Goal: Task Accomplishment & Management: Manage account settings

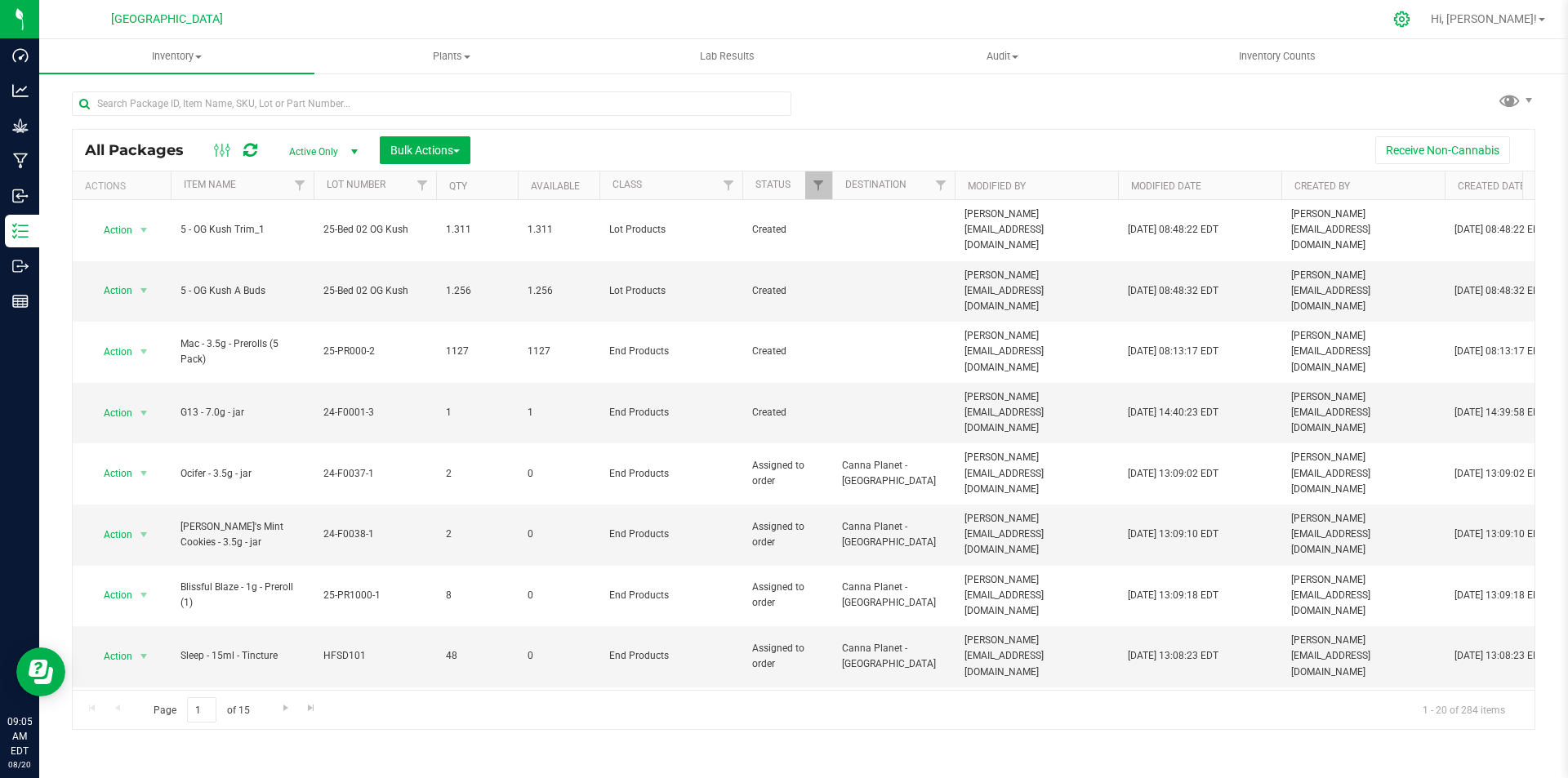
click at [1410, 14] on icon at bounding box center [1402, 19] width 18 height 18
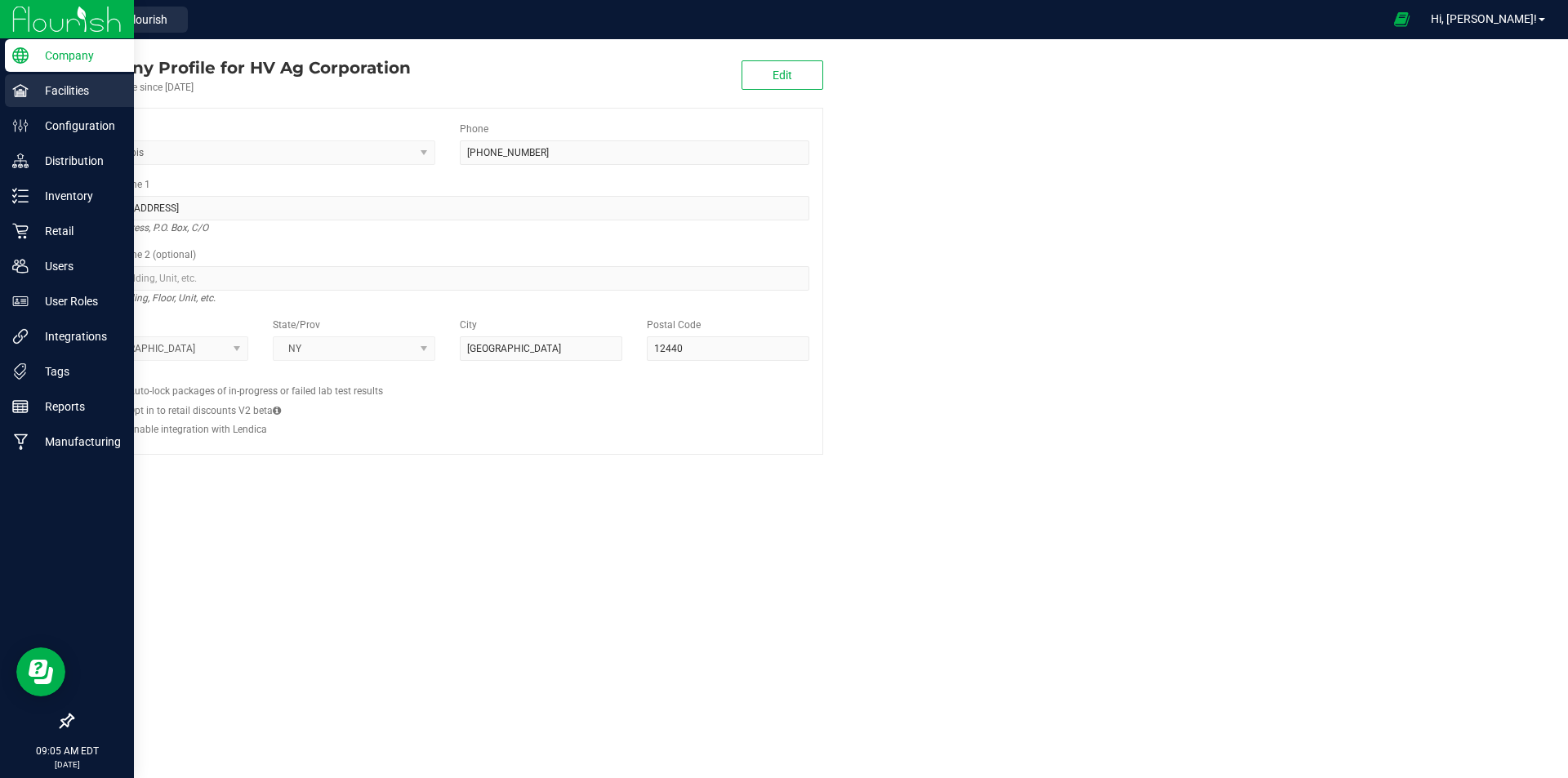
click at [43, 88] on p "Facilities" at bounding box center [78, 91] width 98 height 20
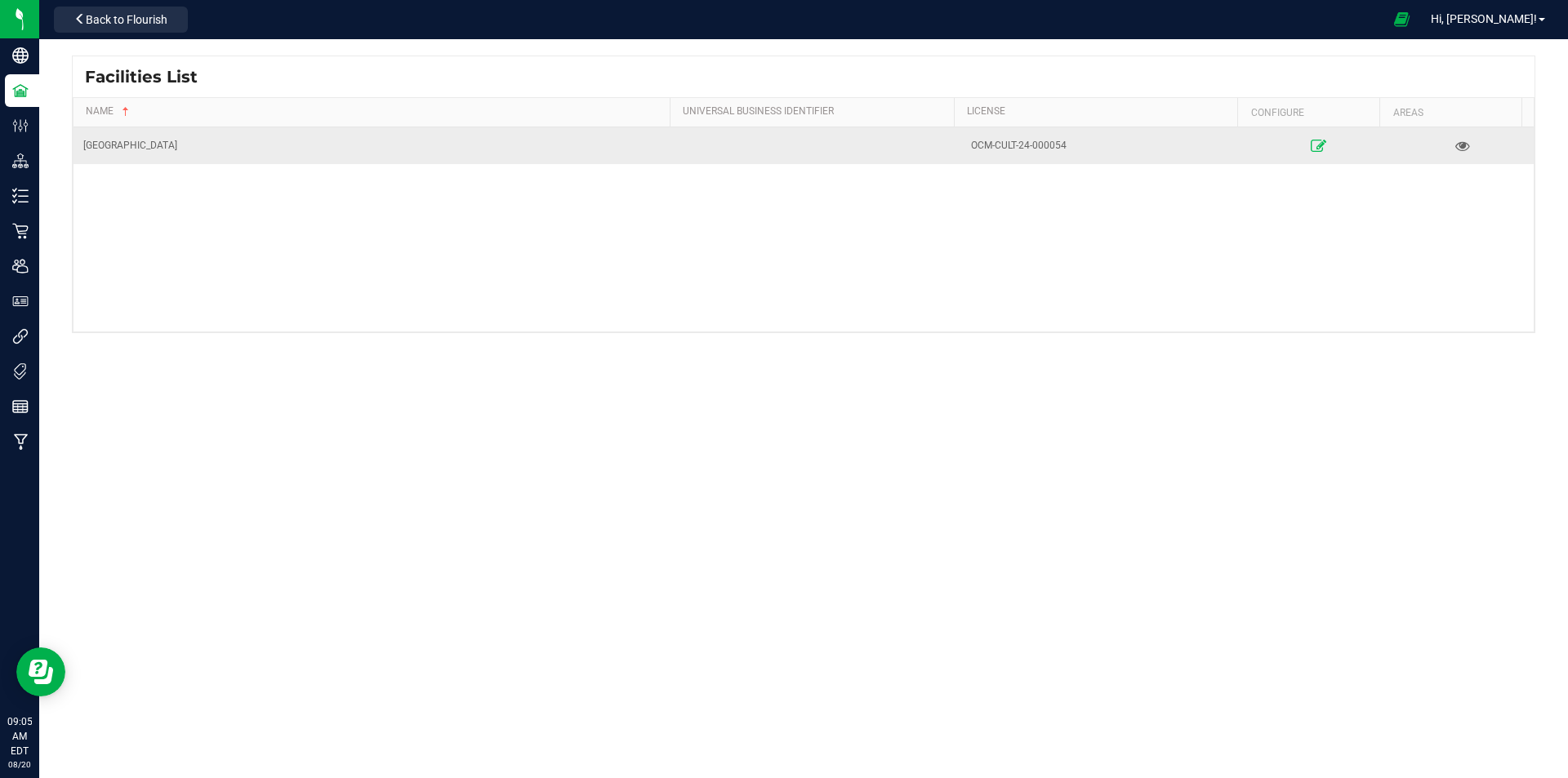
click at [1312, 145] on icon at bounding box center [1319, 145] width 16 height 12
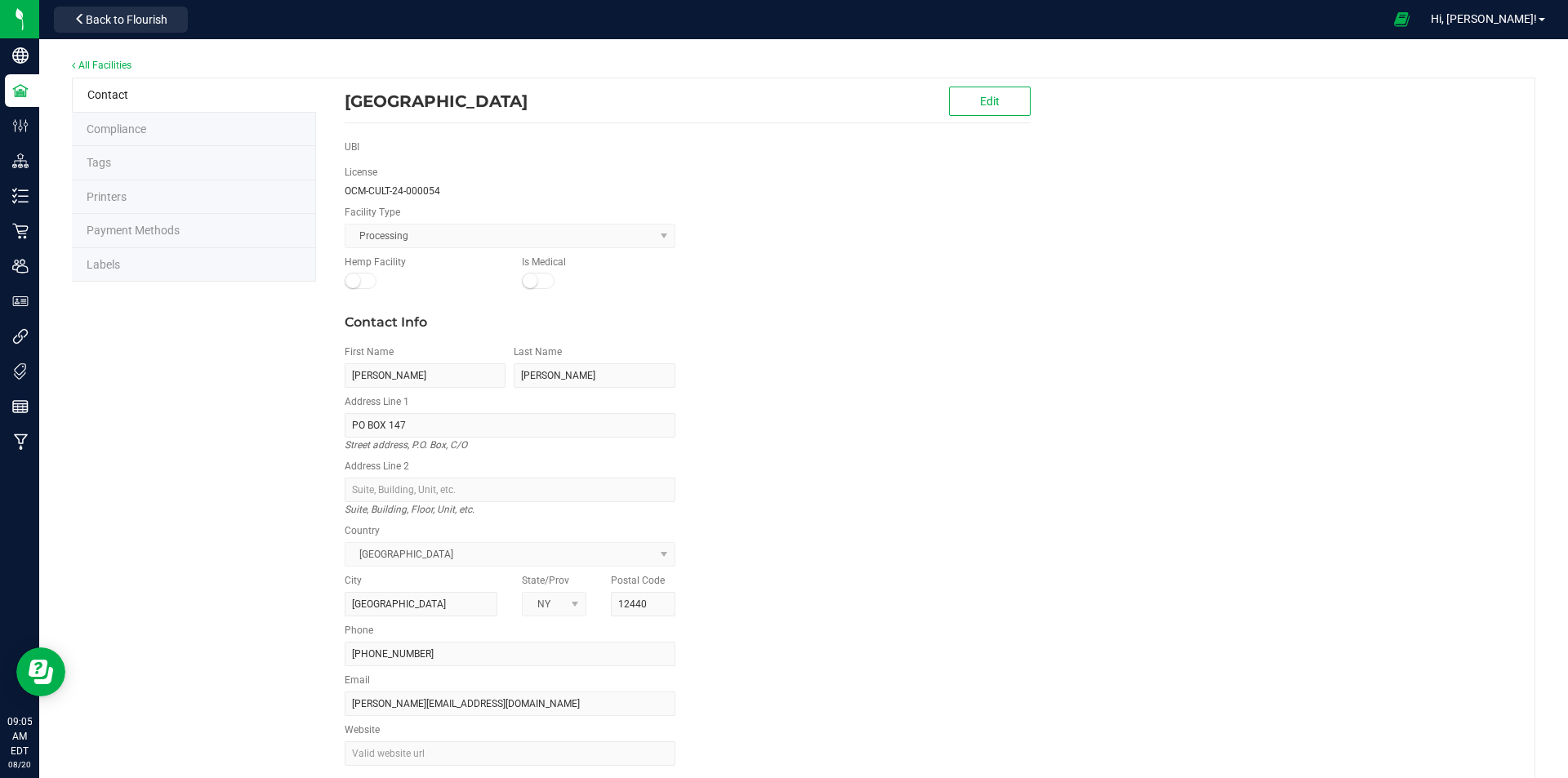
click at [143, 256] on li "Labels" at bounding box center [193, 265] width 244 height 34
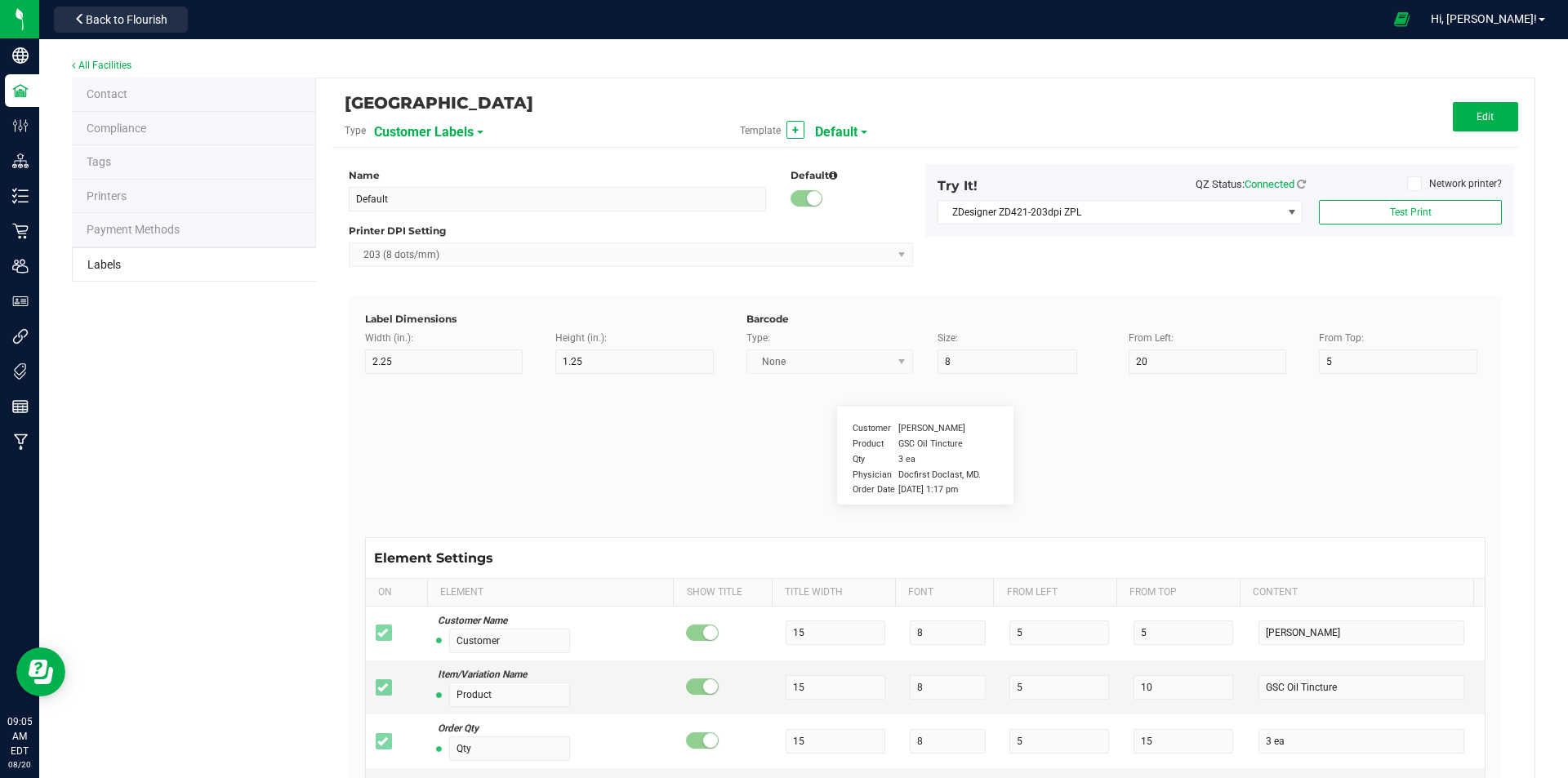
click at [448, 135] on span "Customer Labels" at bounding box center [424, 132] width 99 height 28
click at [434, 227] on span "Package Labels" at bounding box center [415, 228] width 69 height 12
type input "4"
type input "3"
type input "5"
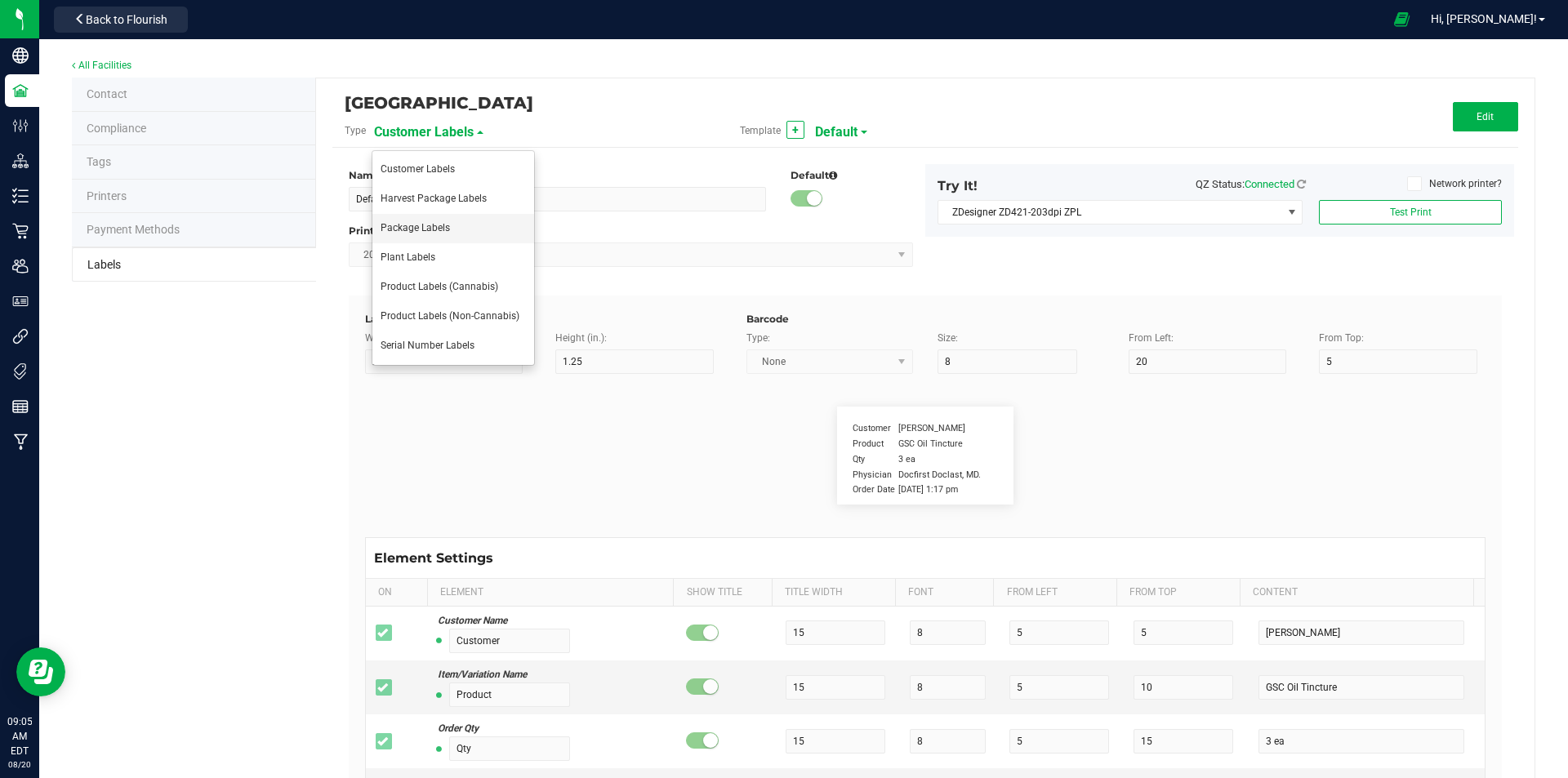
type input "40"
type input "Package ID"
type input "25"
type input "10"
type input "CADMODS-20200420-096"
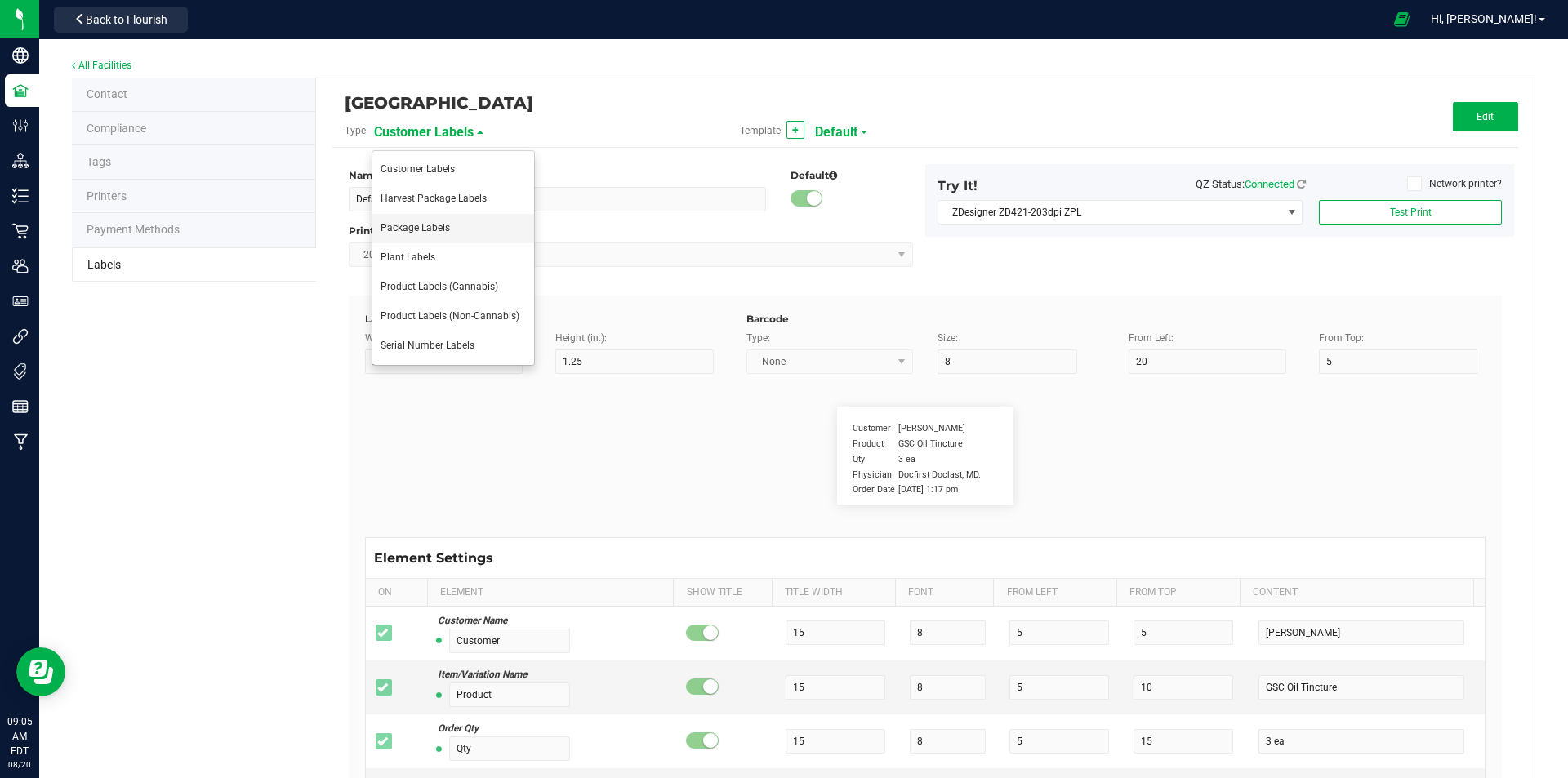
type input "SKU Name"
type input "25"
type input "10"
type input "Gelato Pen"
type input "Strain"
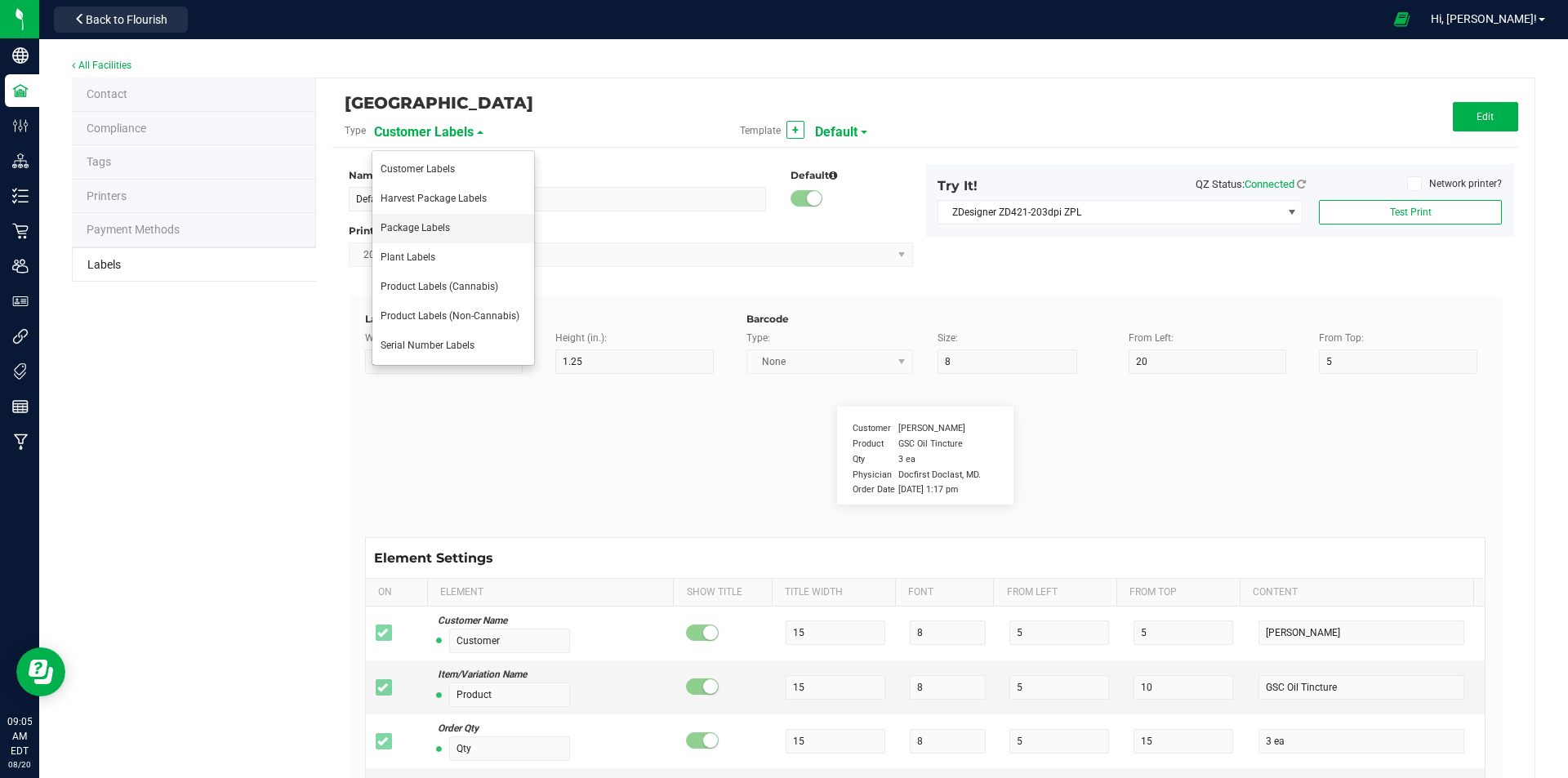
type input "25"
type input "10"
type input "Gelato"
type input "Size"
type input "25"
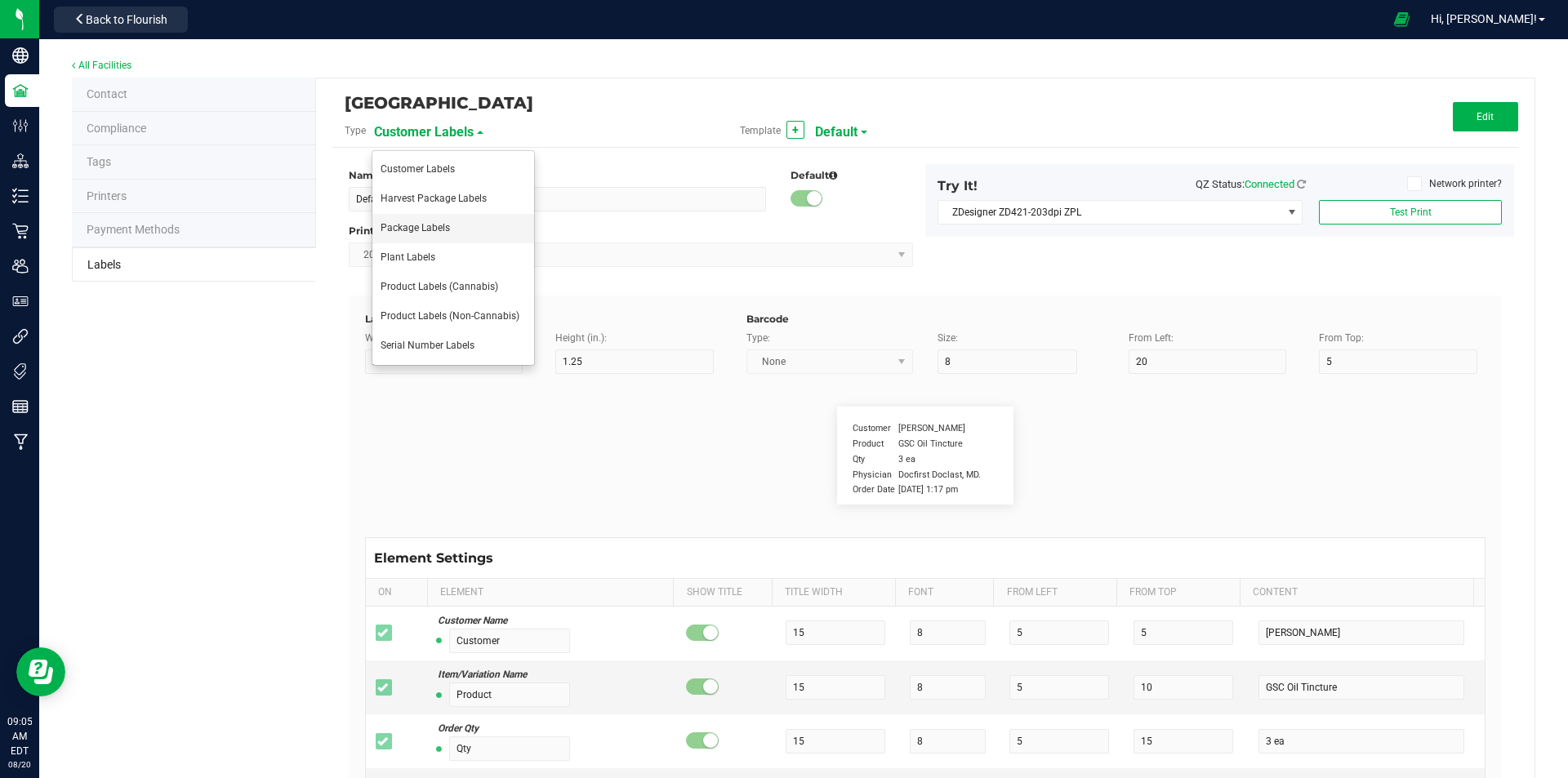
type input "10"
type input "44 ea"
type input "Package Date"
type input "25"
type input "10"
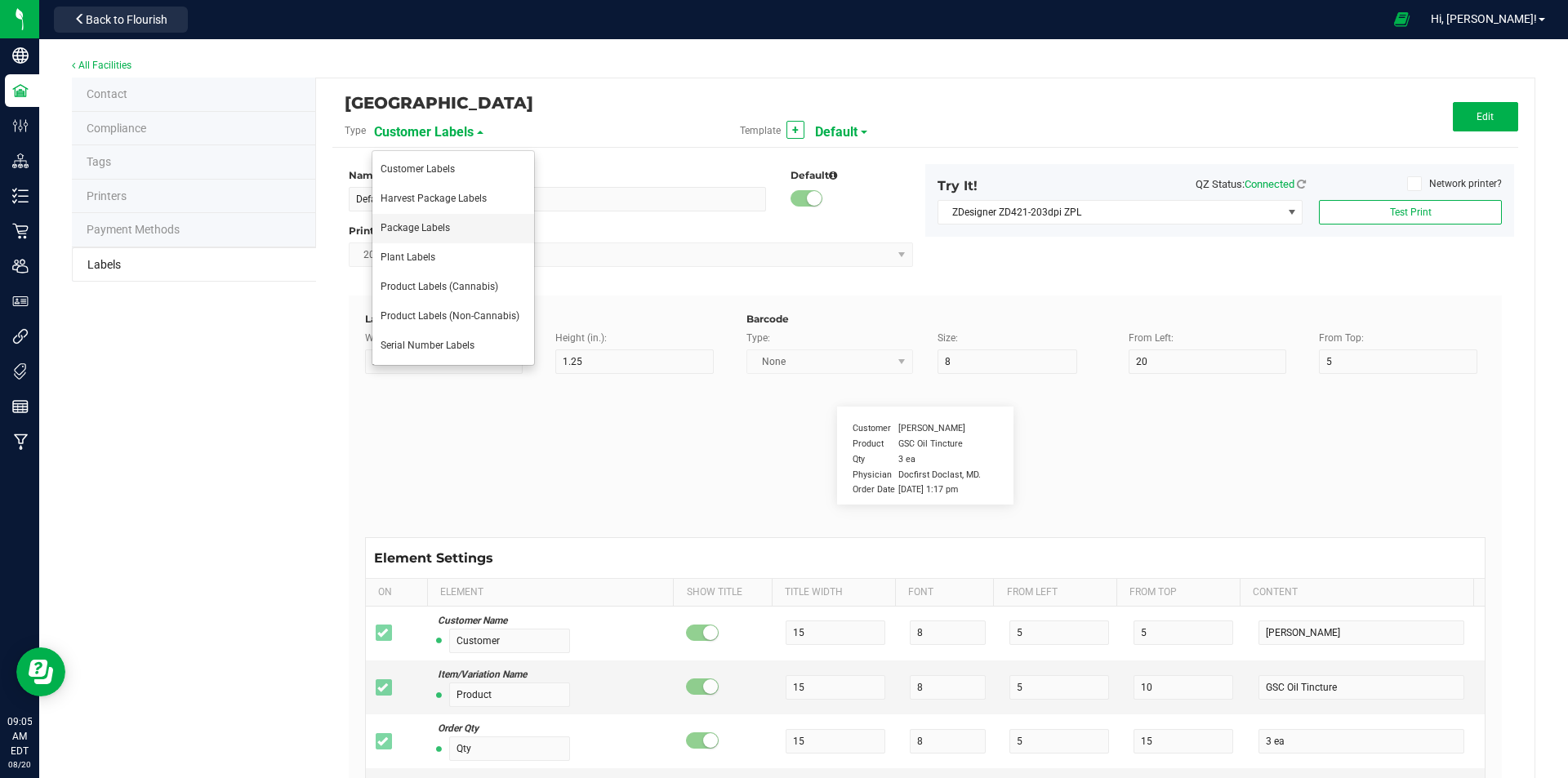
type input "[DATE] 10:14pm"
type input "Lot Number"
type input "25"
type input "10"
type input "30"
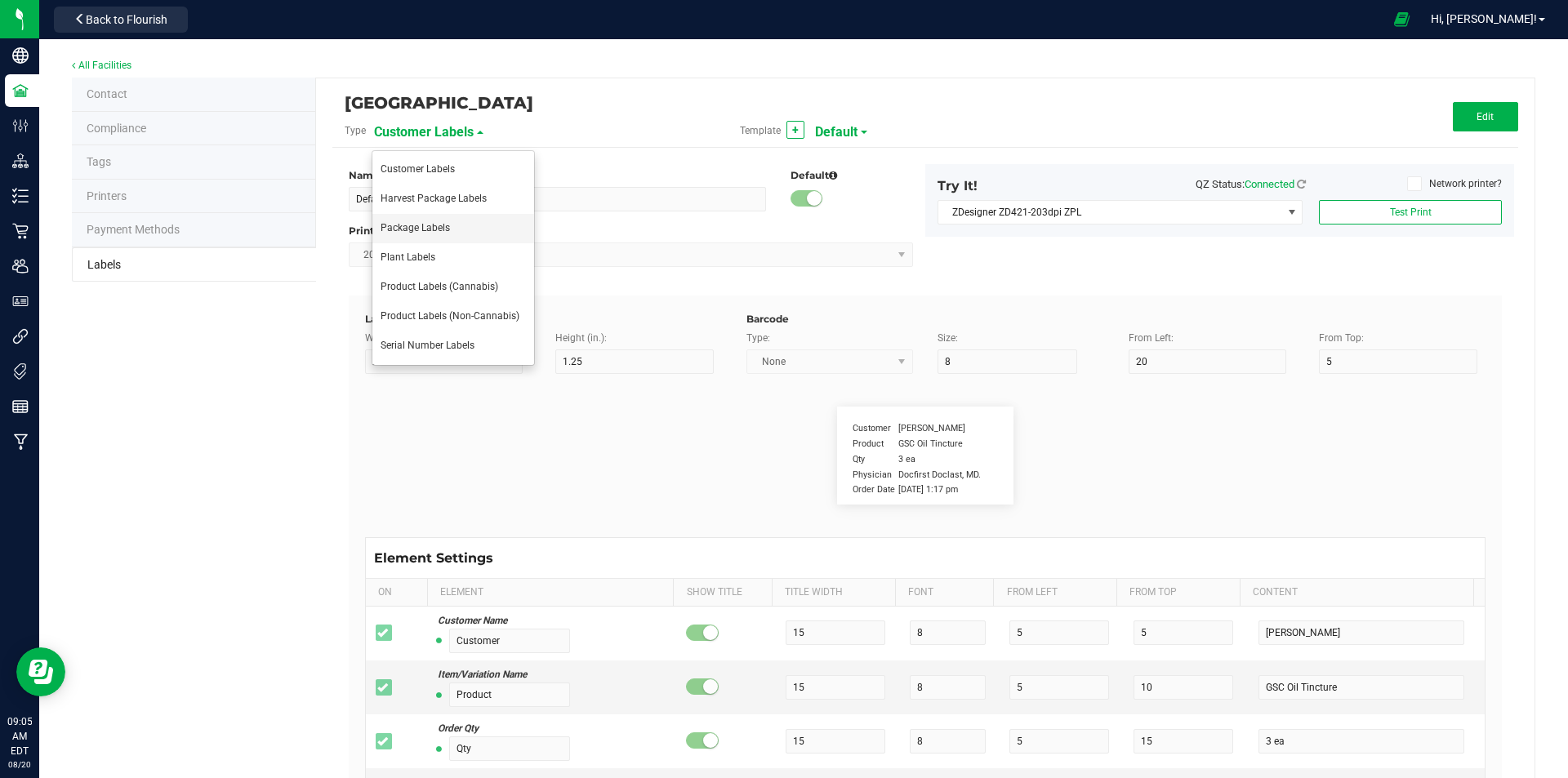
type input "LOT918234"
type input "SKU"
type input "25"
type input "10"
type input "30"
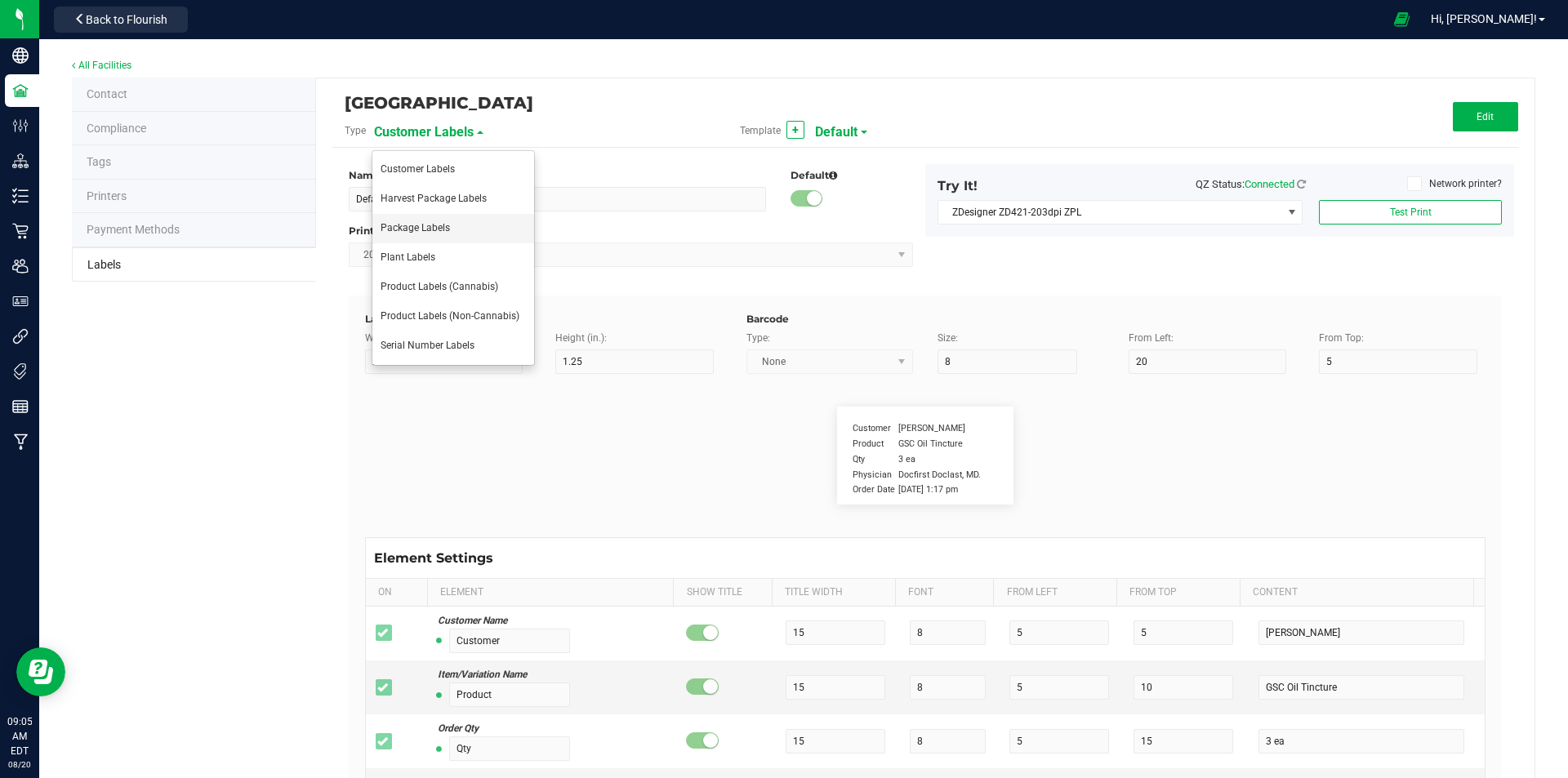
type input "42P017"
type input "Ref Field 1"
type input "25"
type input "10"
type input "35"
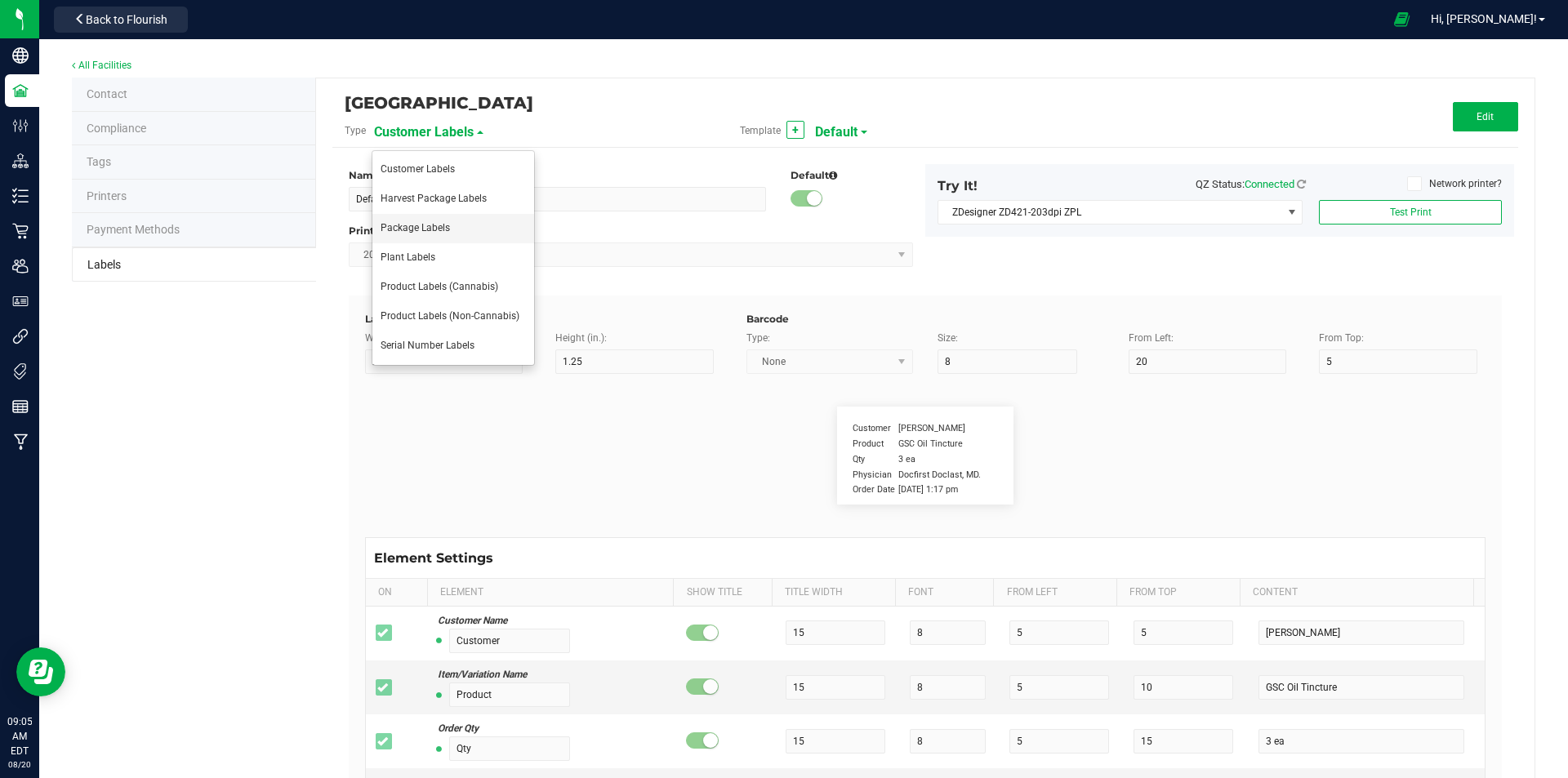
type input "Ref Field 1 Value"
type input "Ref Field 2"
type input "25"
type input "10"
type input "35"
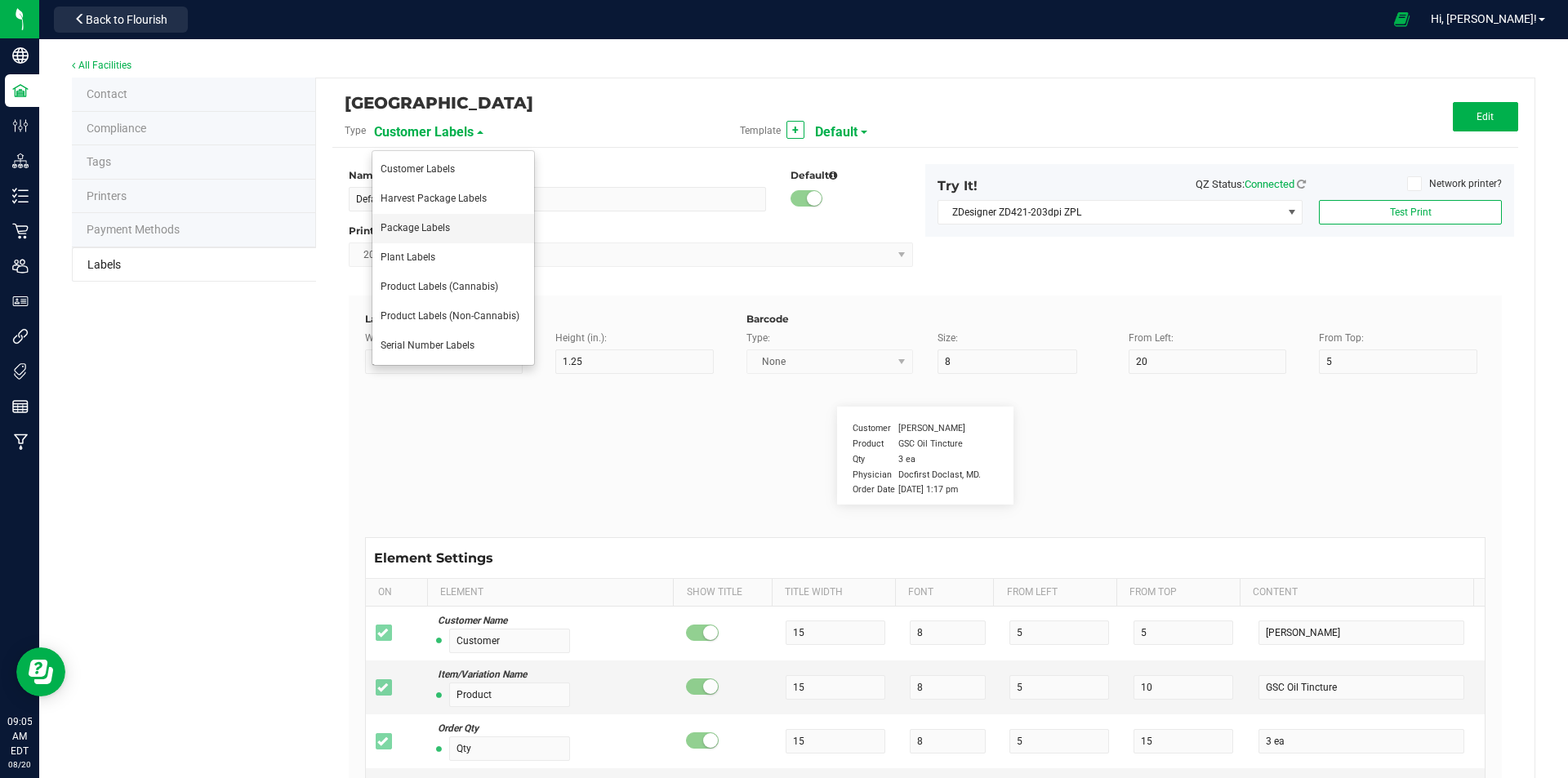
type input "Ref Field 2 Value"
type input "Ref Field 3"
type input "25"
type input "10"
type input "35"
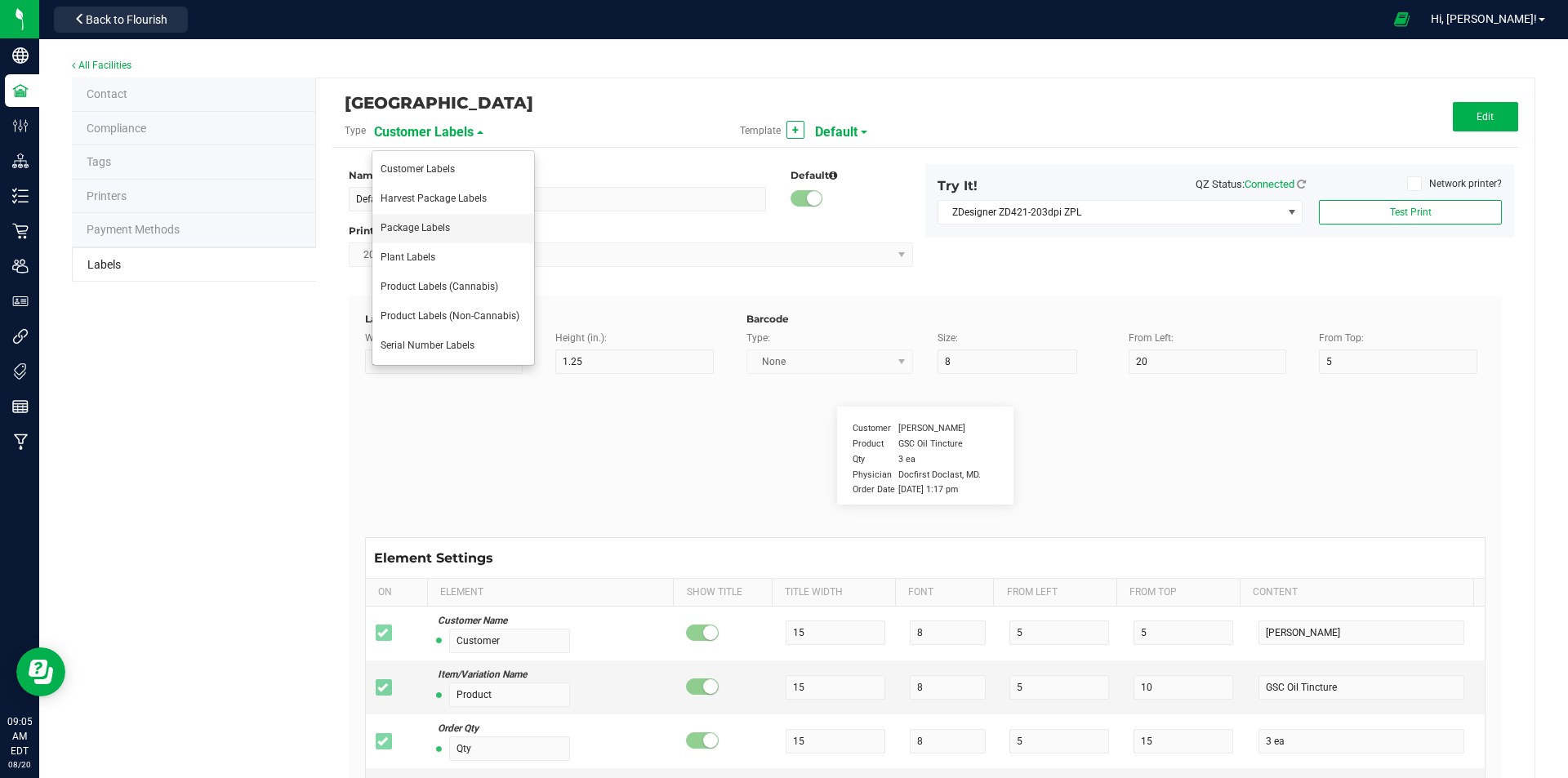
type input "Ref Field 3 Value"
type input "Item Ref Field 1"
type input "25"
type input "10"
type input "35"
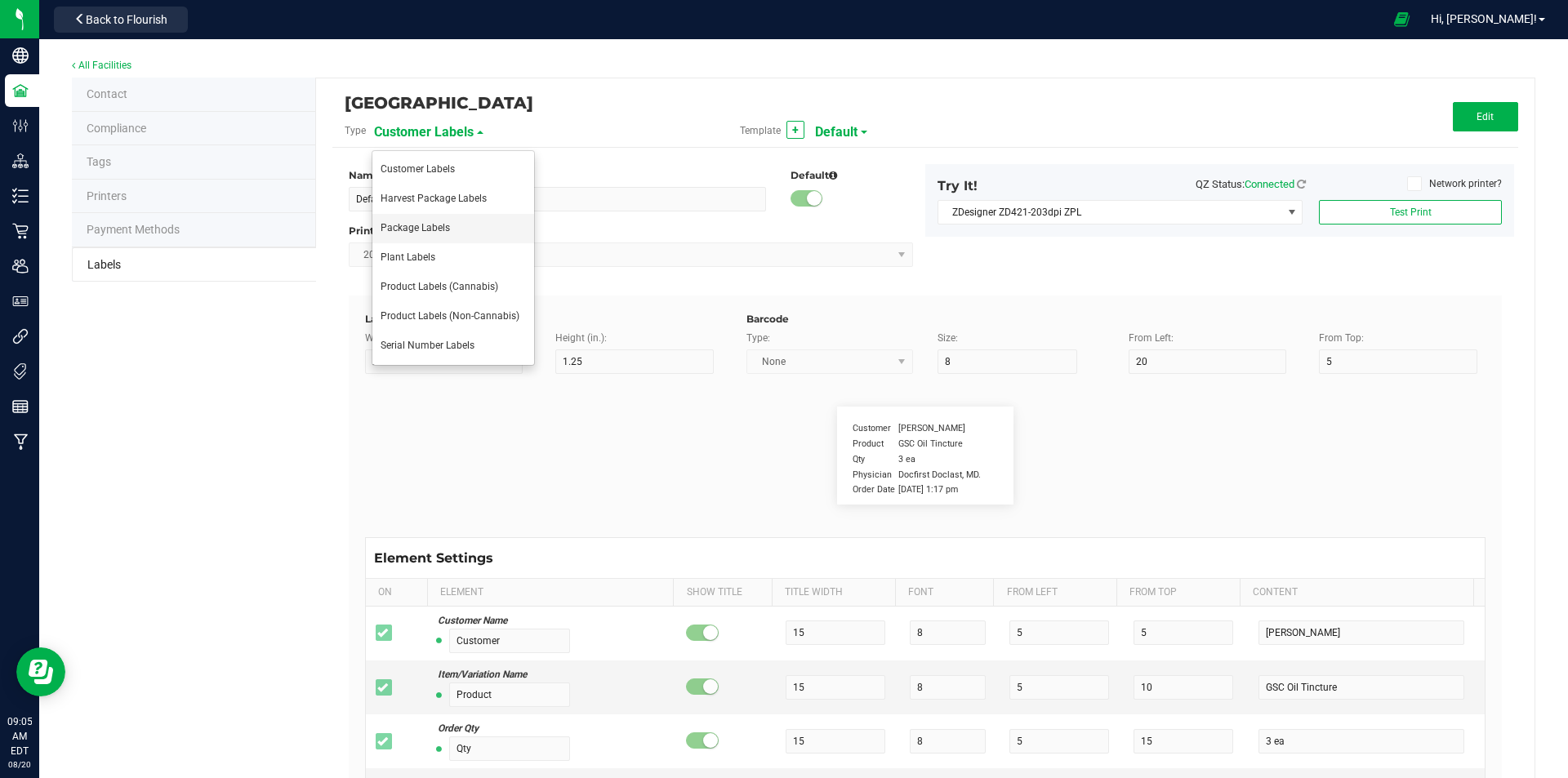
type input "Item Ref Field 1 Value"
type input "Item Ref Field 2"
type input "25"
type input "10"
type input "35"
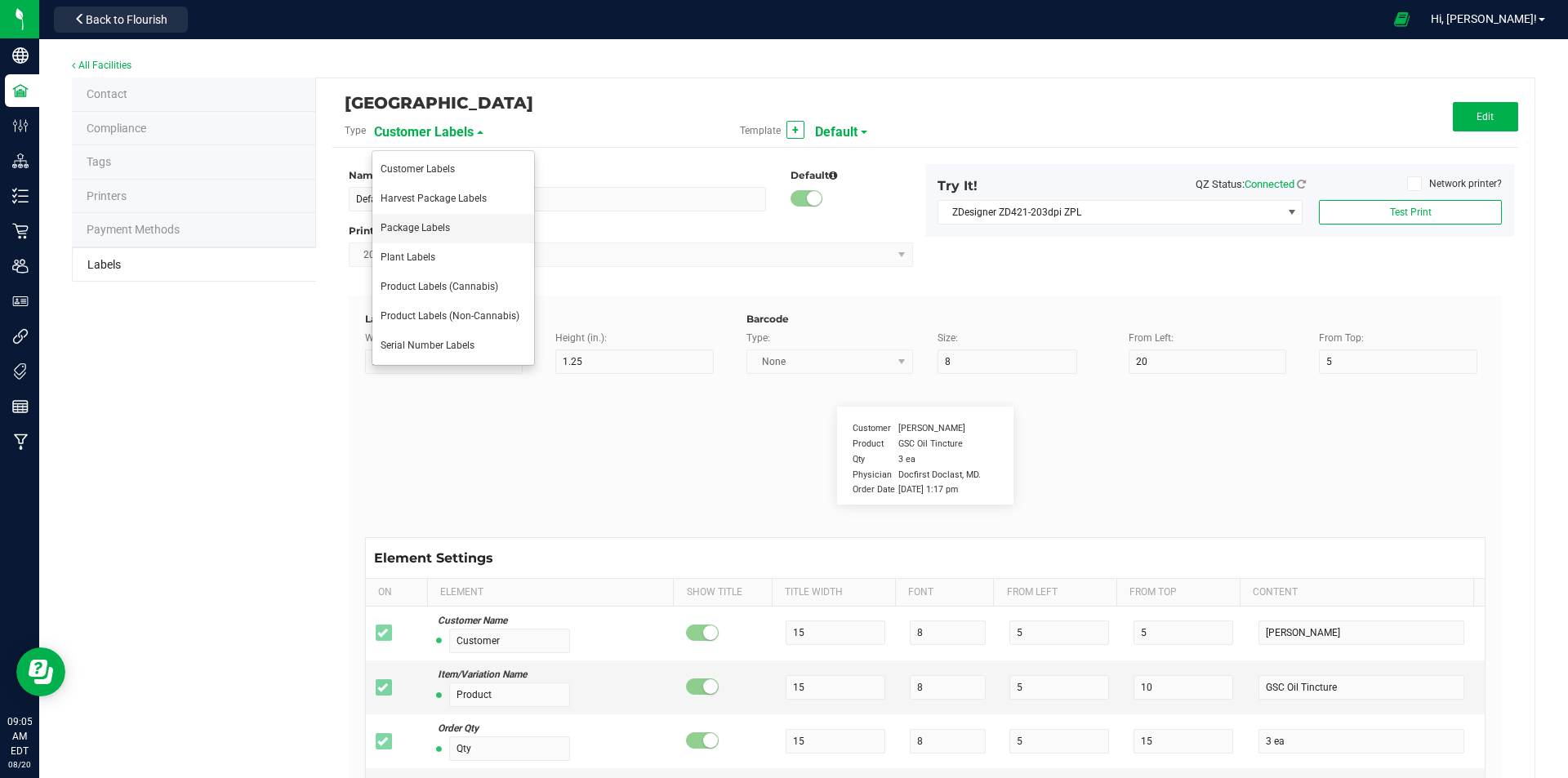
type input "Item Ref Field 2 Value"
type input "Item Ref Field 3"
type input "25"
type input "10"
type input "35"
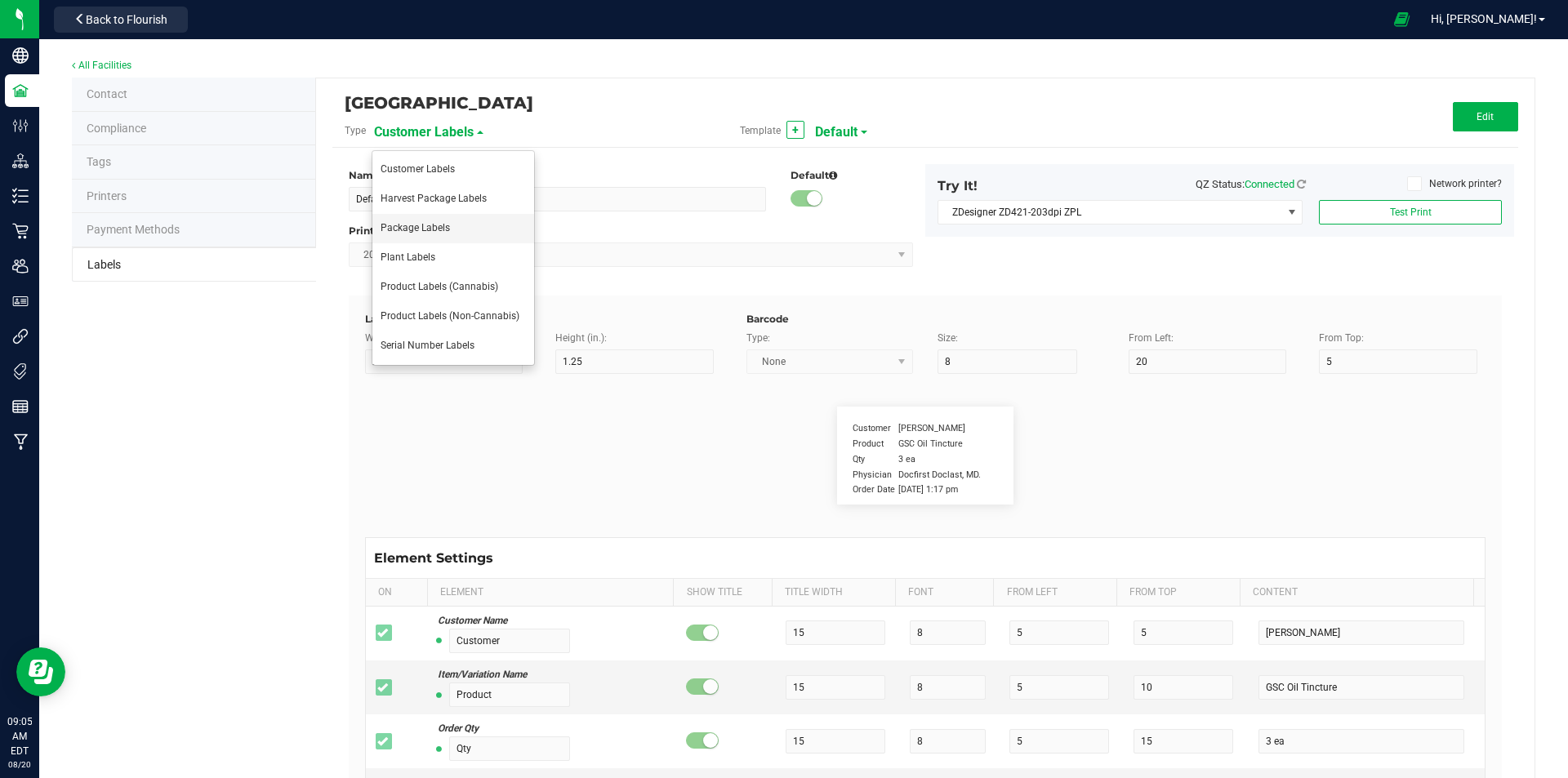
type input "Item Ref Field 3 Value"
type input "Item Ref Field 4"
type input "25"
type input "10"
type input "35"
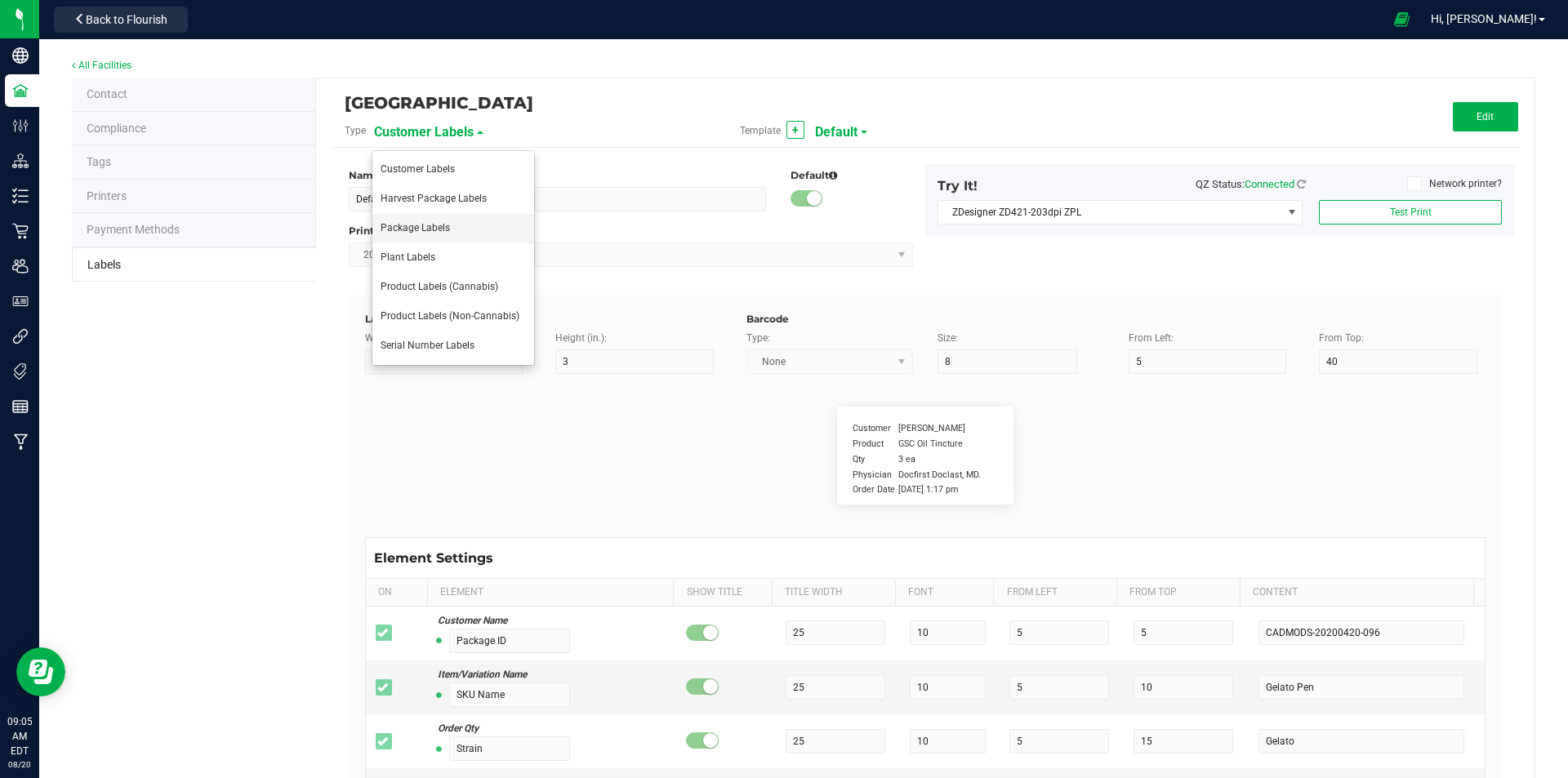
type input "Item Ref Field 4 Value"
type input "Item Ref Field 5"
type input "25"
type input "10"
type input "35"
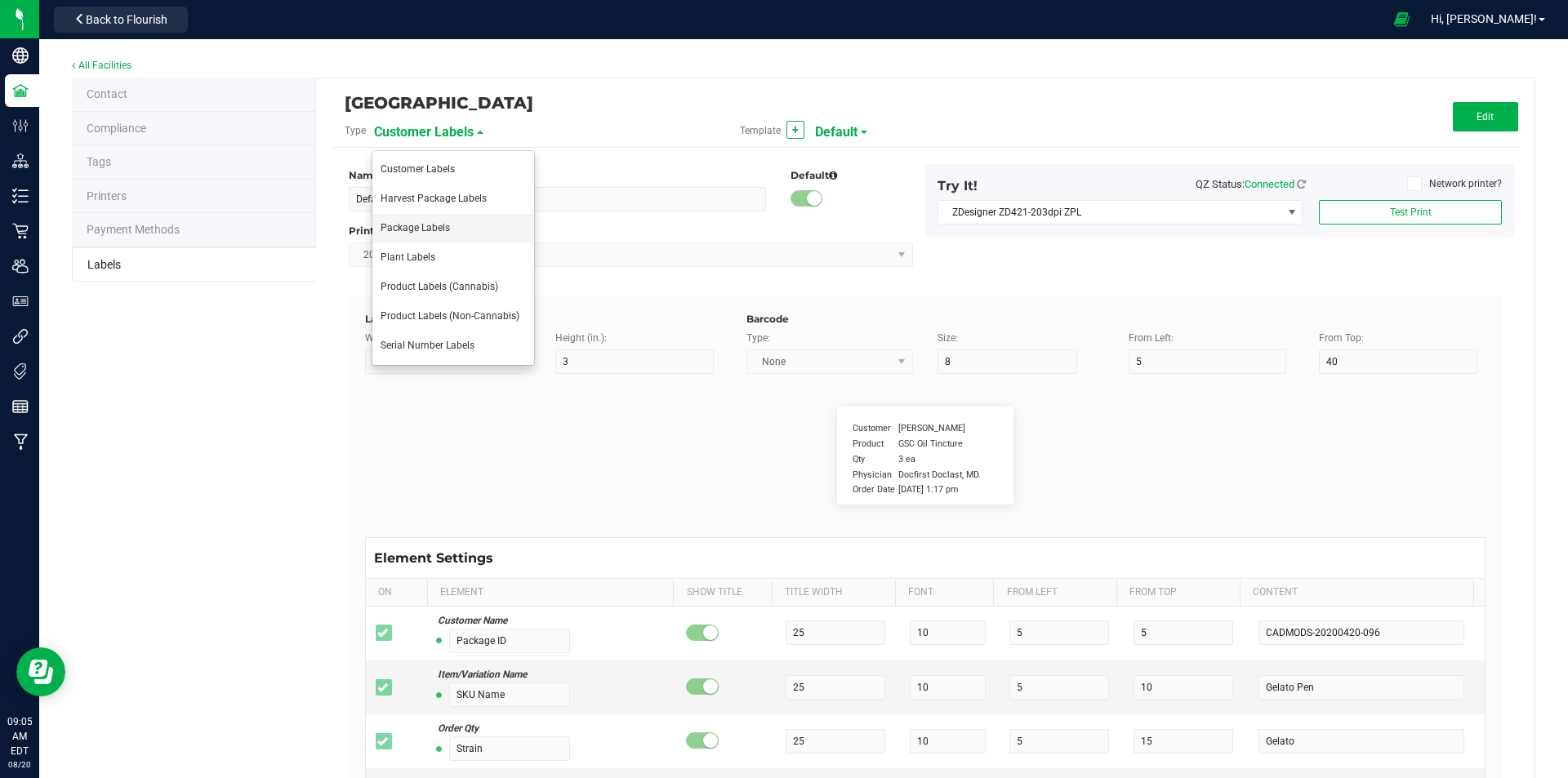
type input "Item Ref Field 5 Value"
type input "NDC Number"
type input "25"
type input "10"
type input "35"
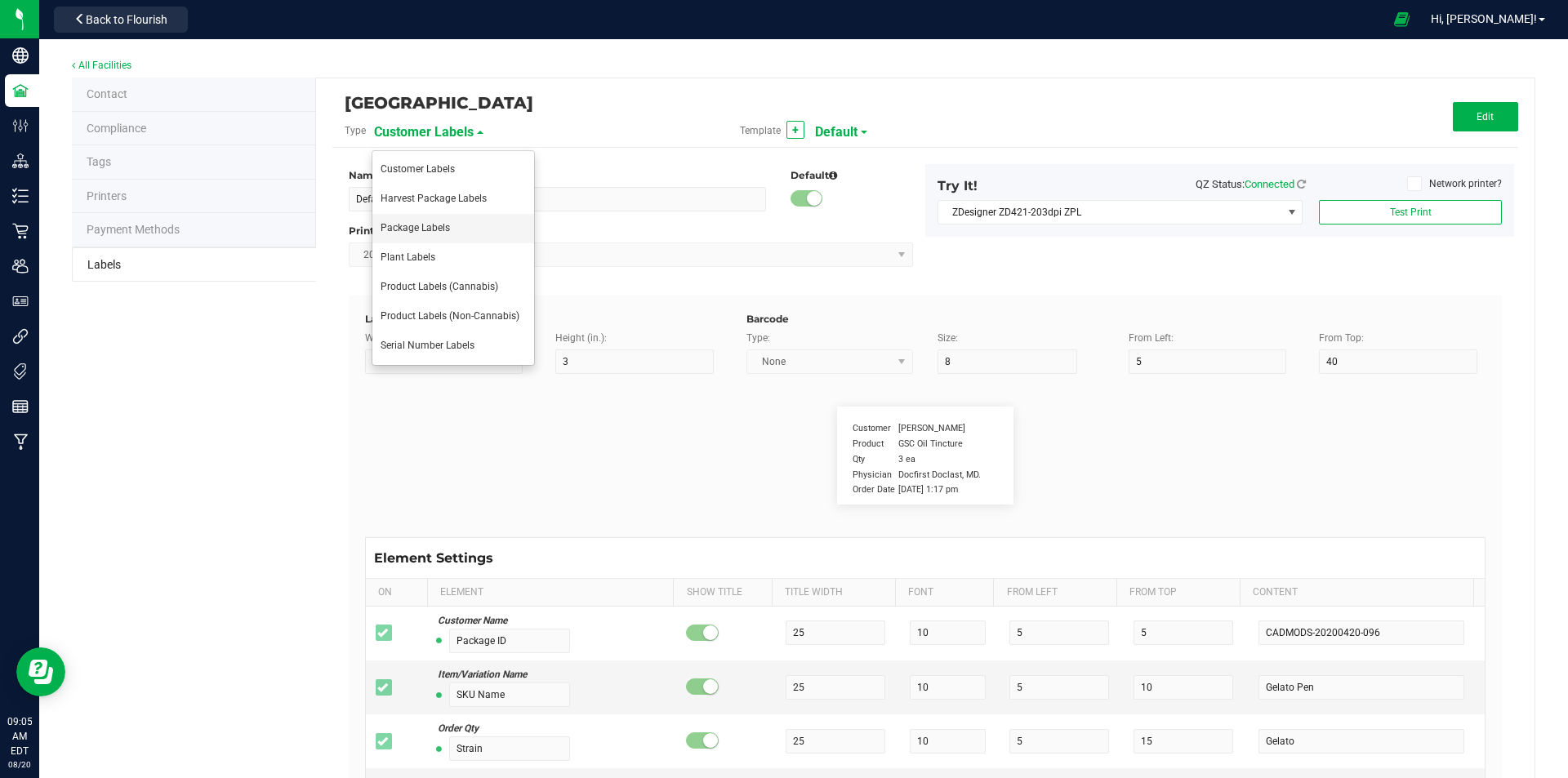
type input "[PHONE_NUMBER]"
type input "Number of Servings"
type input "25"
type input "10"
type input "35"
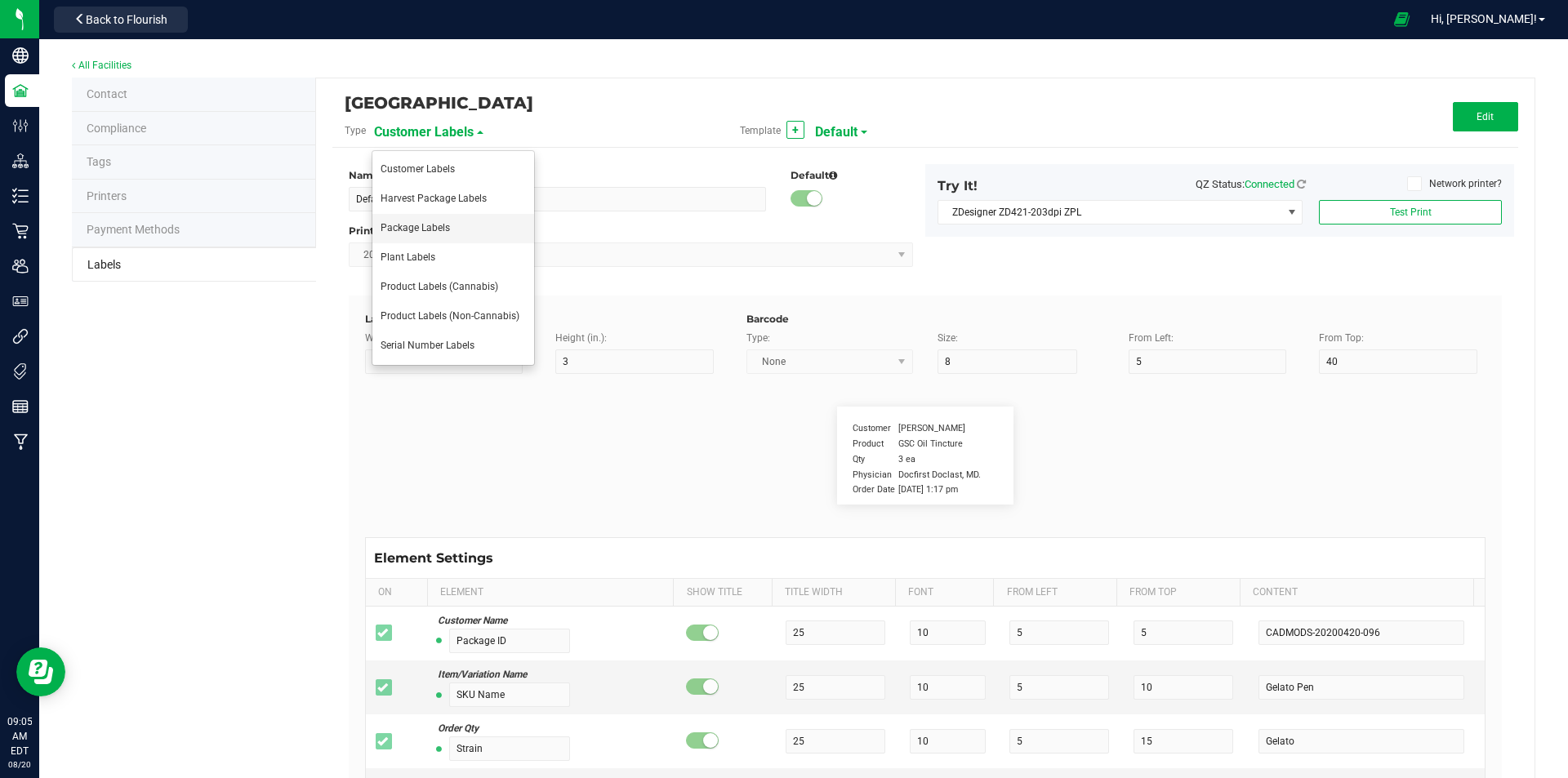
type input "4 servings/item"
type input "Serving Size"
type input "25"
type input "10"
type input "35"
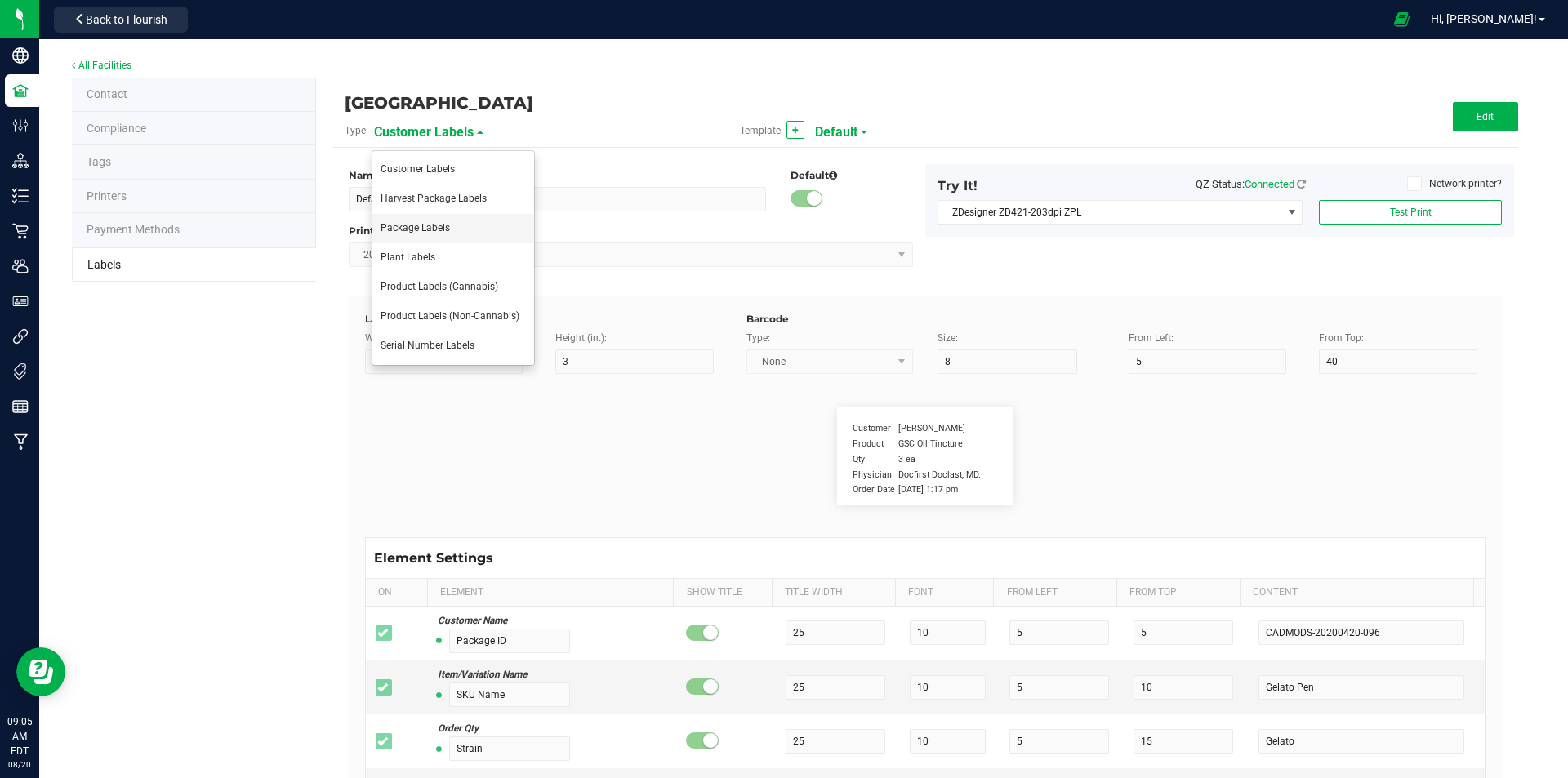
type input "1 cup"
type input "Serving Size (Grams)"
type input "25"
type input "10"
type input "35"
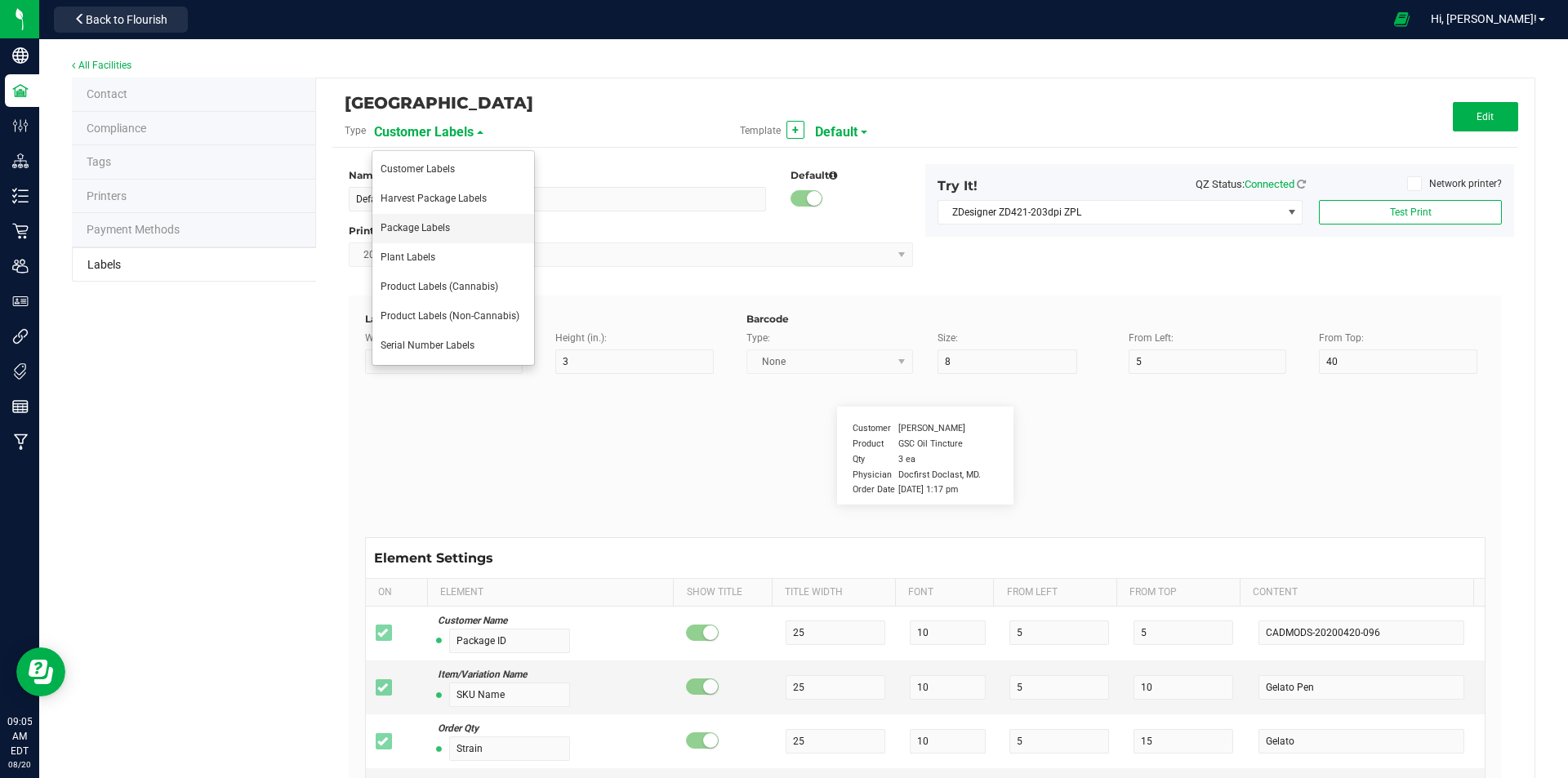
type input "4 g"
type input "Item Ingredients"
type input "25"
type input "10"
type input "35"
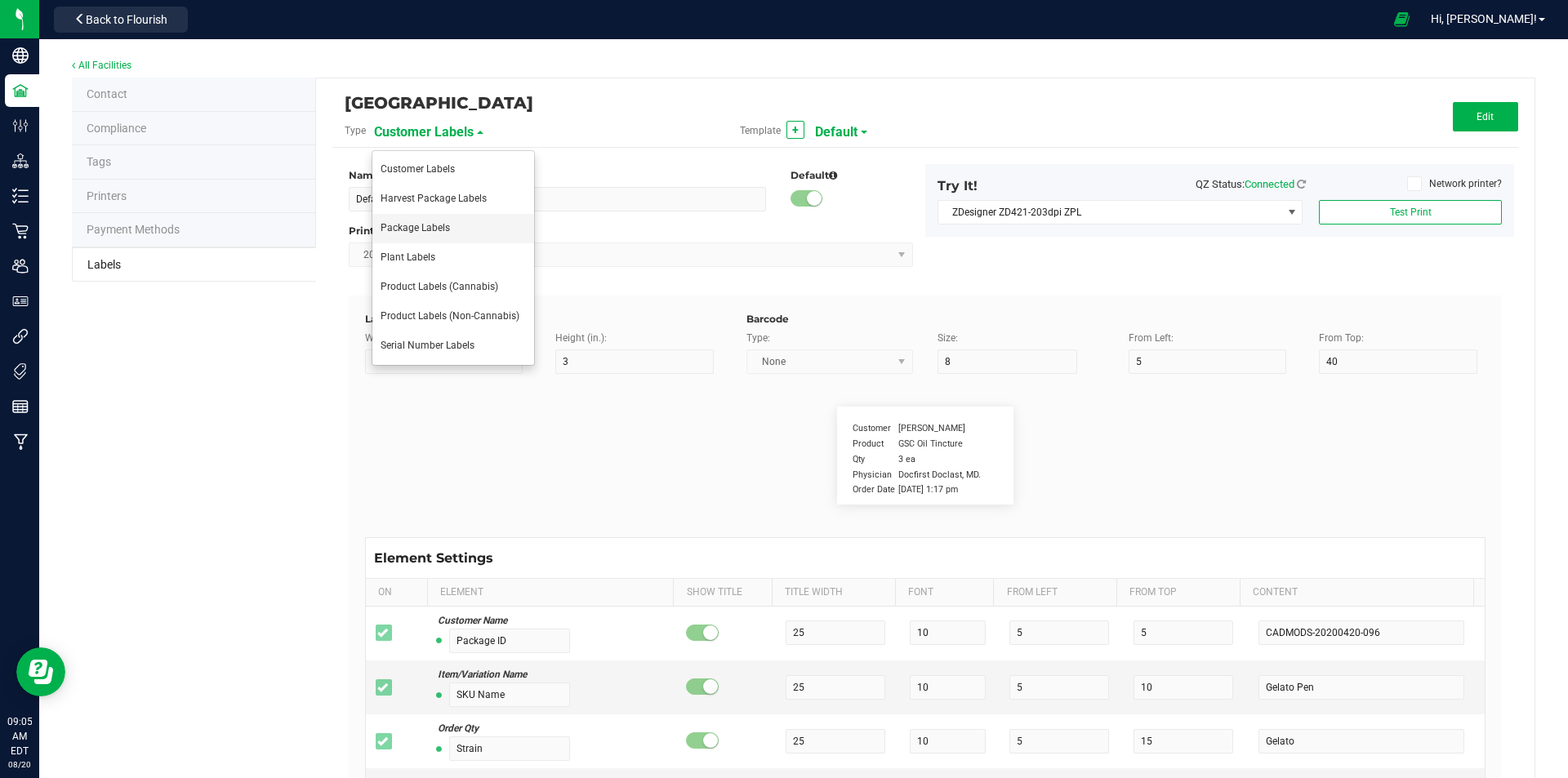
type input "Ingredient one, ingredient two"
type input "Allergens"
type input "25"
type input "10"
type input "35"
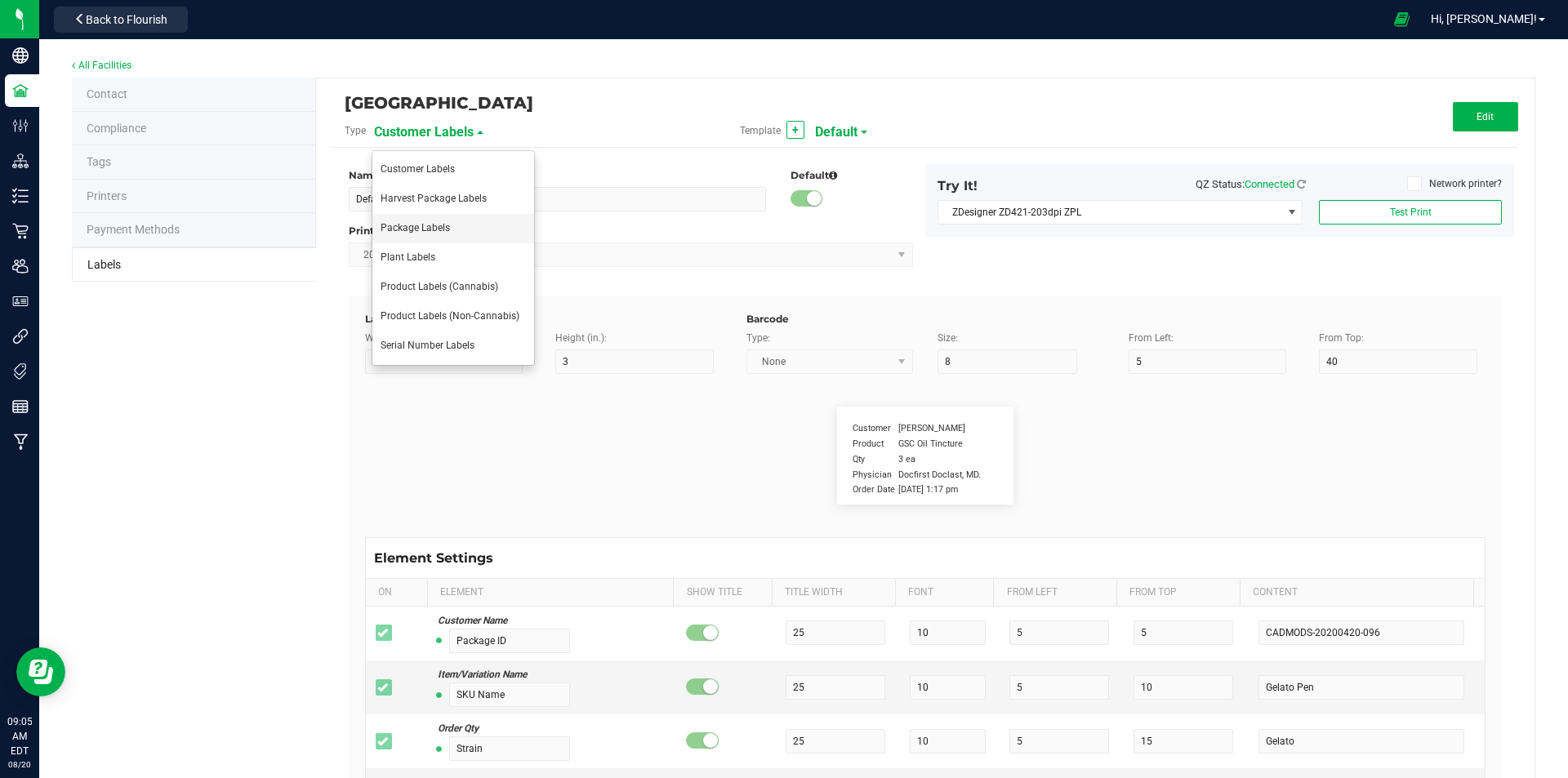
type input "Tree Nuts, Soy, Wheat"
type input "Feel"
type input "25"
type input "10"
type input "35"
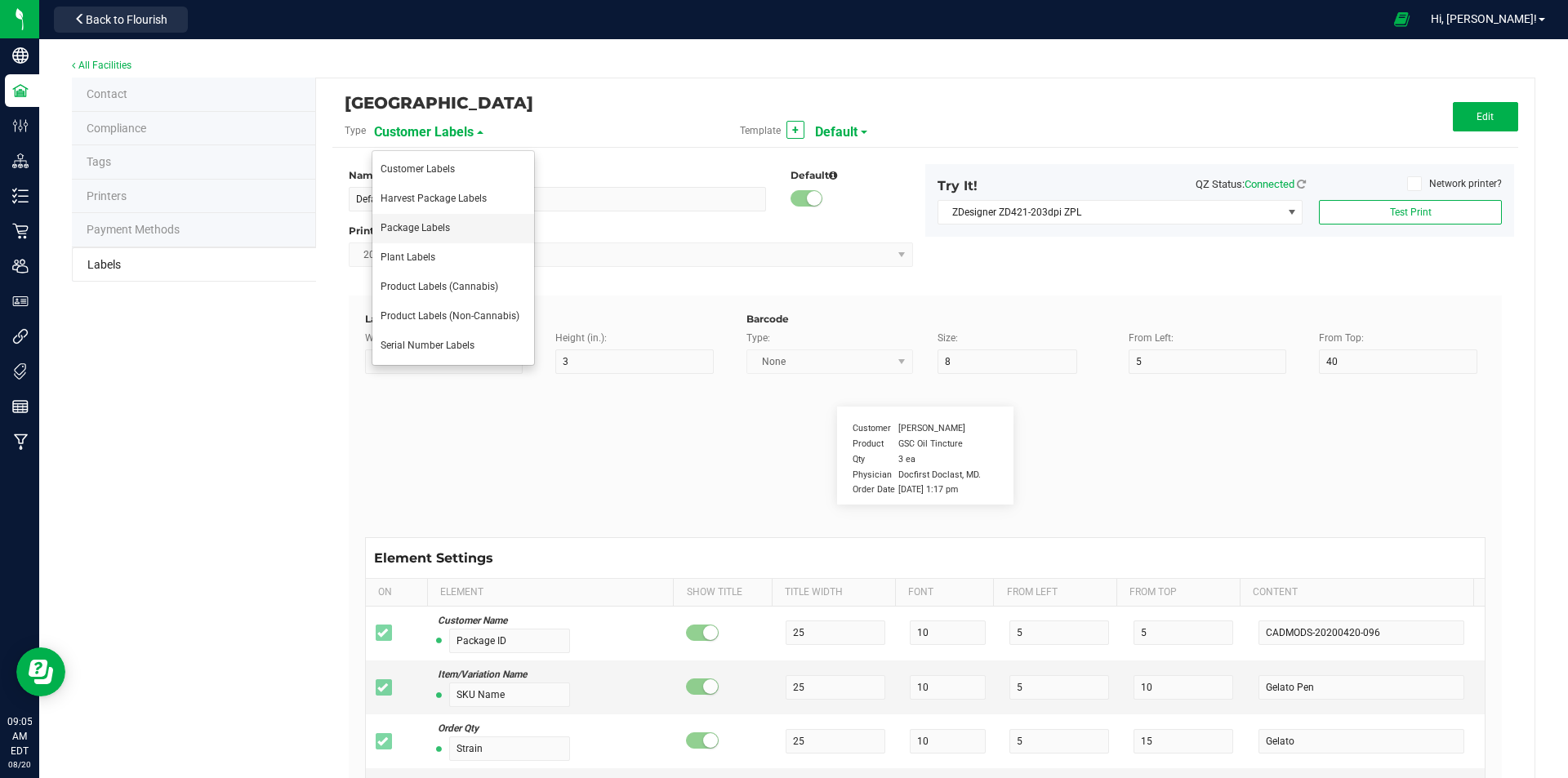
type input "Relaxed"
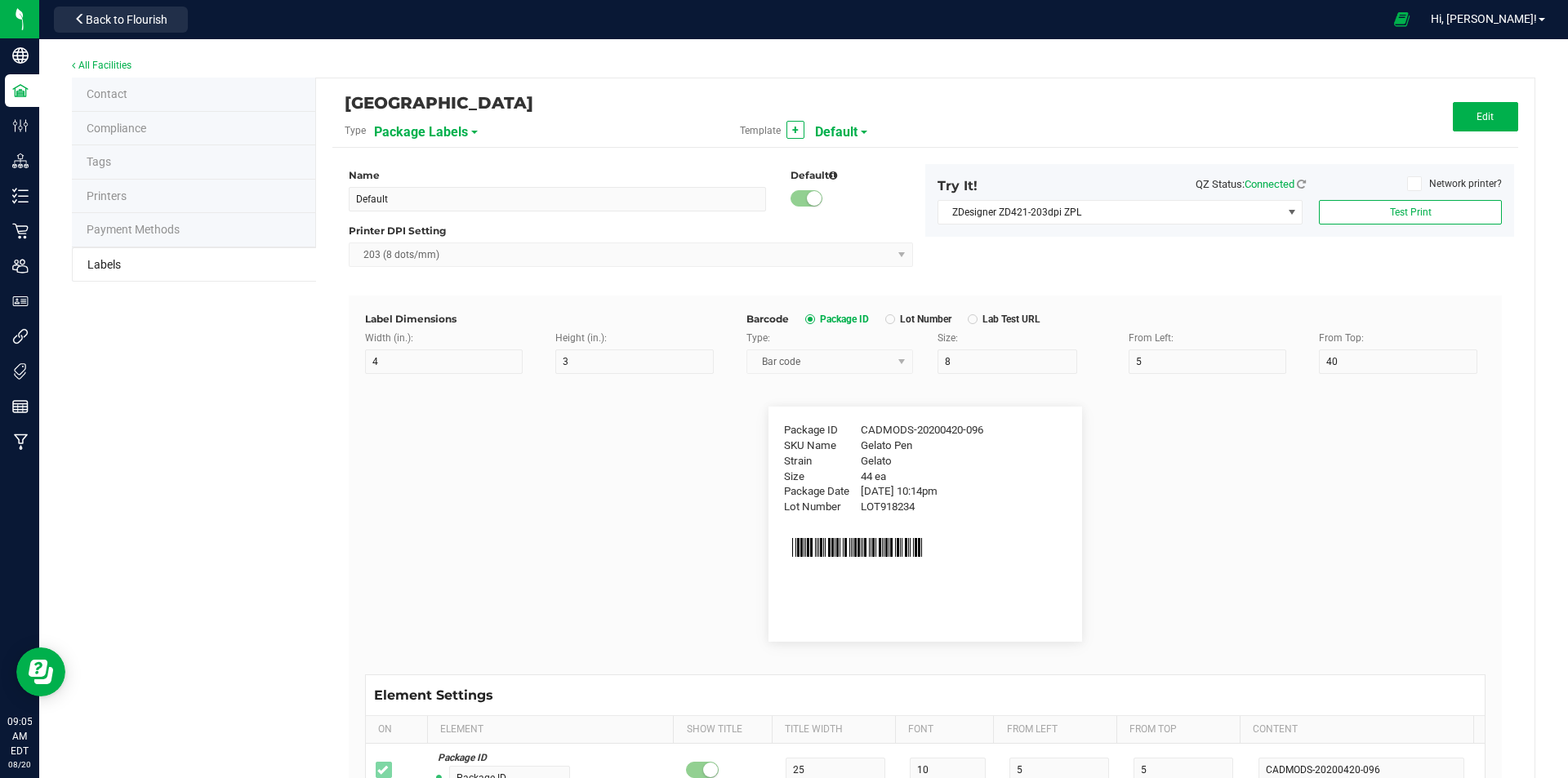
click at [842, 130] on span "Default" at bounding box center [836, 132] width 43 height 28
click at [849, 201] on span "Flower Barcode" at bounding box center [852, 198] width 68 height 12
type input "Flower Barcode"
type input "2"
type input "1"
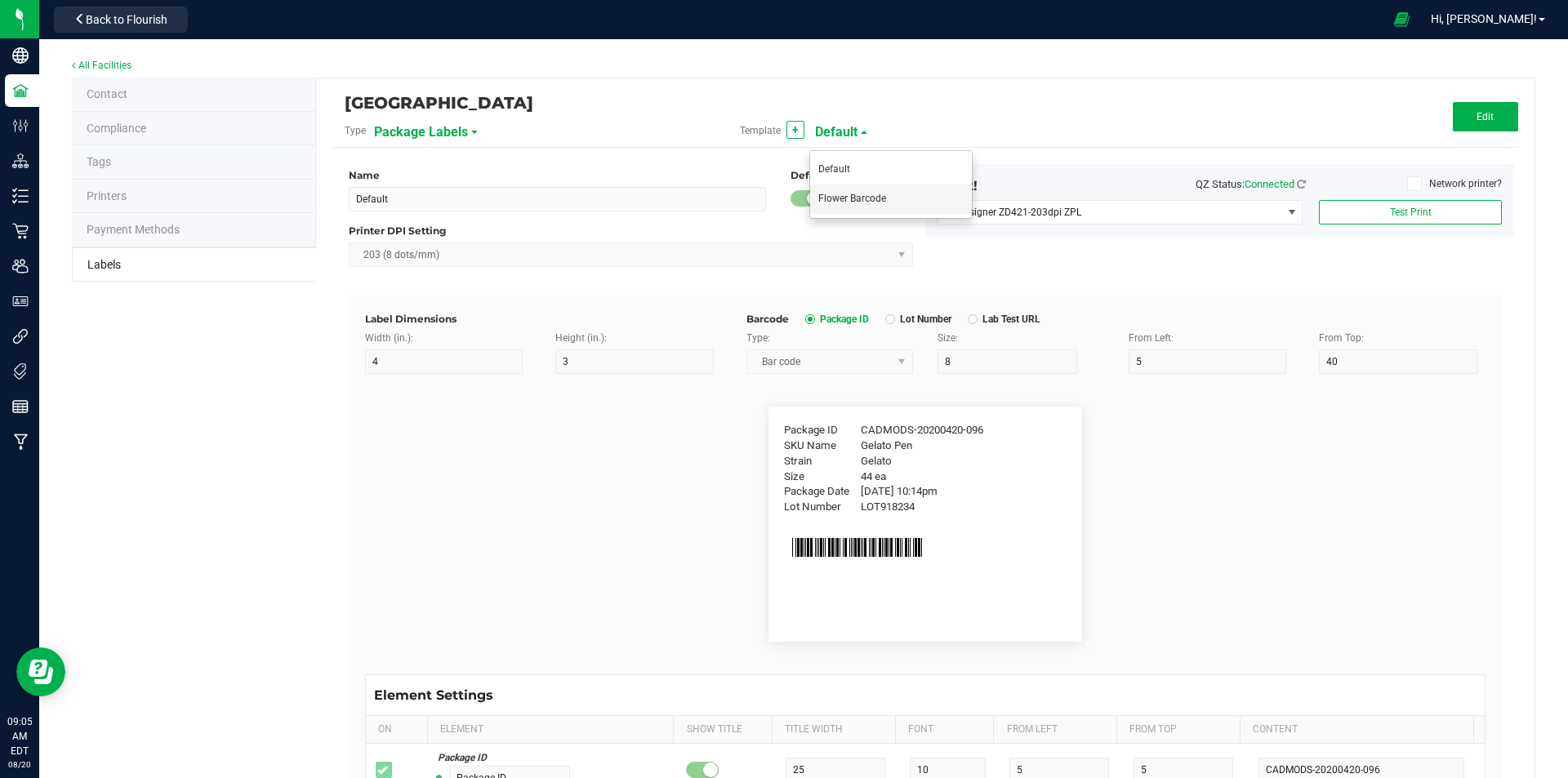
type input "13"
type input "9"
type input "15"
type input "SKU Name"
type input "7"
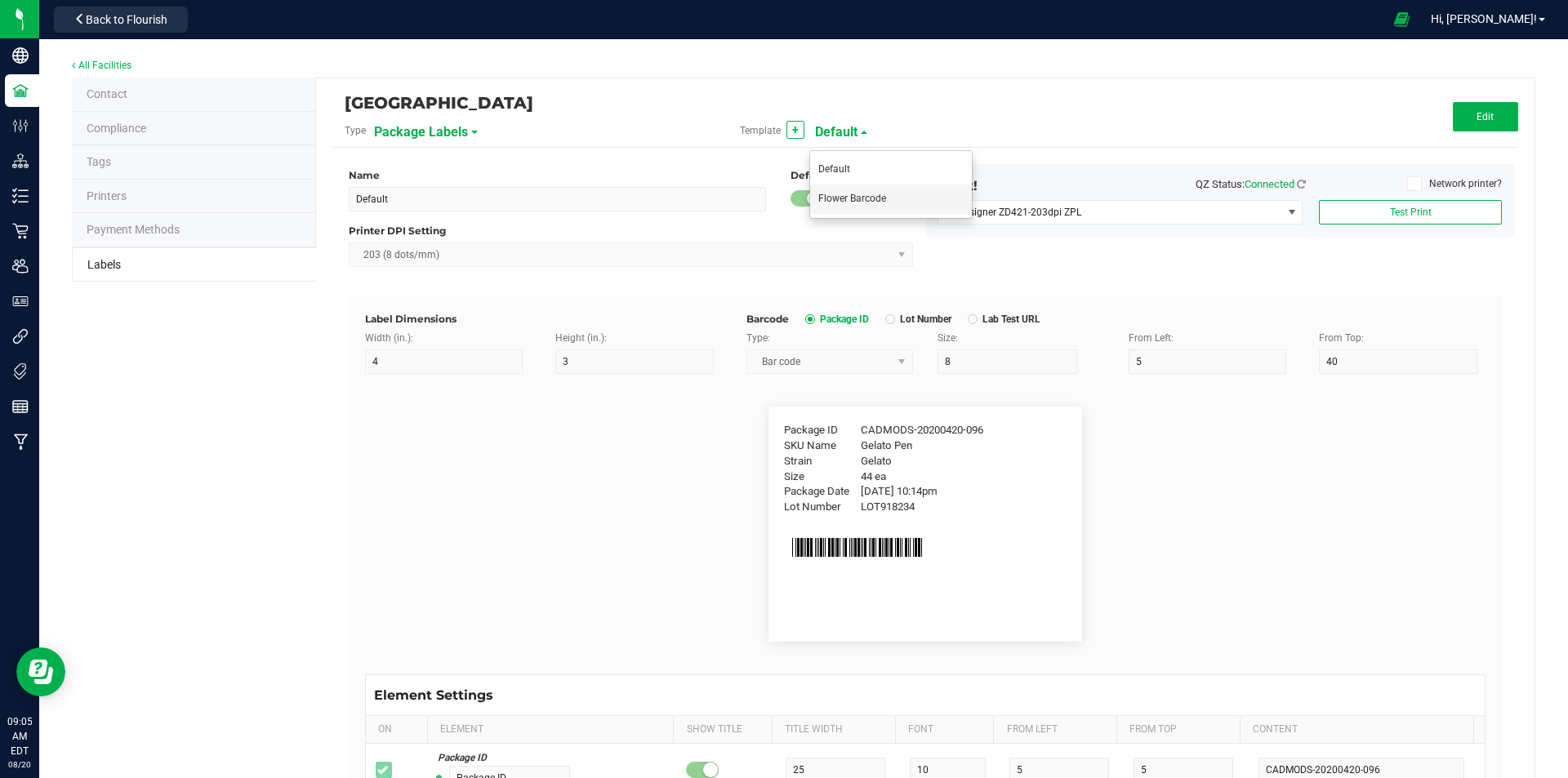
type input "22"
type input "g13 / 3.5g"
type input "Package ID"
type input "5"
type input "CADMODS-20230420-096"
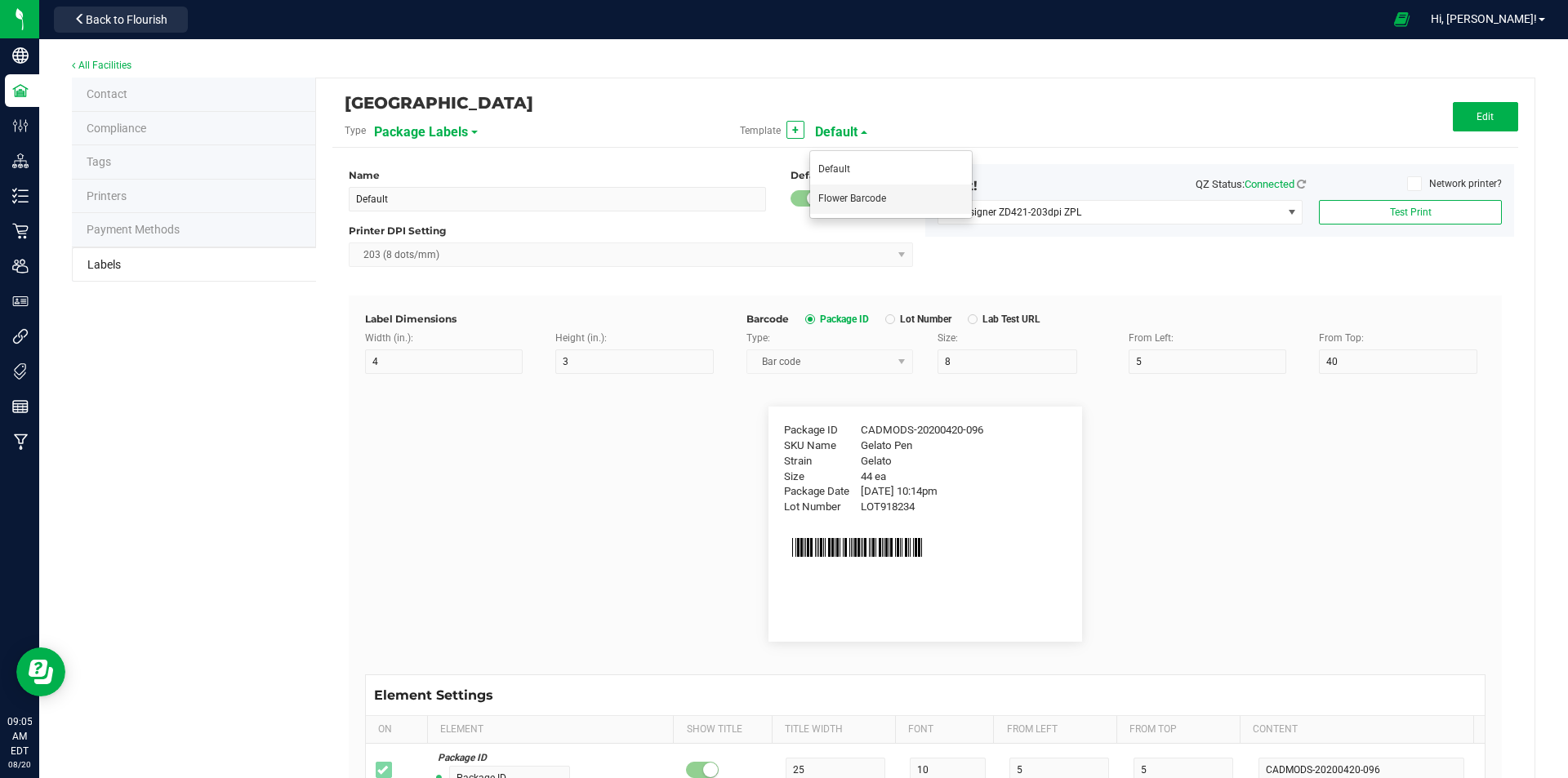
type input "[DATE] 10:14pm"
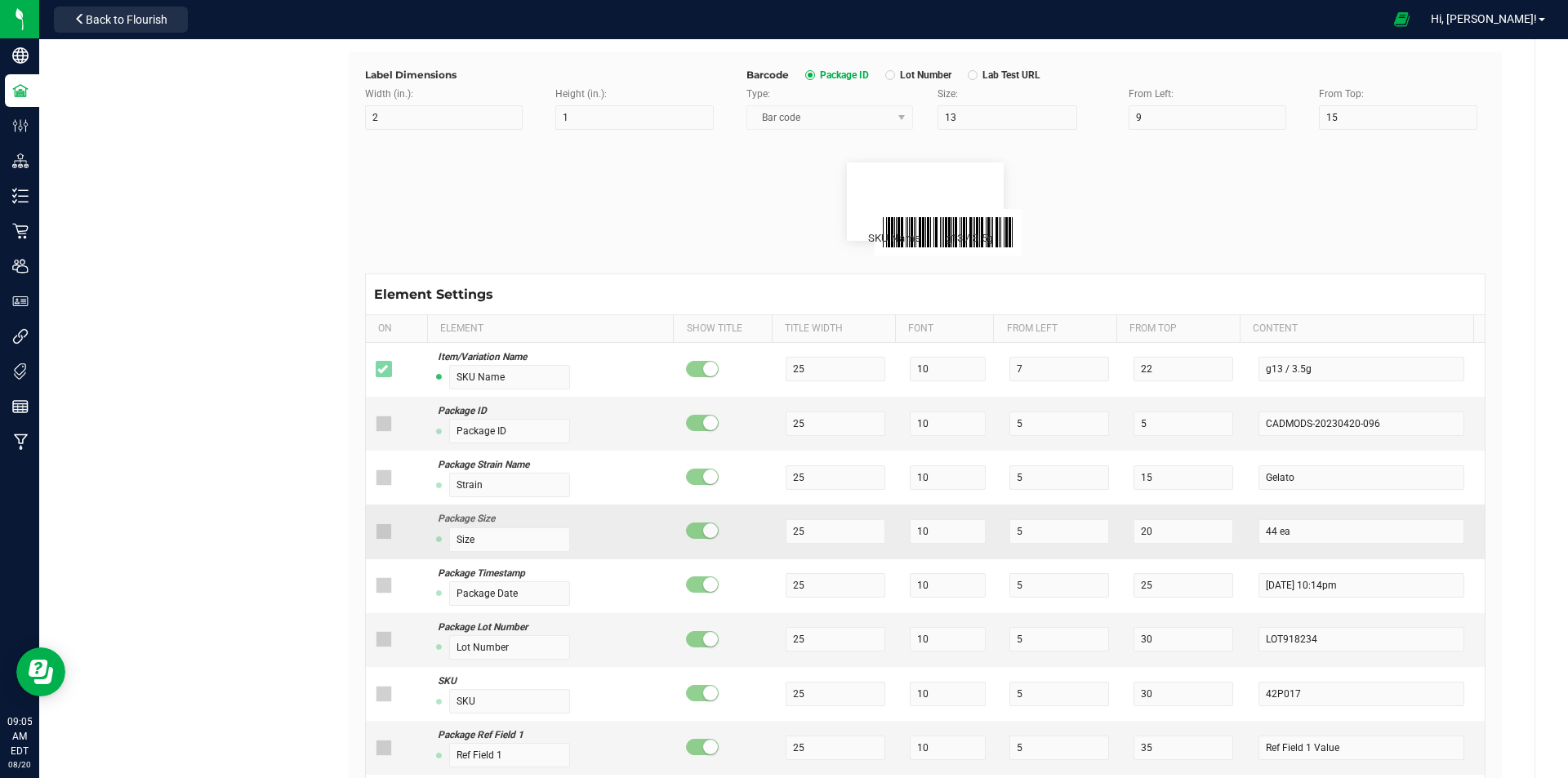
scroll to position [390, 0]
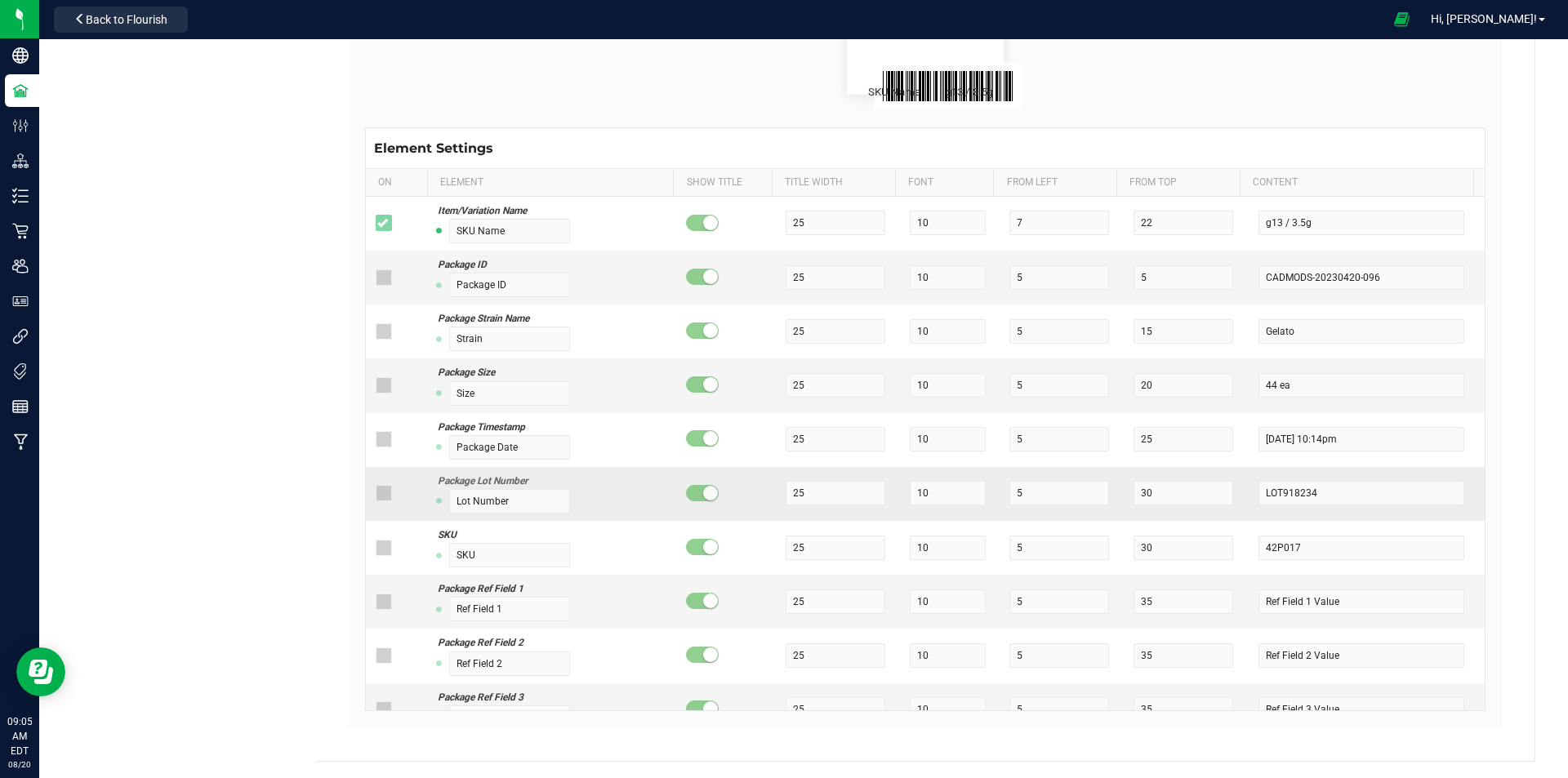
click at [384, 494] on icon at bounding box center [382, 494] width 11 height 0
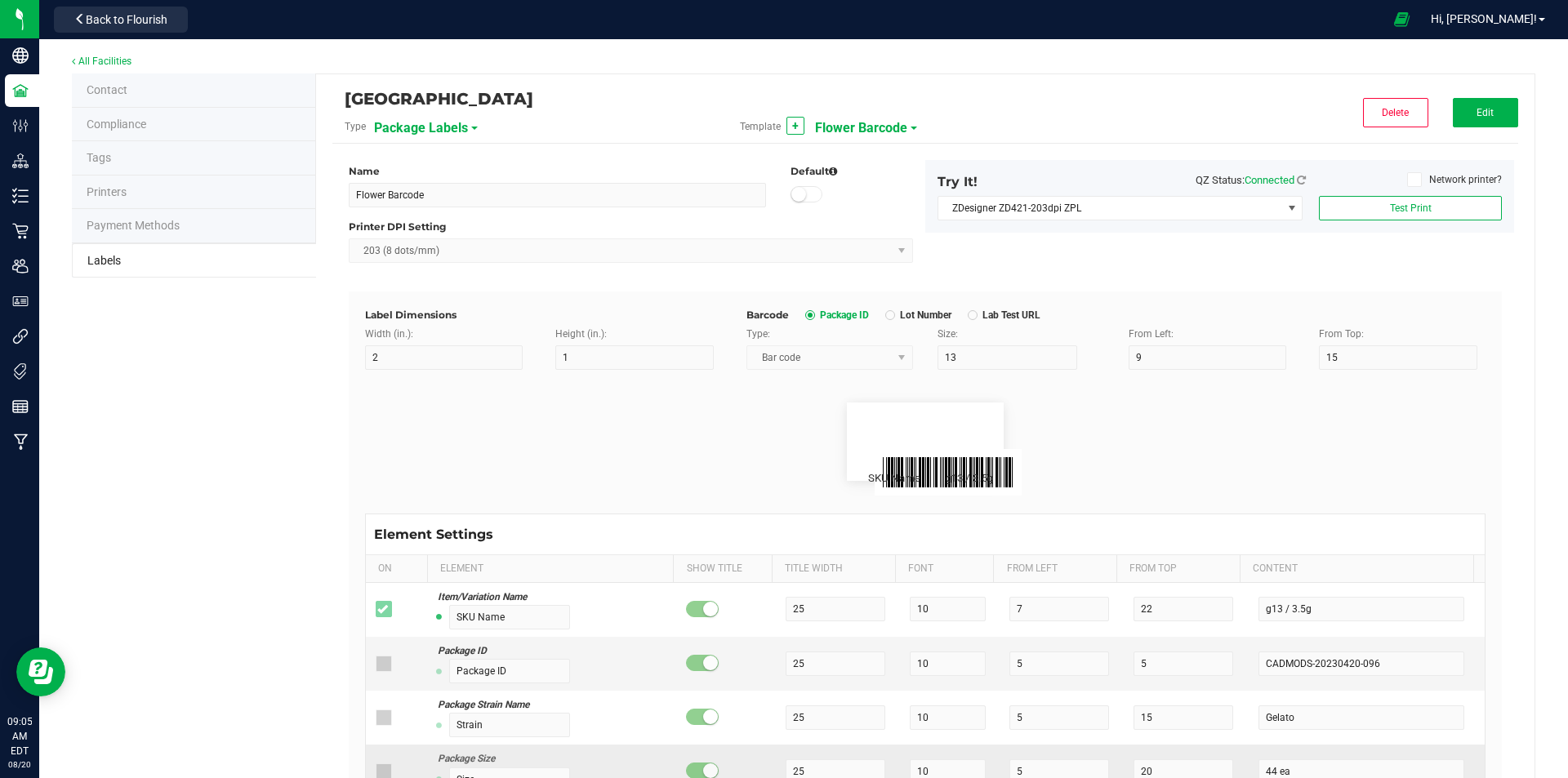
scroll to position [0, 0]
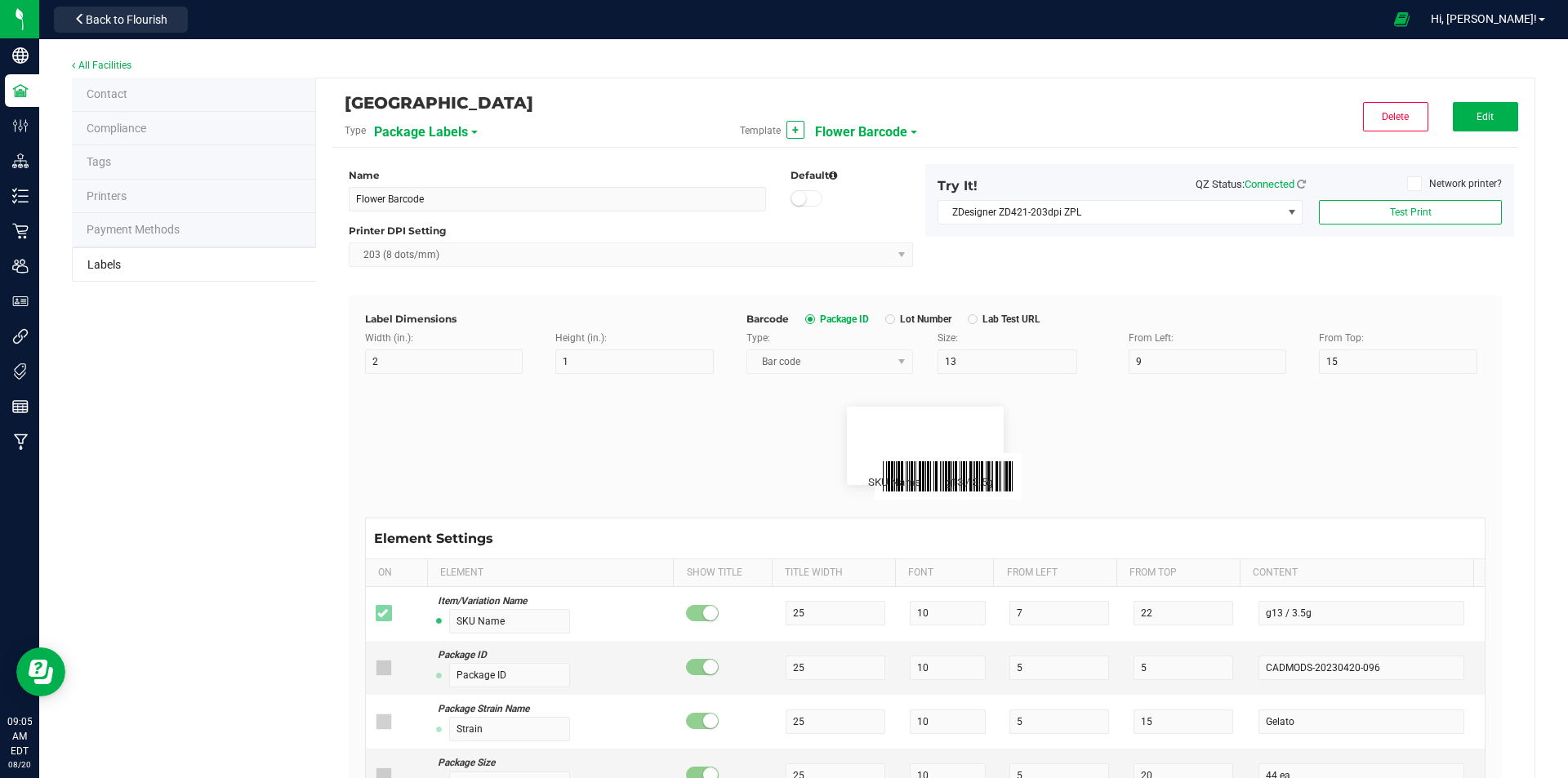
click at [1490, 133] on div "High Falls Canna NY Type Package Labels Template + Flower Barcode Delete Edit" at bounding box center [926, 122] width 1186 height 53
click at [1476, 109] on button "Edit" at bounding box center [1485, 116] width 65 height 29
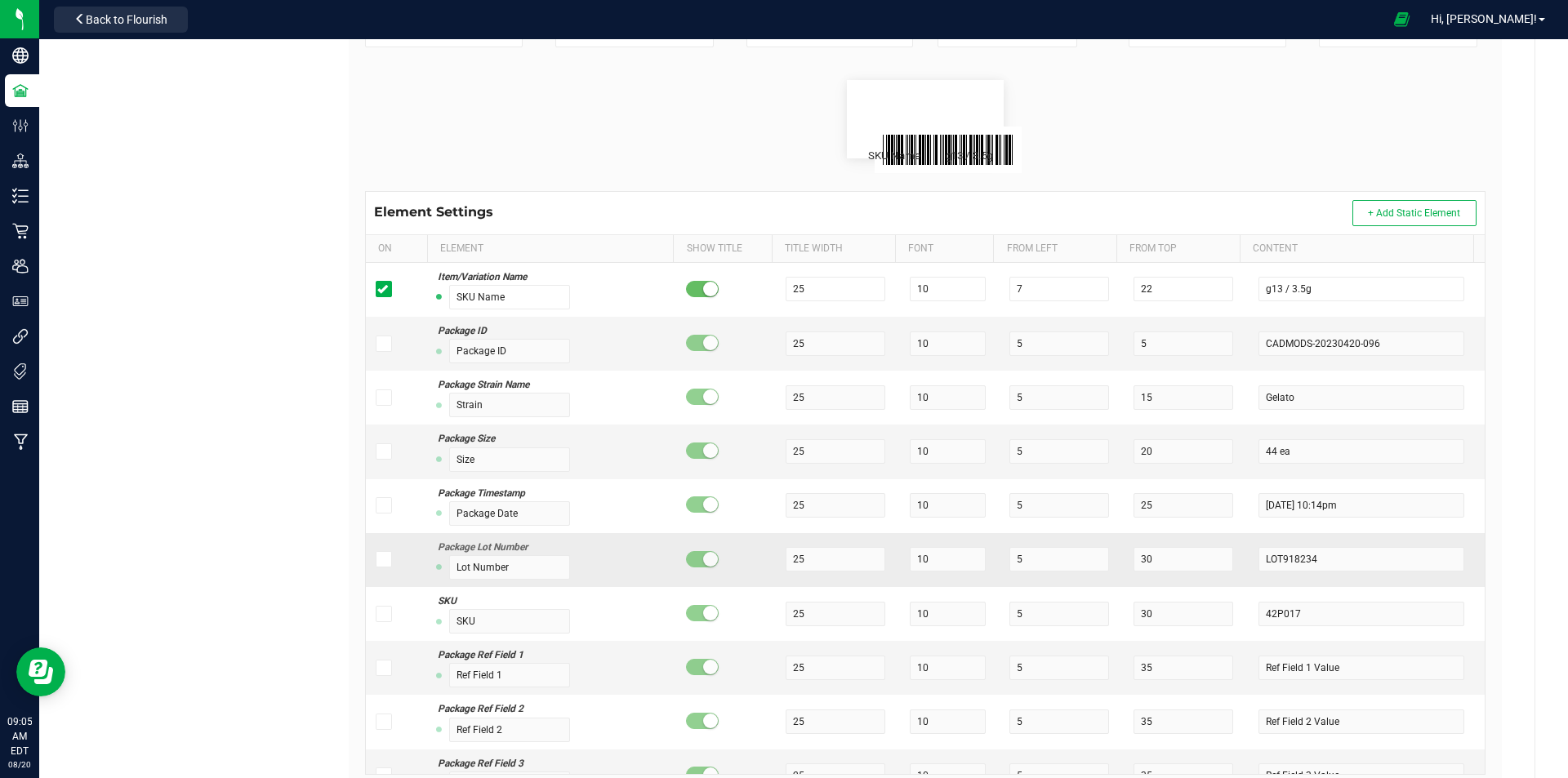
click at [379, 560] on icon at bounding box center [382, 560] width 11 height 0
click at [0, 0] on input "checkbox" at bounding box center [0, 0] width 0 height 0
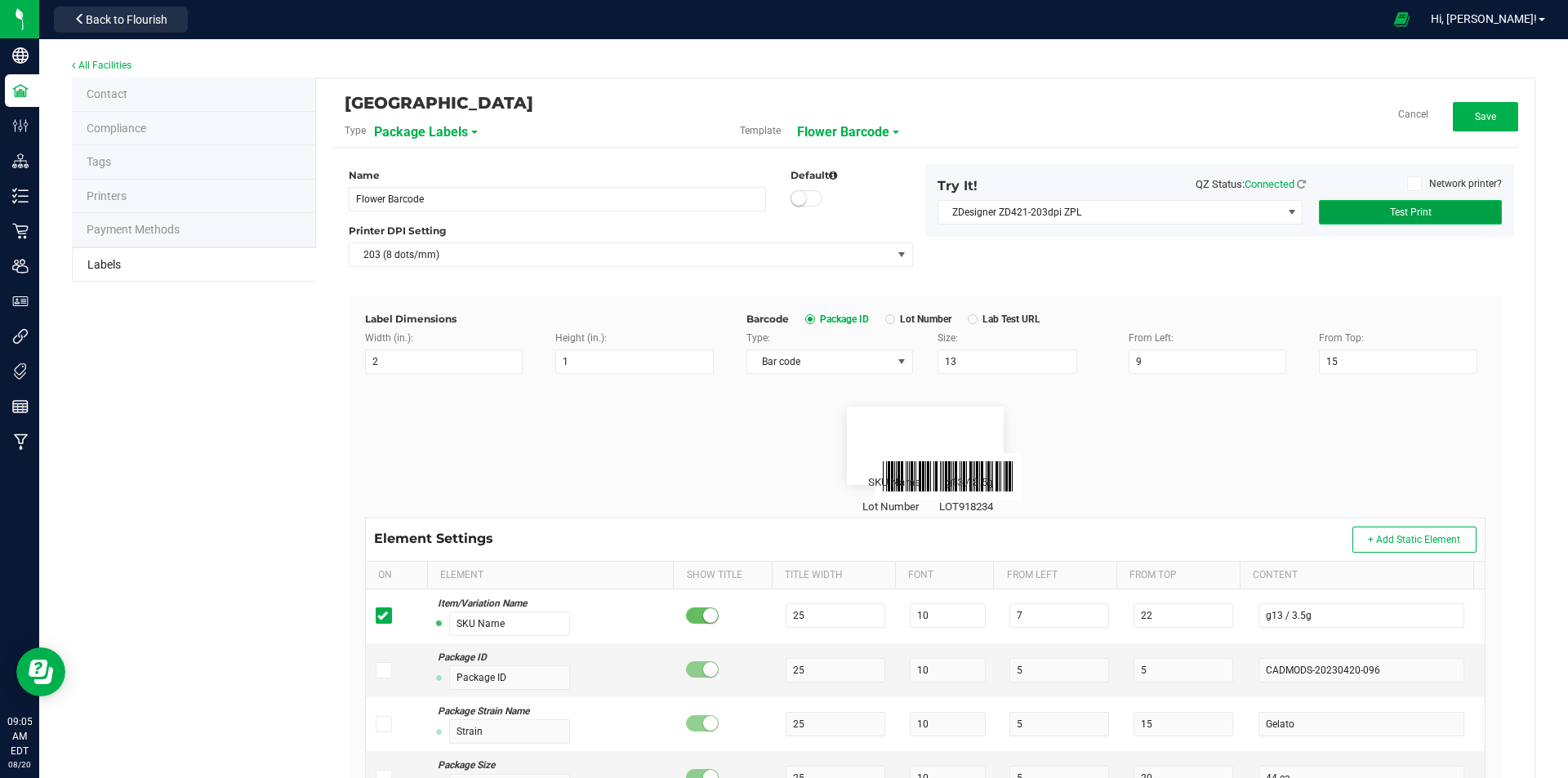
click at [1375, 216] on button "Test Print" at bounding box center [1410, 212] width 183 height 24
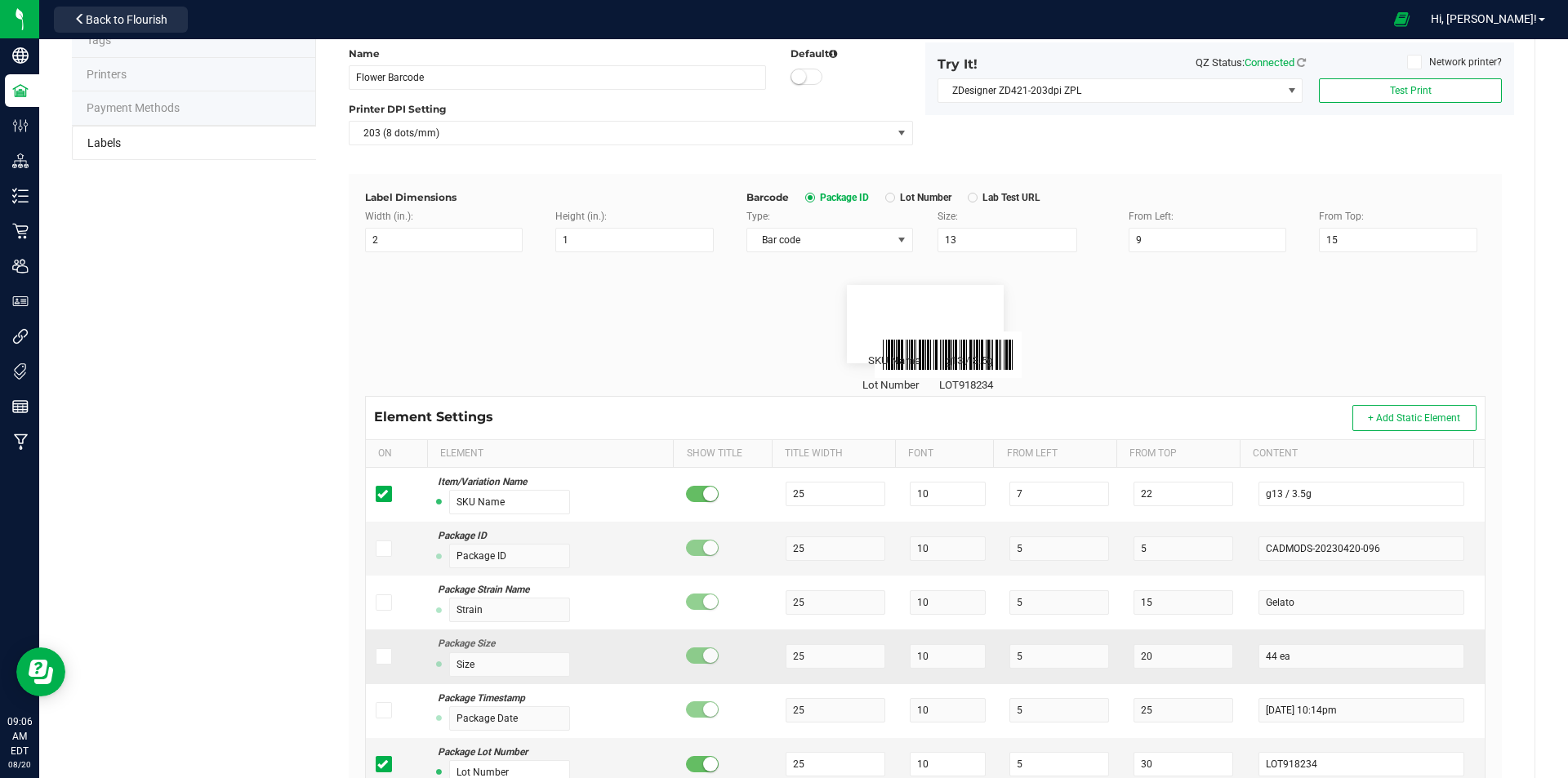
scroll to position [327, 0]
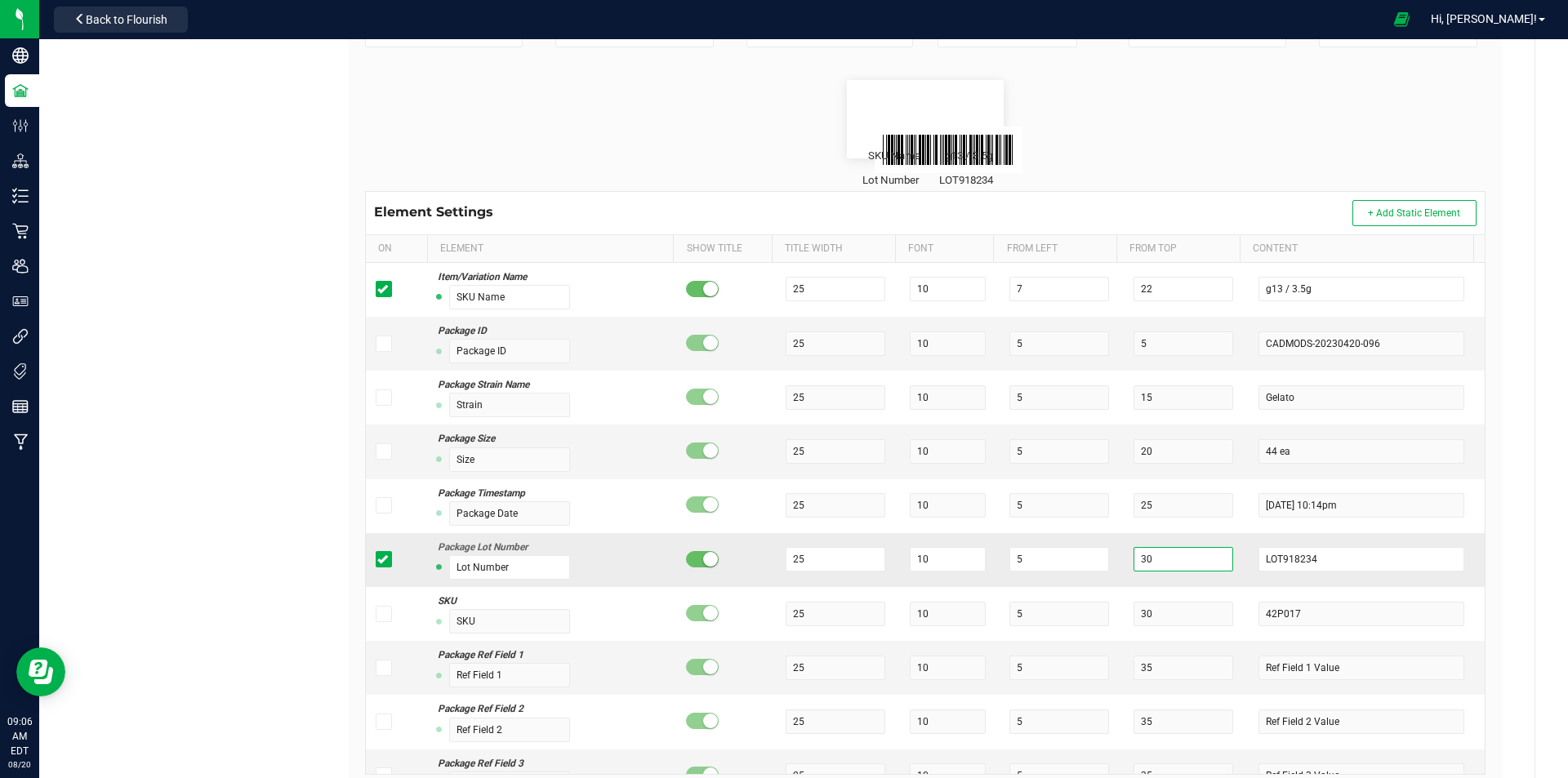
click at [1179, 564] on input "30" at bounding box center [1183, 559] width 99 height 24
type input "3"
type input "19"
click at [1071, 560] on input "5" at bounding box center [1058, 559] width 99 height 24
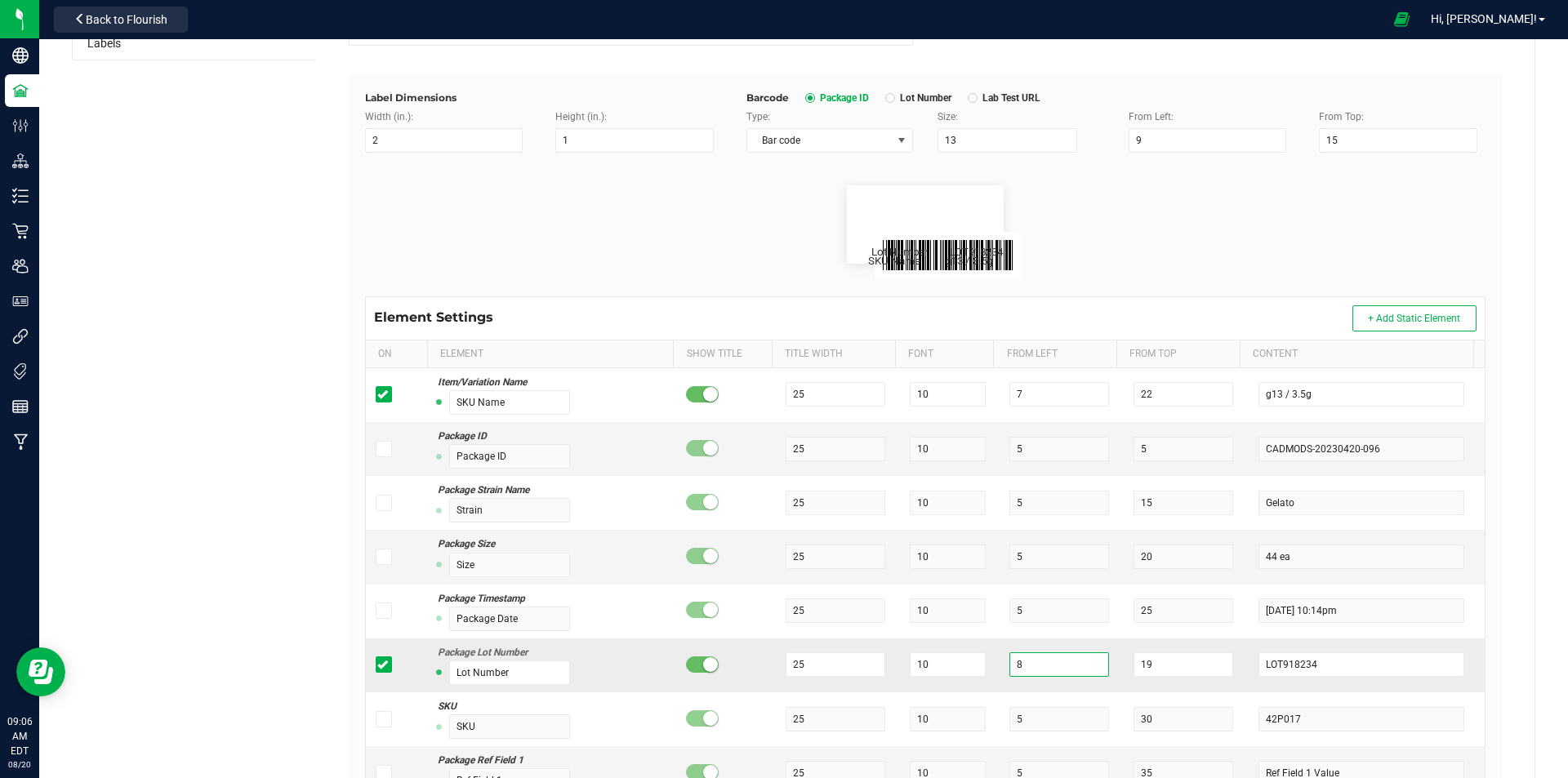
scroll to position [0, 0]
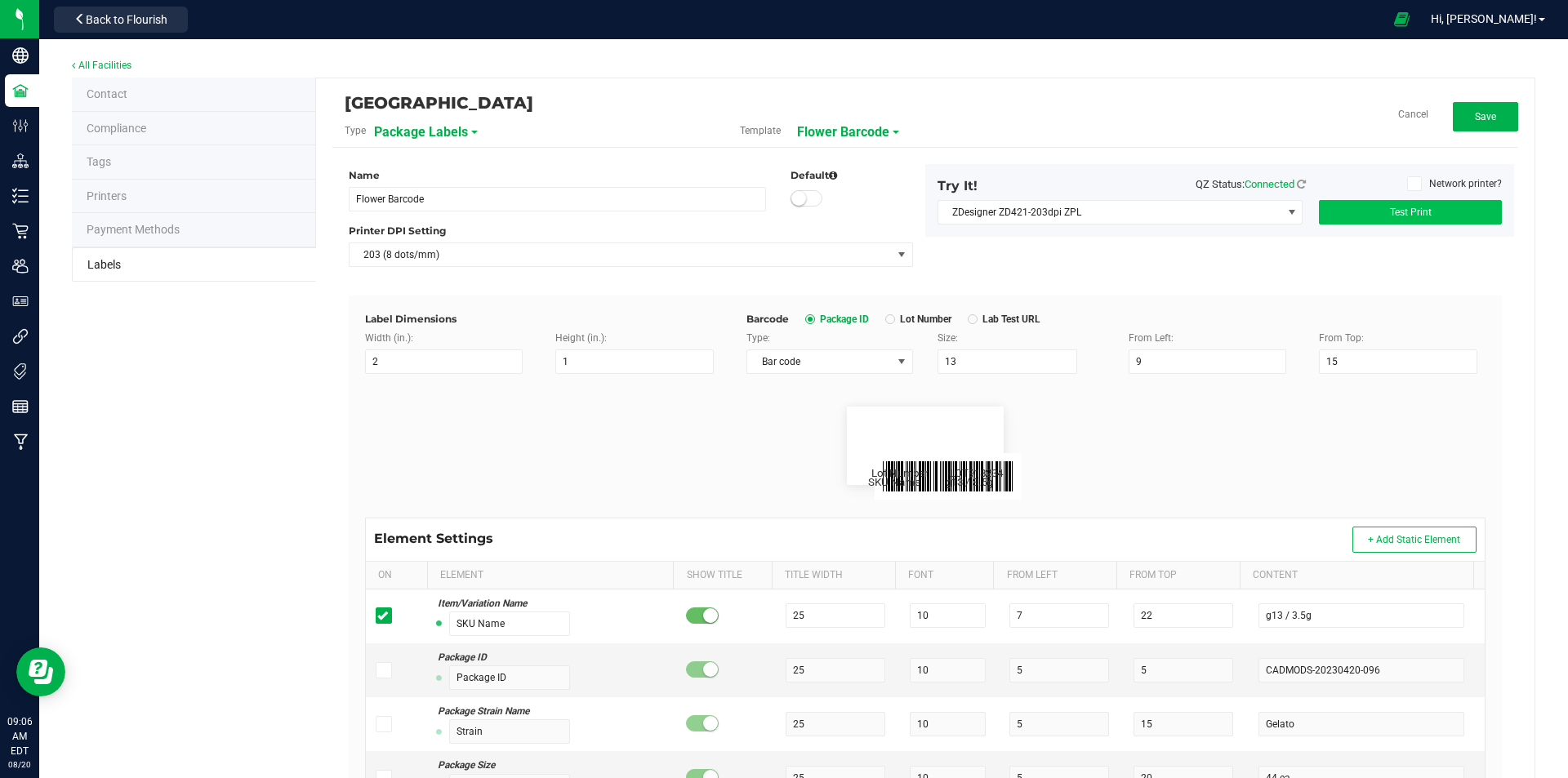
type input "8"
click at [1414, 215] on span "Test Print" at bounding box center [1411, 213] width 42 height 12
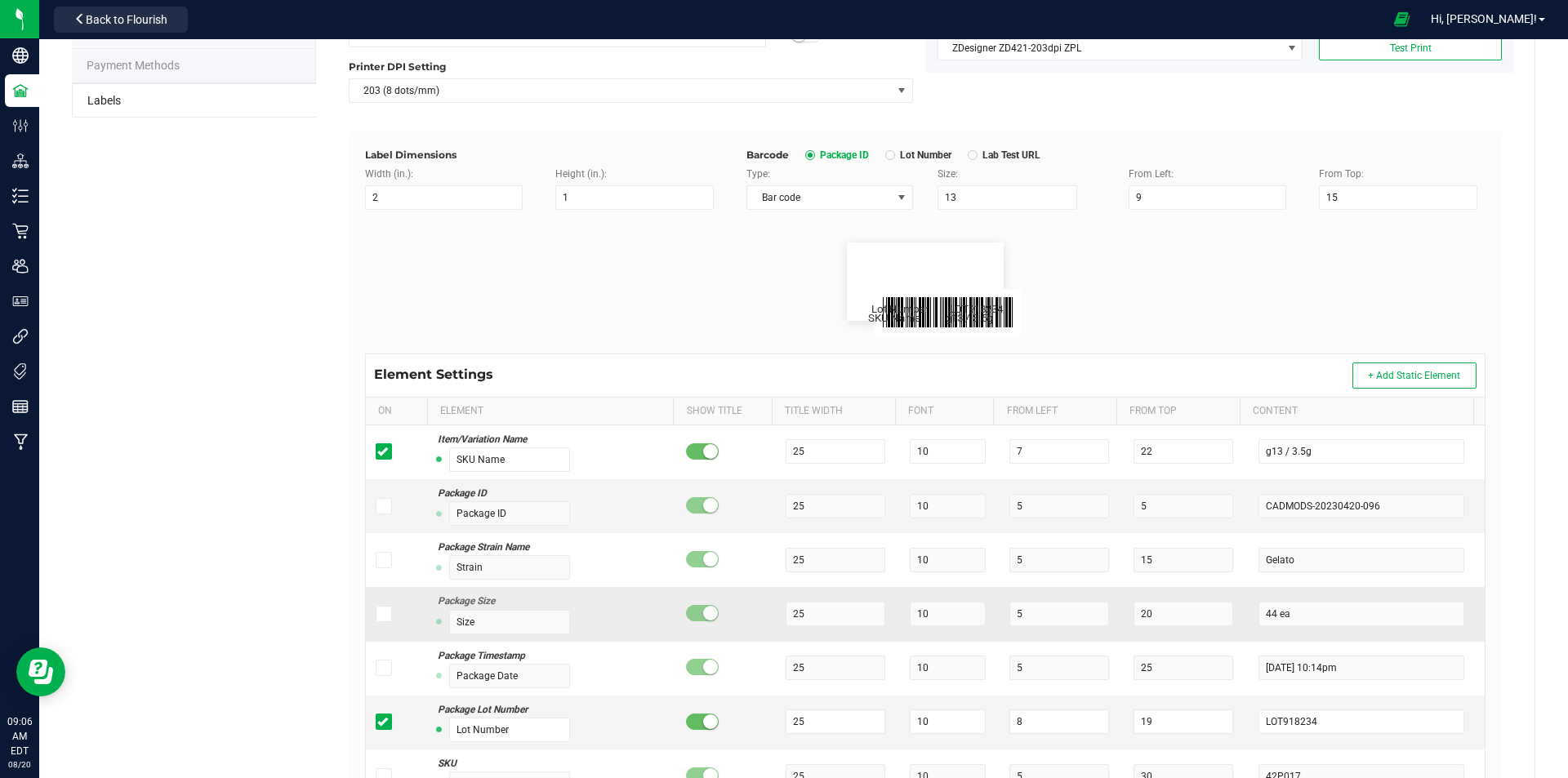
scroll to position [163, 0]
click at [1052, 725] on input "8" at bounding box center [1058, 722] width 99 height 24
type input "7"
click at [1425, 43] on button "Test Print" at bounding box center [1410, 48] width 183 height 24
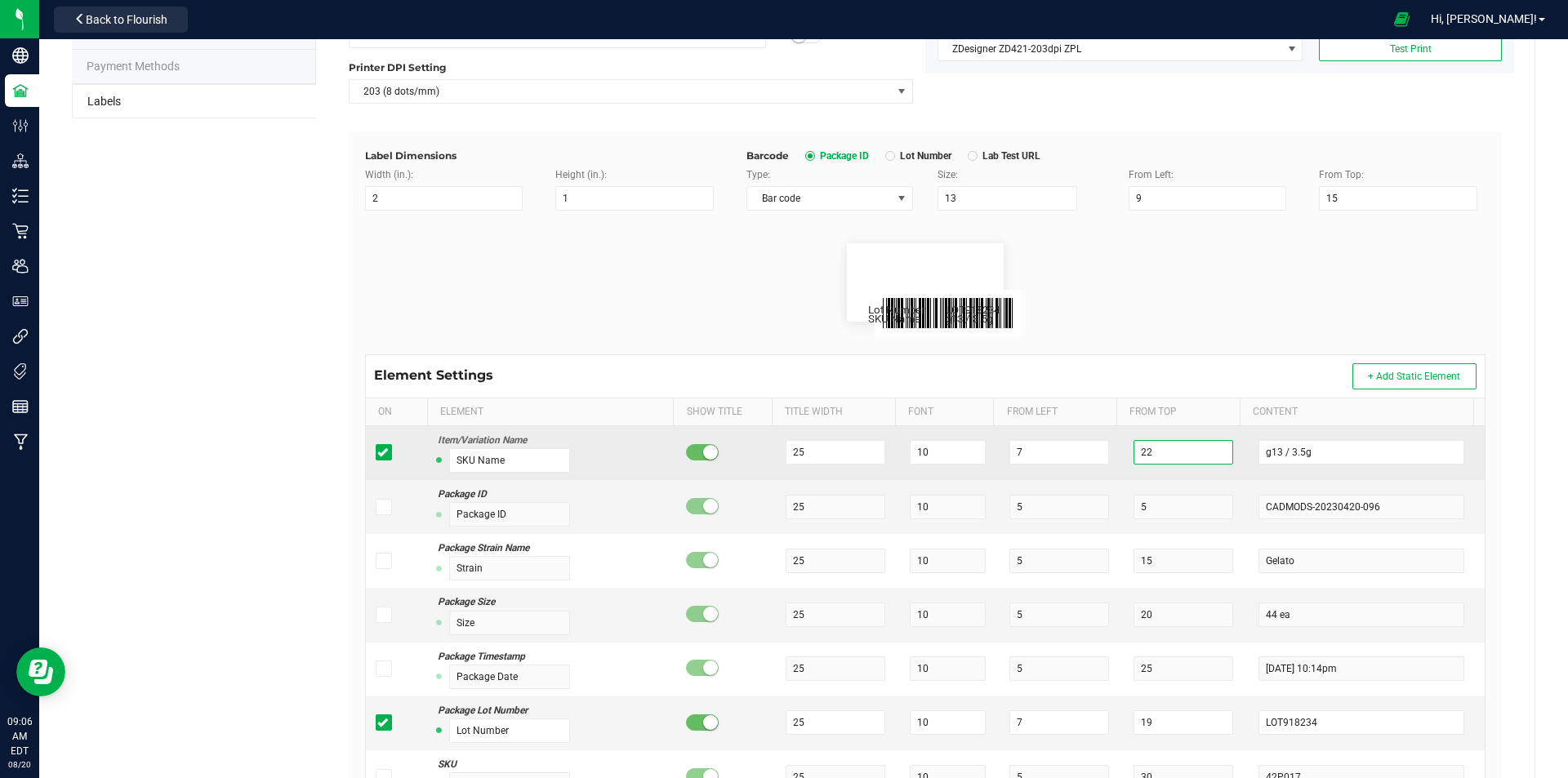
click at [1149, 454] on input "22" at bounding box center [1183, 452] width 99 height 24
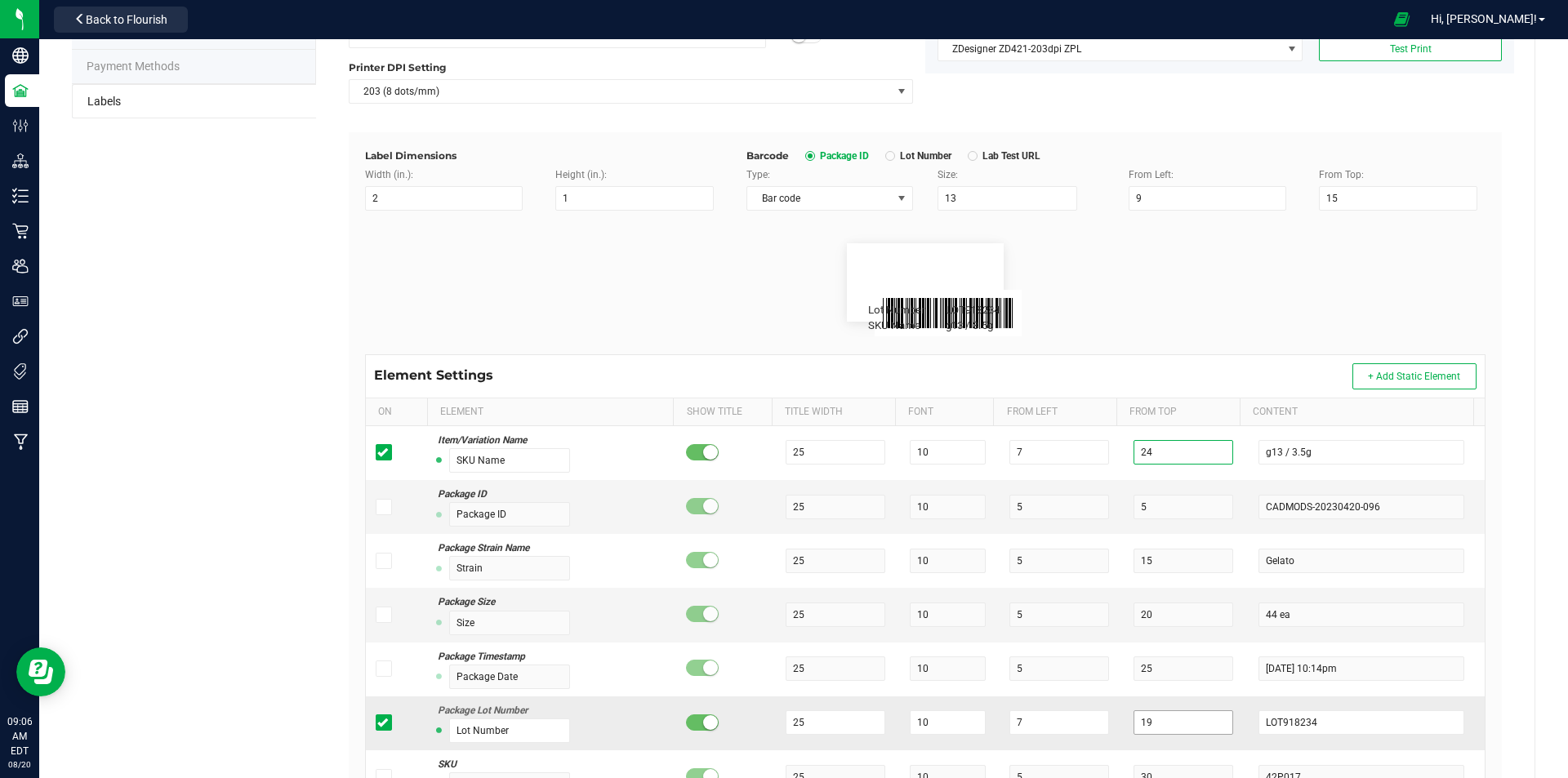
type input "24"
click at [1157, 724] on input "19" at bounding box center [1183, 722] width 99 height 24
type input "1"
click at [1373, 55] on button "Test Print" at bounding box center [1410, 48] width 183 height 24
click at [1158, 718] on input "23" at bounding box center [1183, 722] width 99 height 24
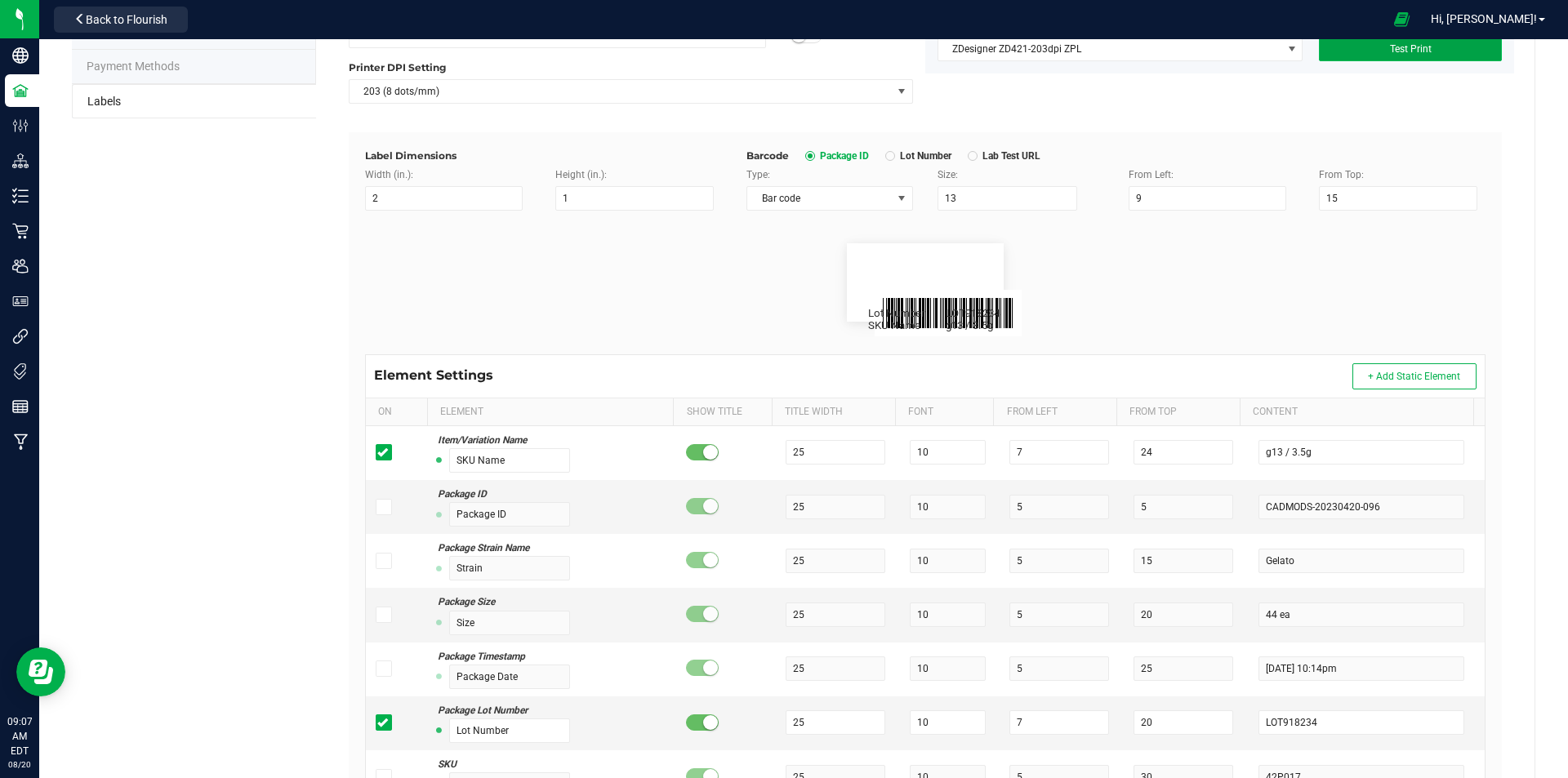
click at [1428, 56] on button "Test Print" at bounding box center [1410, 48] width 183 height 24
click at [1166, 725] on input "20" at bounding box center [1183, 722] width 99 height 24
type input "21"
click at [1410, 60] on button "Test Print" at bounding box center [1410, 48] width 183 height 24
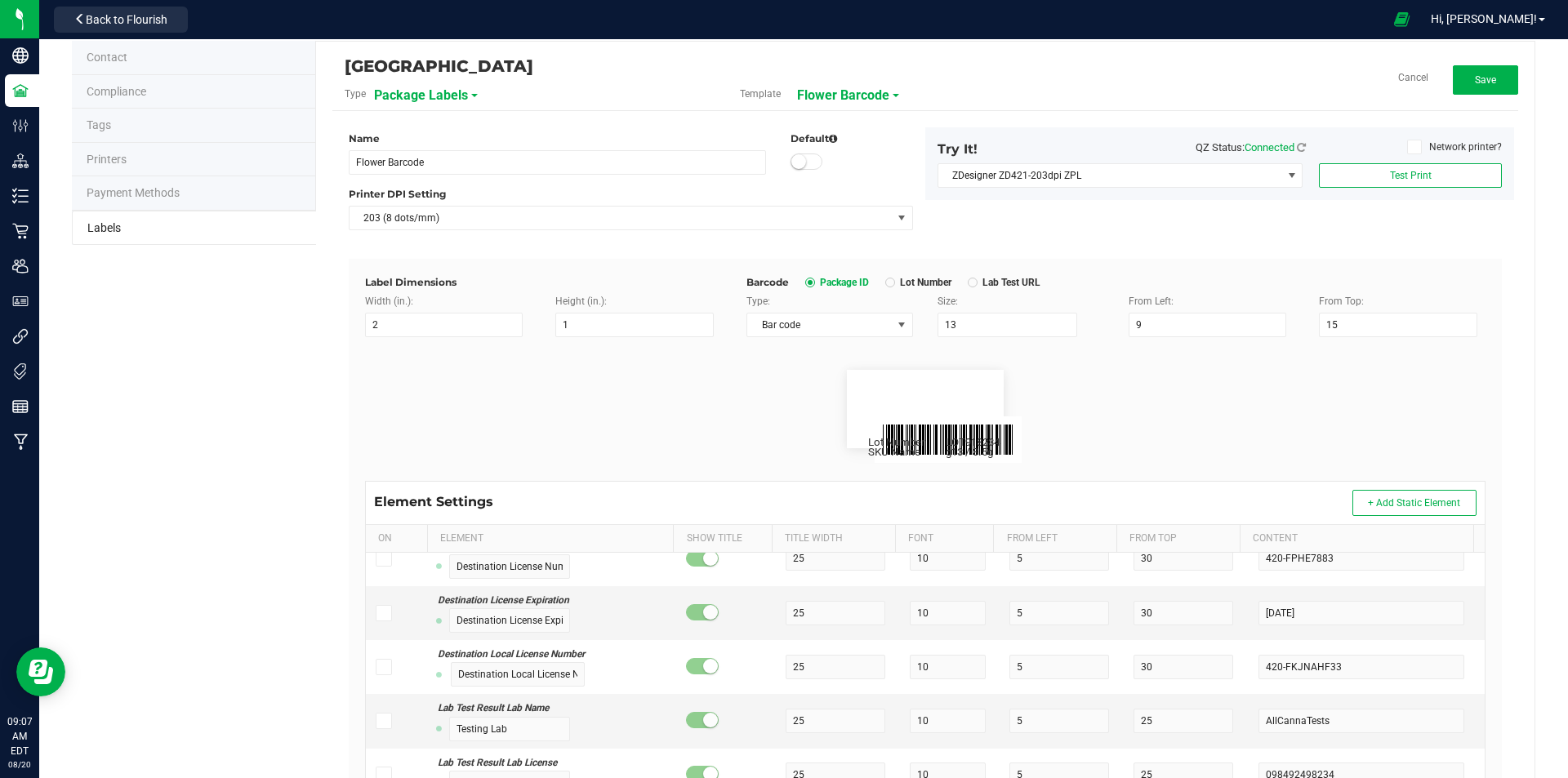
scroll to position [0, 0]
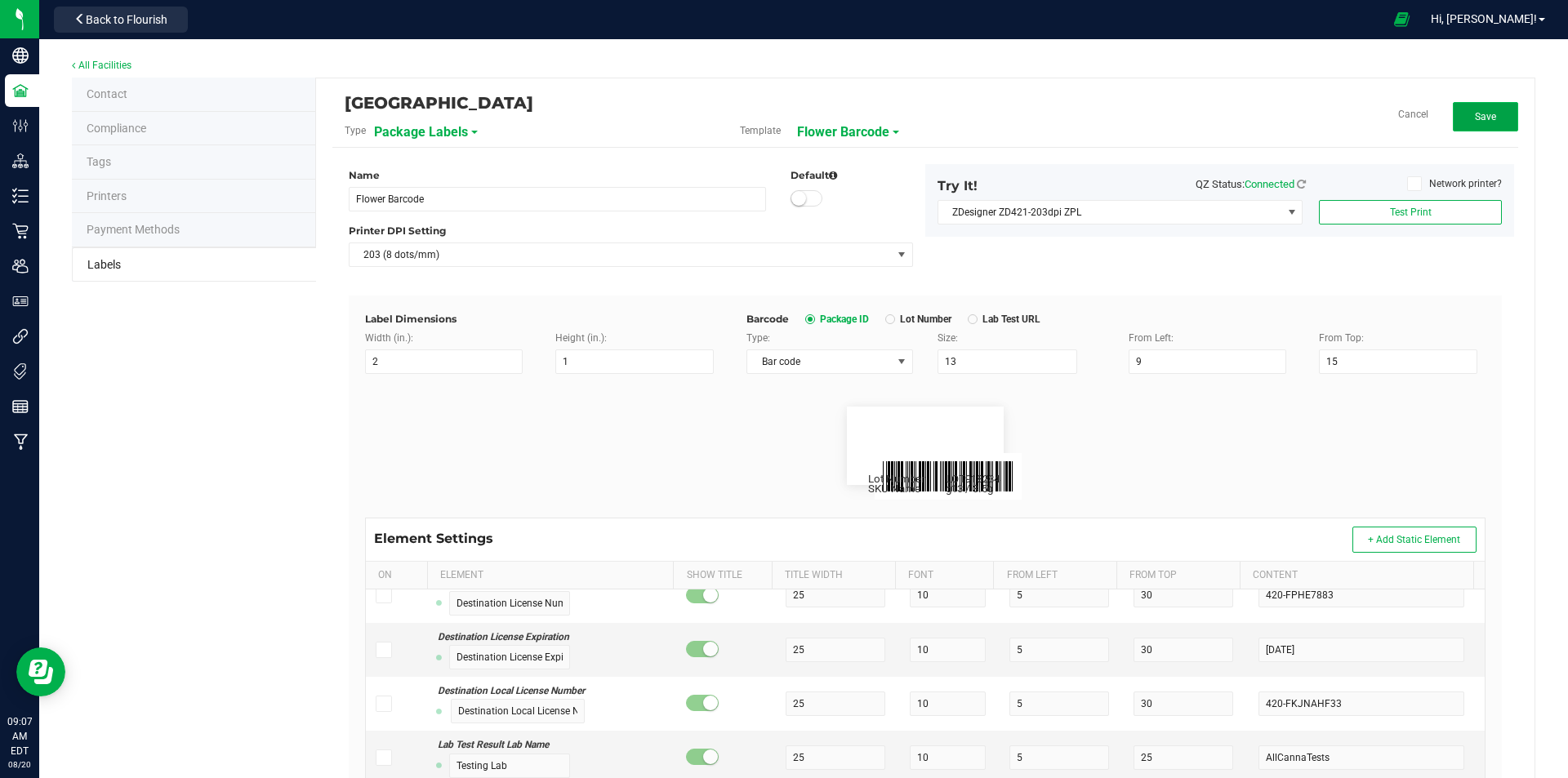
click at [1475, 112] on span "Save" at bounding box center [1485, 117] width 21 height 12
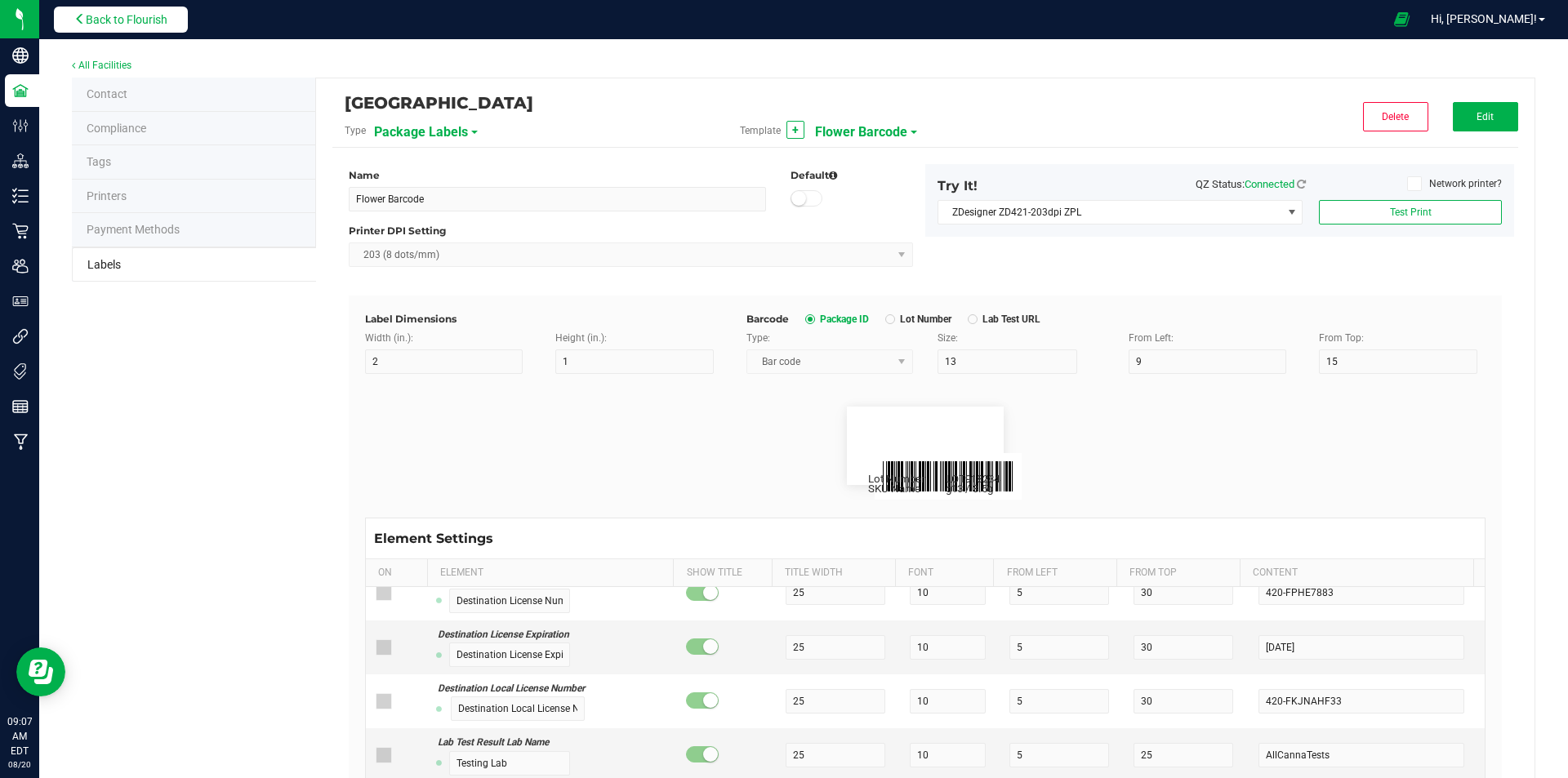
click at [177, 23] on button "Back to Flourish" at bounding box center [121, 19] width 134 height 26
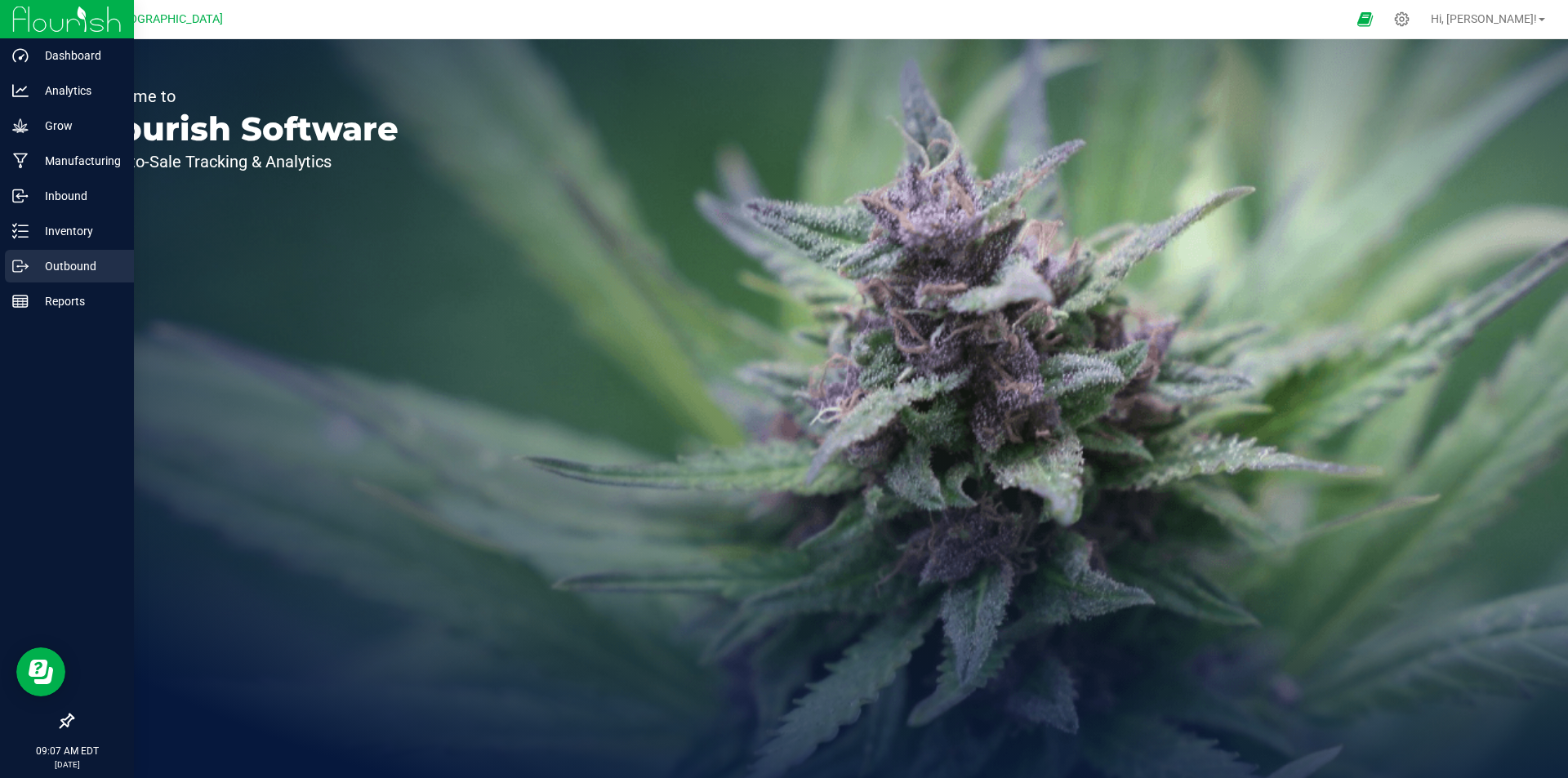
click at [78, 269] on p "Outbound" at bounding box center [78, 267] width 98 height 20
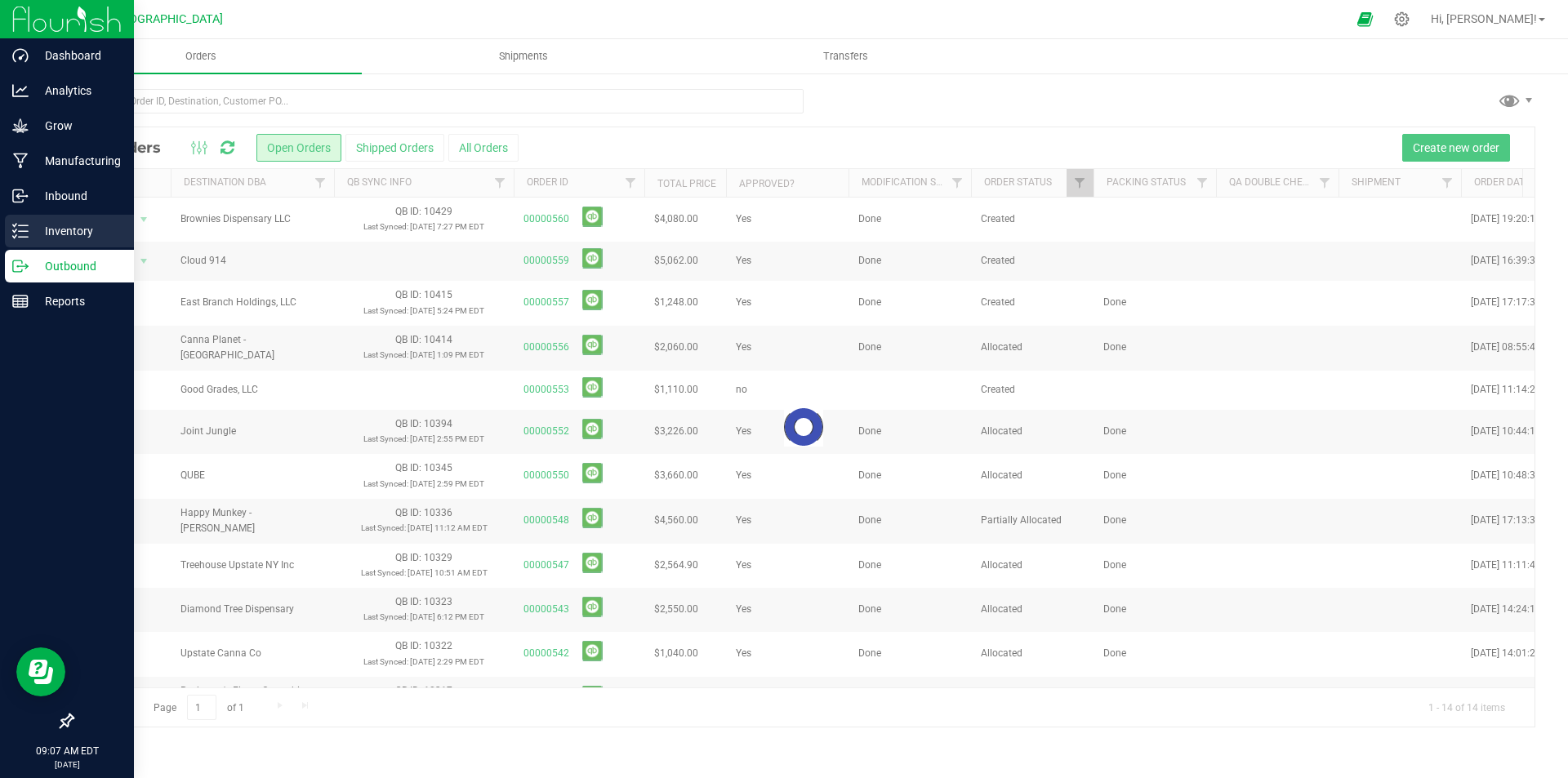
click at [82, 227] on p "Inventory" at bounding box center [78, 231] width 98 height 20
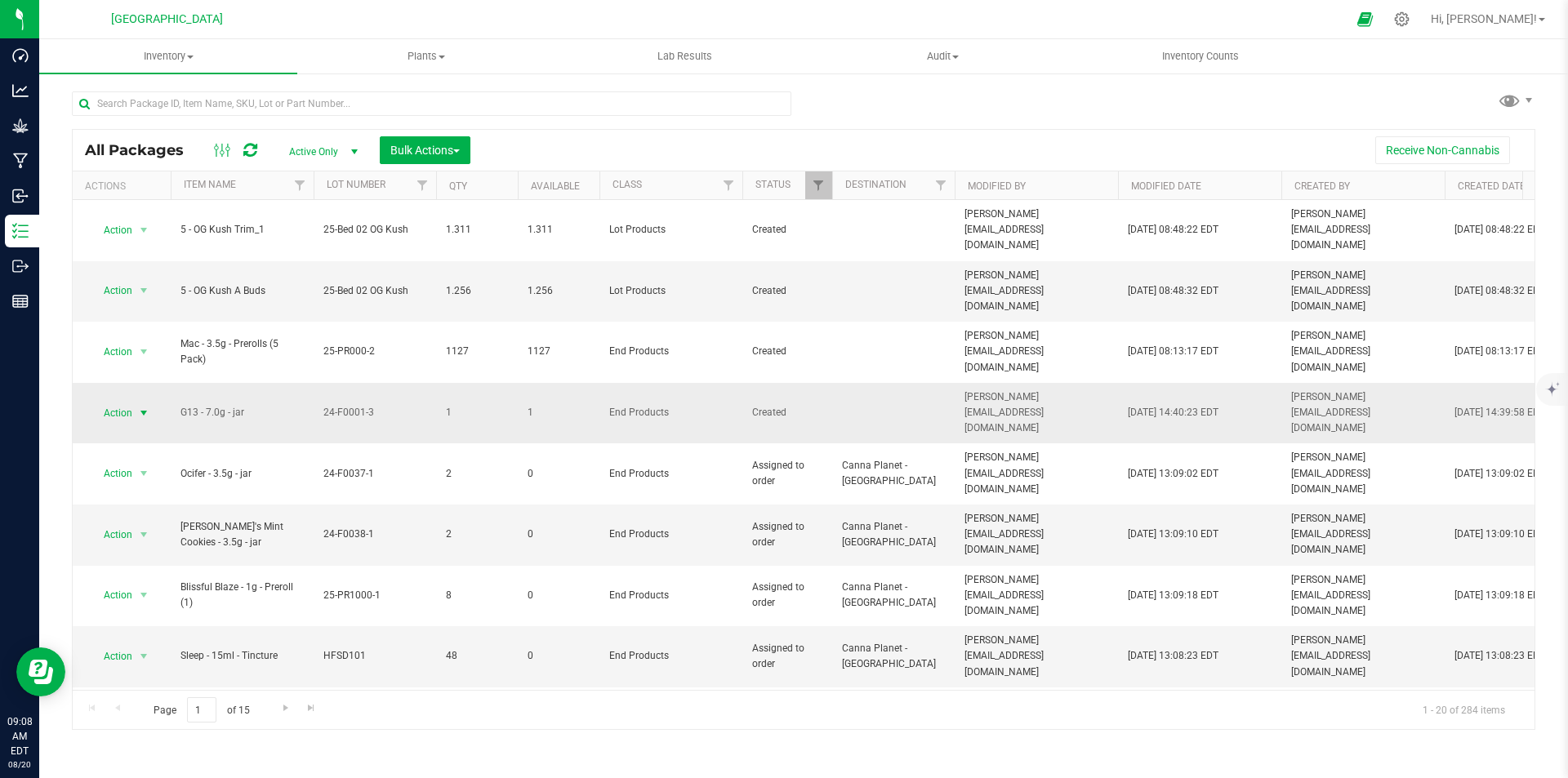
click at [130, 402] on span "Action" at bounding box center [111, 413] width 44 height 23
click at [163, 572] on li "Print product labels" at bounding box center [142, 585] width 104 height 45
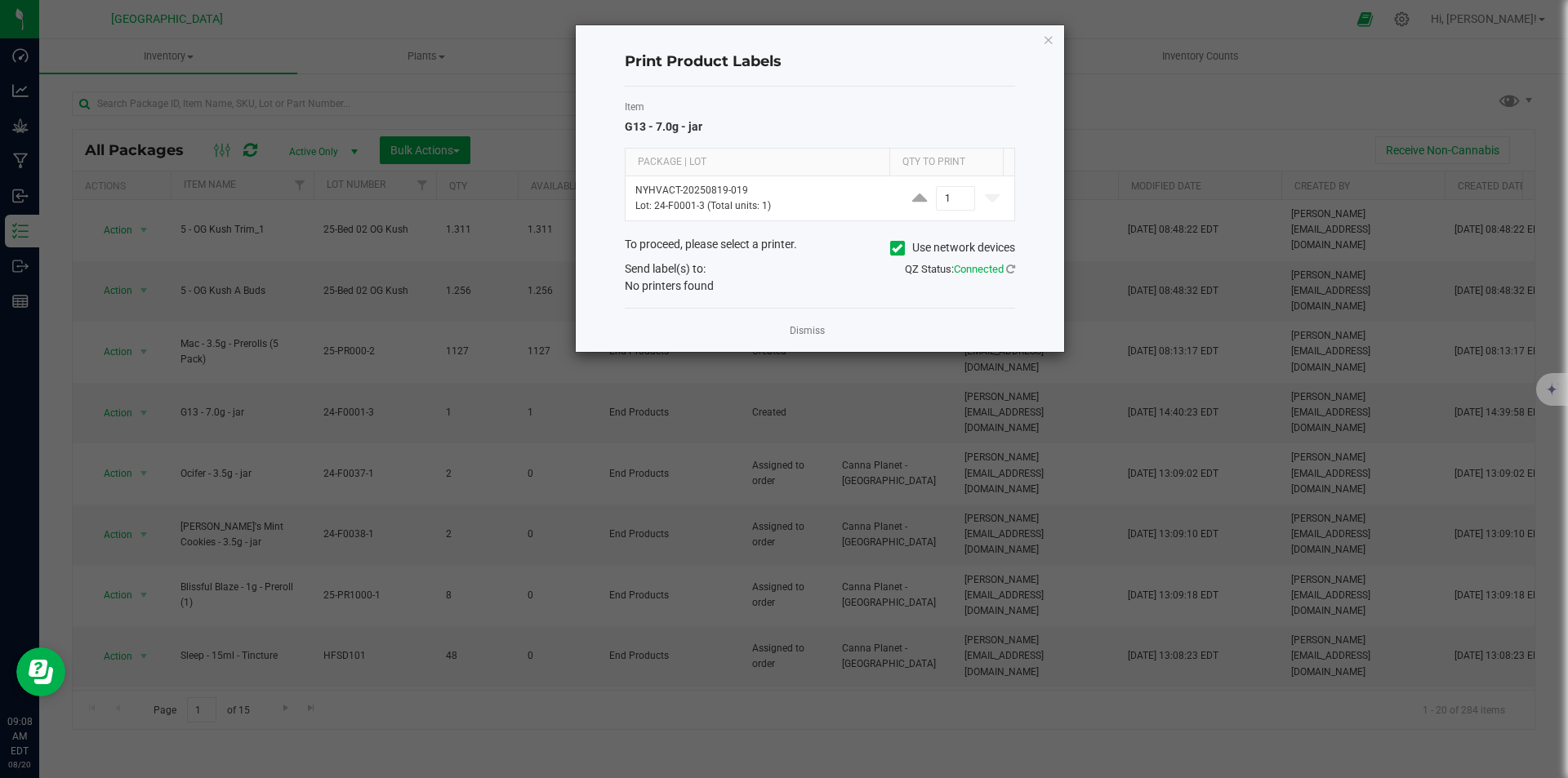
click at [892, 248] on icon at bounding box center [897, 248] width 11 height 0
click at [0, 0] on input "Use network devices" at bounding box center [0, 0] width 0 height 0
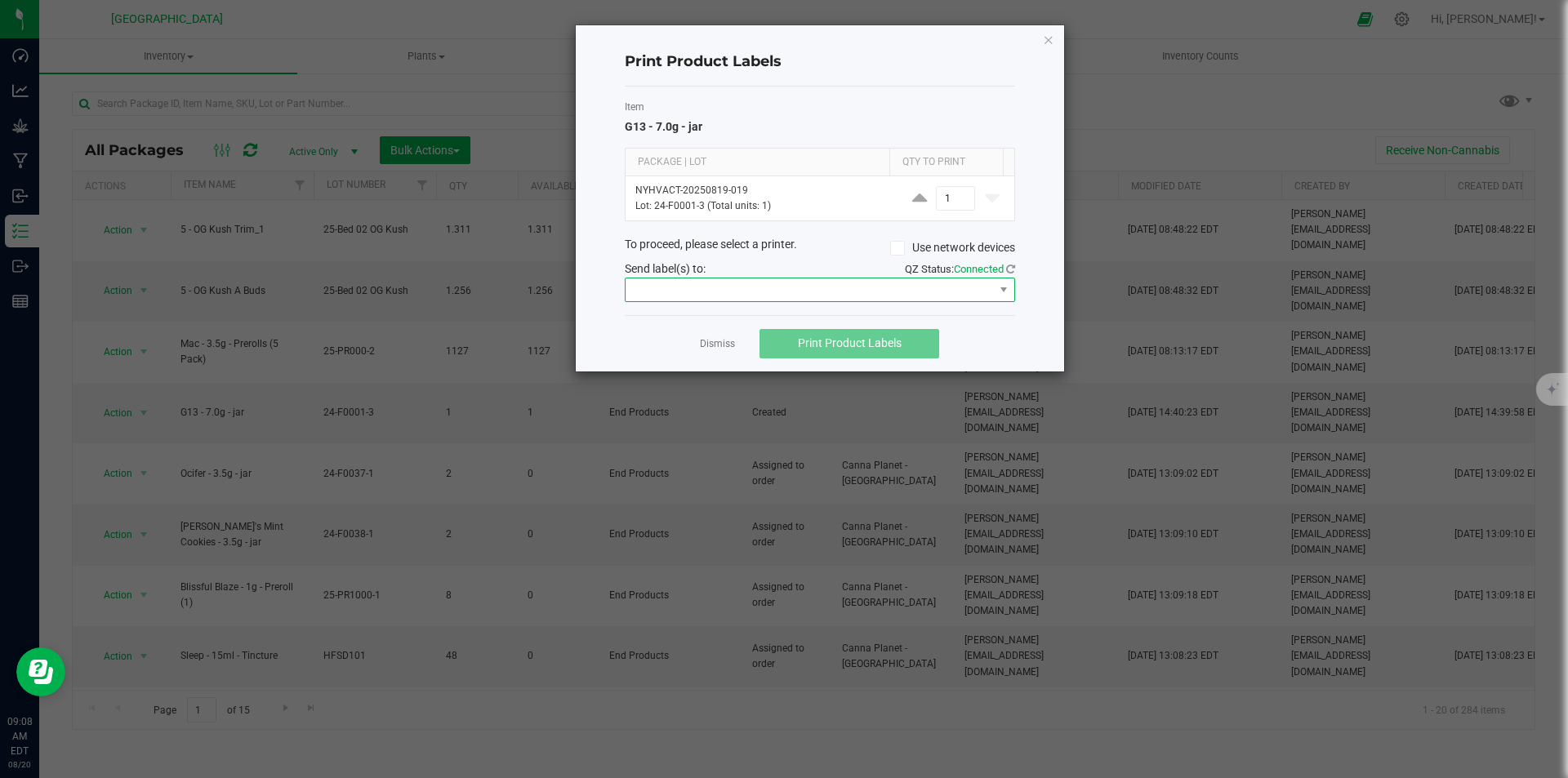
click at [762, 297] on span at bounding box center [810, 289] width 369 height 23
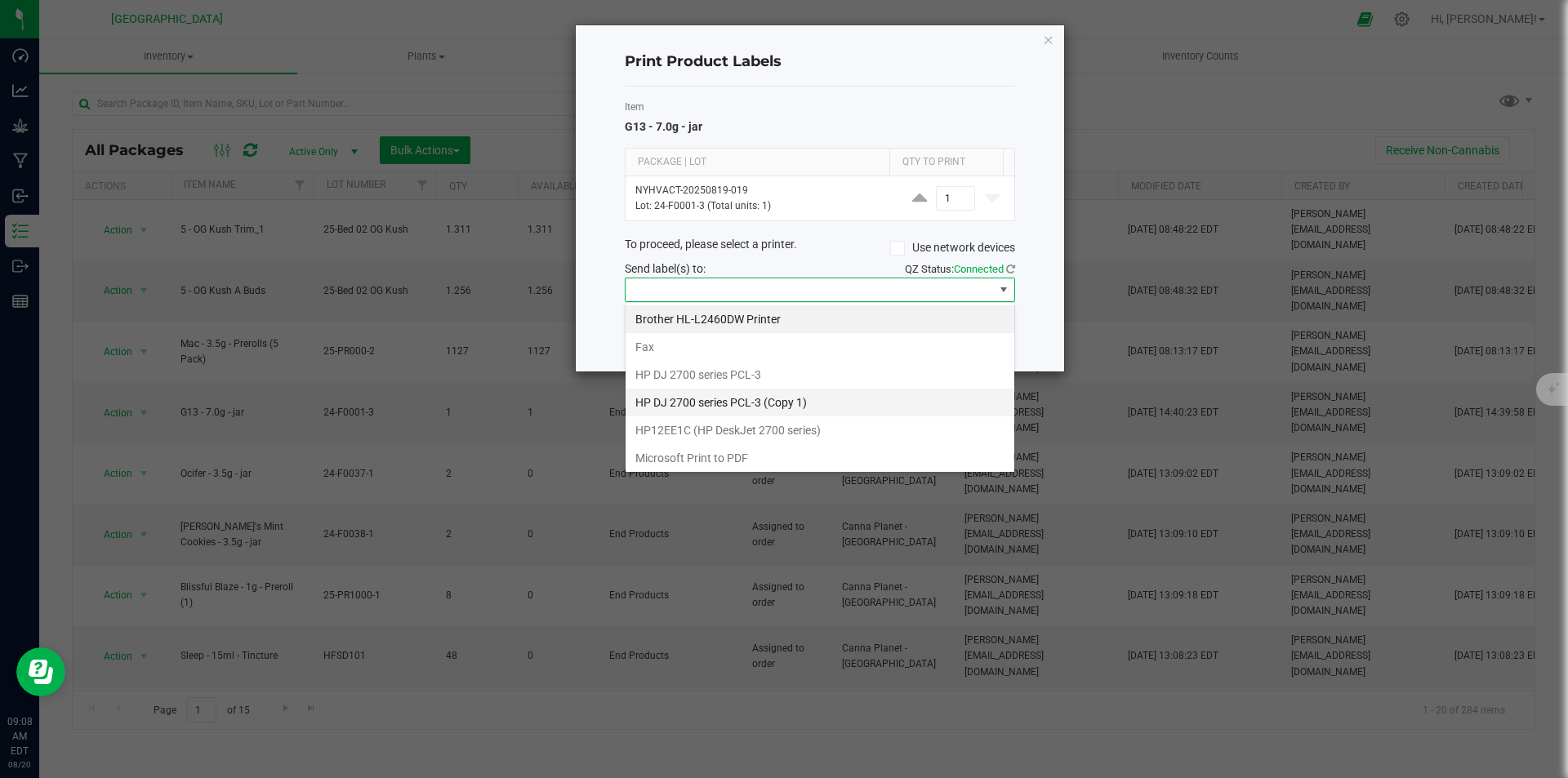
scroll to position [114, 0]
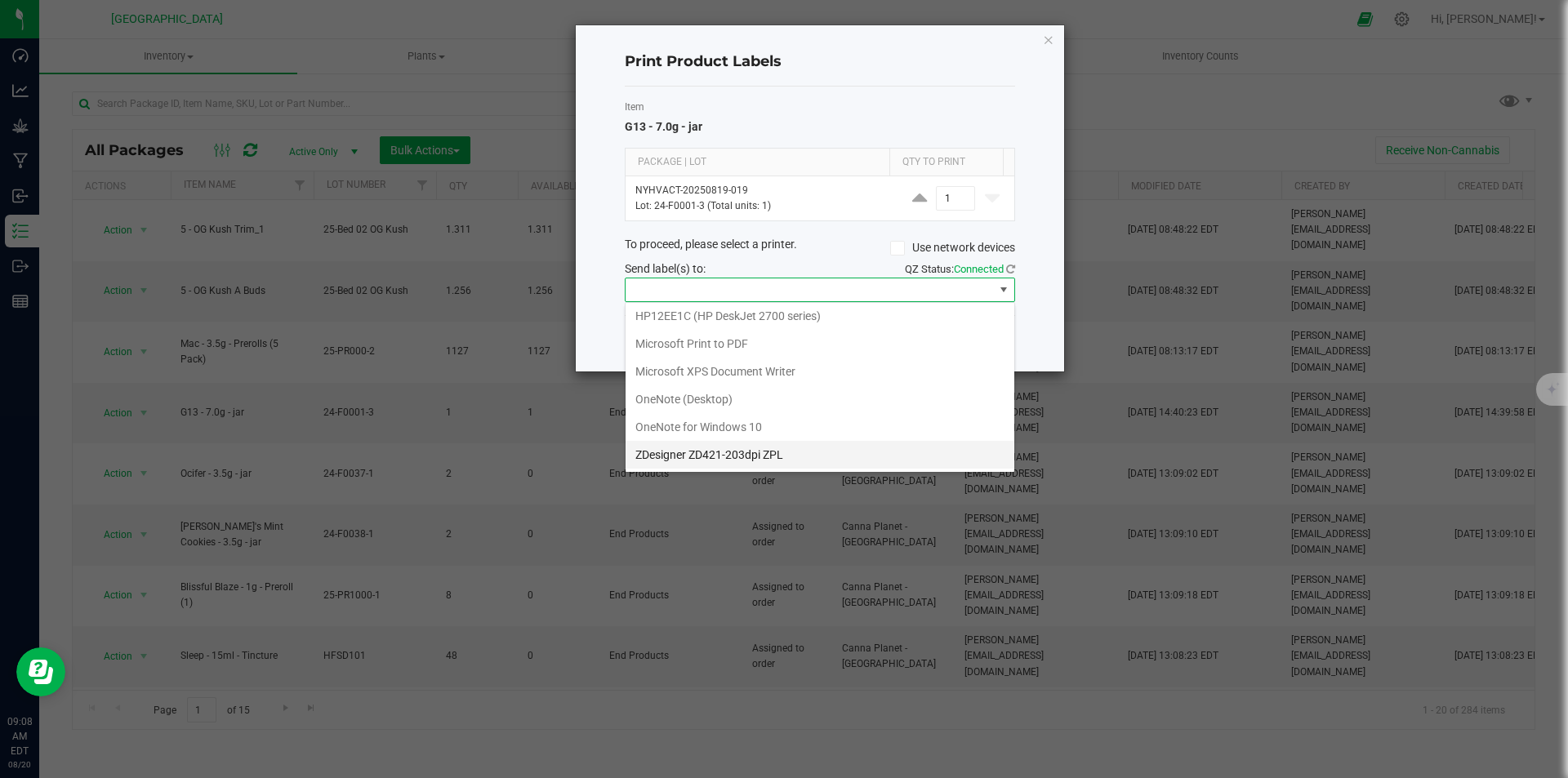
click at [743, 460] on ZPL "ZDesigner ZD421-203dpi ZPL" at bounding box center [820, 454] width 389 height 28
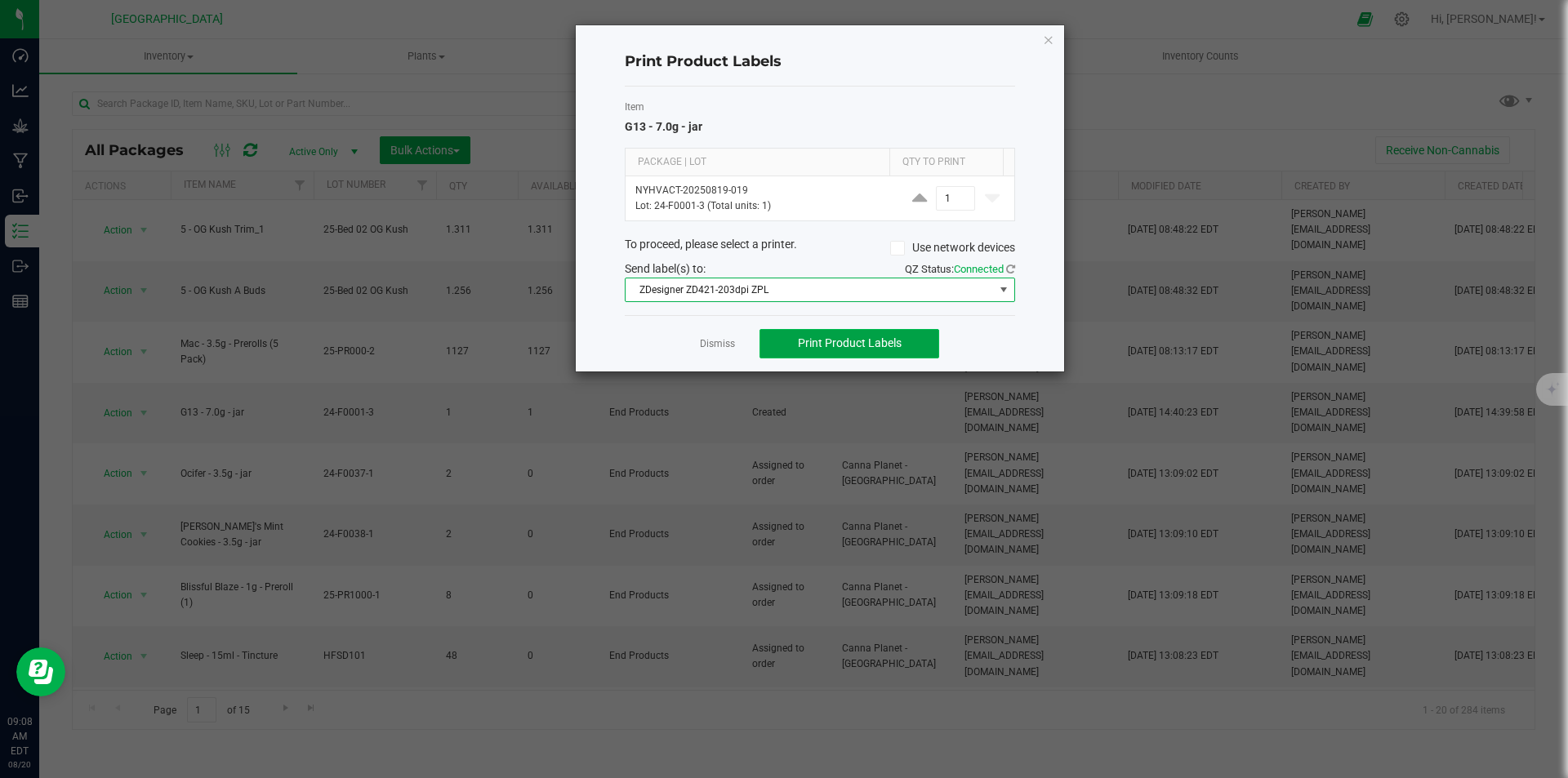
click at [839, 340] on span "Print Product Labels" at bounding box center [850, 343] width 103 height 13
drag, startPoint x: 1048, startPoint y: 40, endPoint x: 1004, endPoint y: 38, distance: 44.0
click at [1043, 40] on icon "button" at bounding box center [1049, 39] width 12 height 20
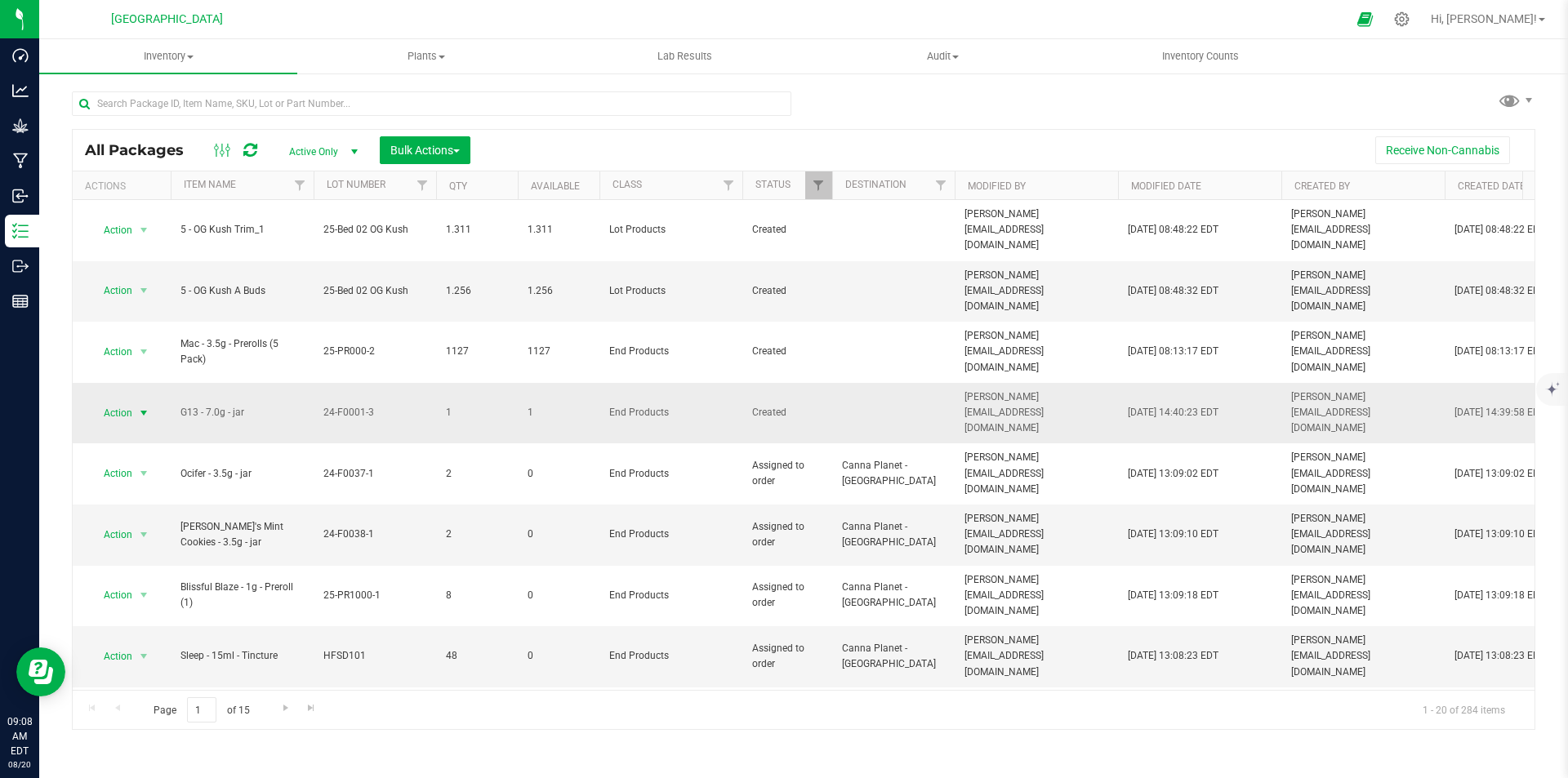
click at [143, 407] on span "select" at bounding box center [144, 414] width 13 height 13
click at [178, 555] on li "Print package label" at bounding box center [142, 550] width 104 height 24
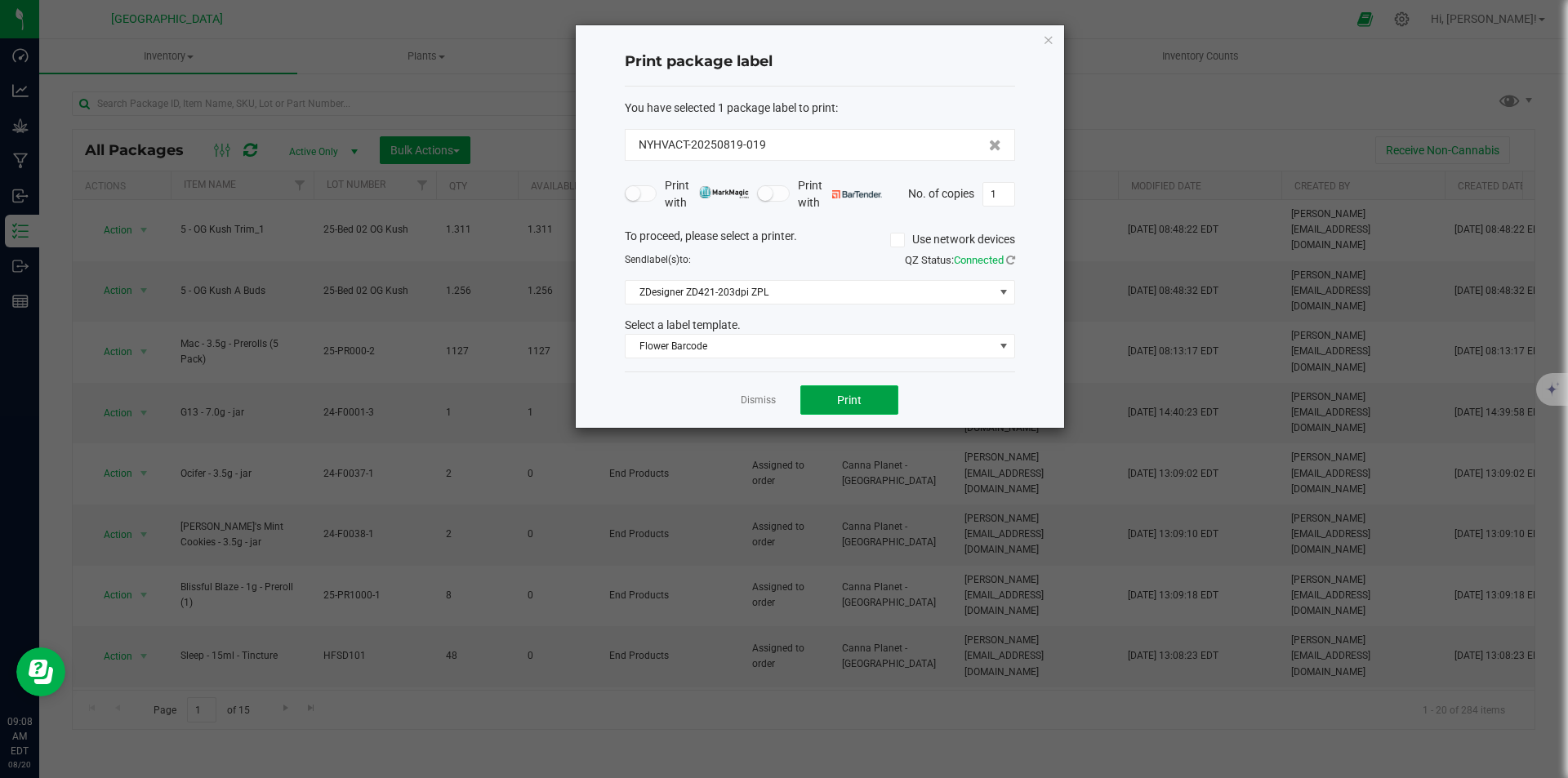
click at [840, 408] on button "Print" at bounding box center [850, 399] width 98 height 29
click at [1043, 38] on icon "button" at bounding box center [1049, 39] width 12 height 20
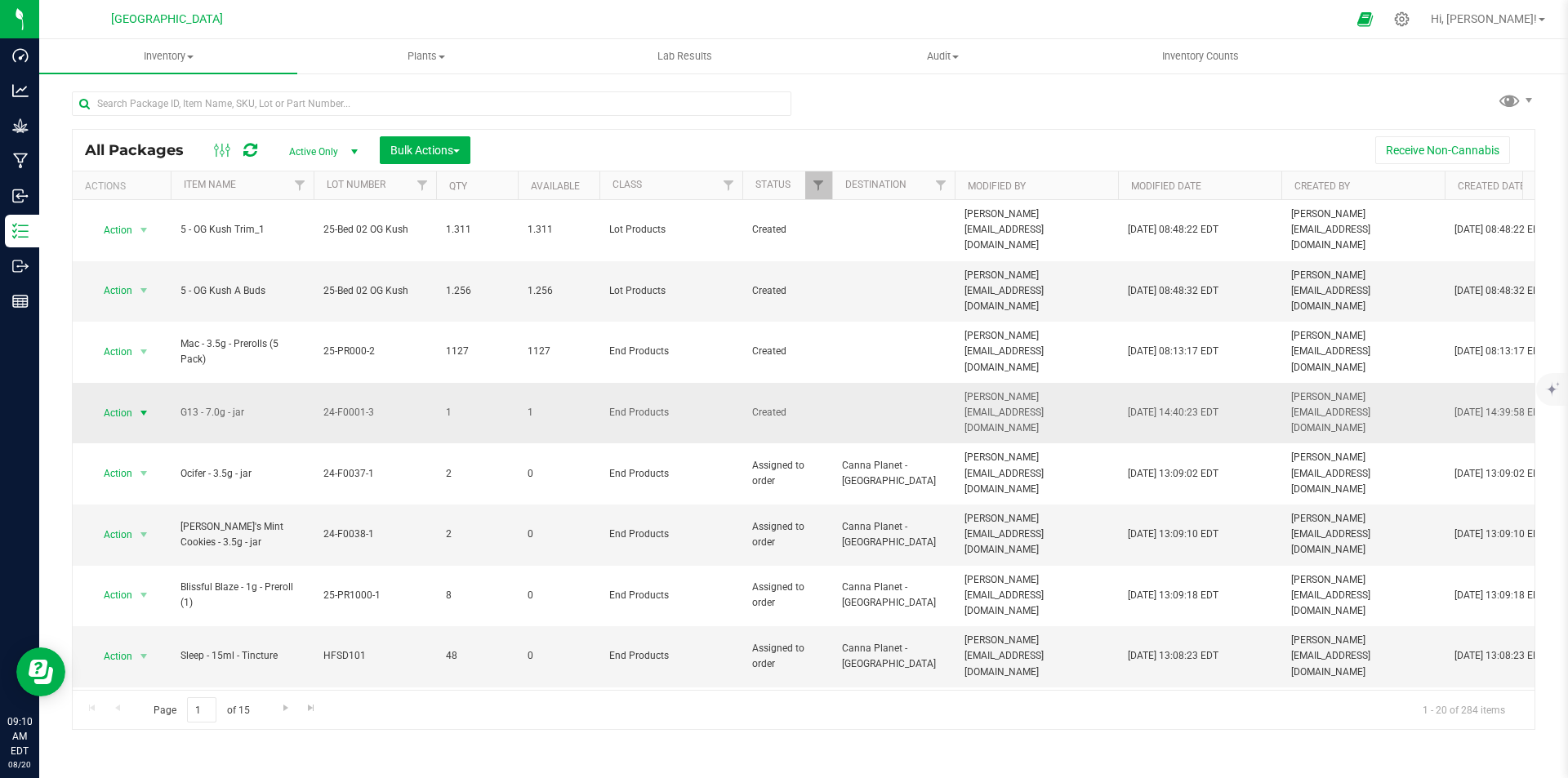
click at [121, 402] on span "Action" at bounding box center [111, 413] width 44 height 23
click at [152, 546] on li "Print package label" at bounding box center [142, 550] width 104 height 24
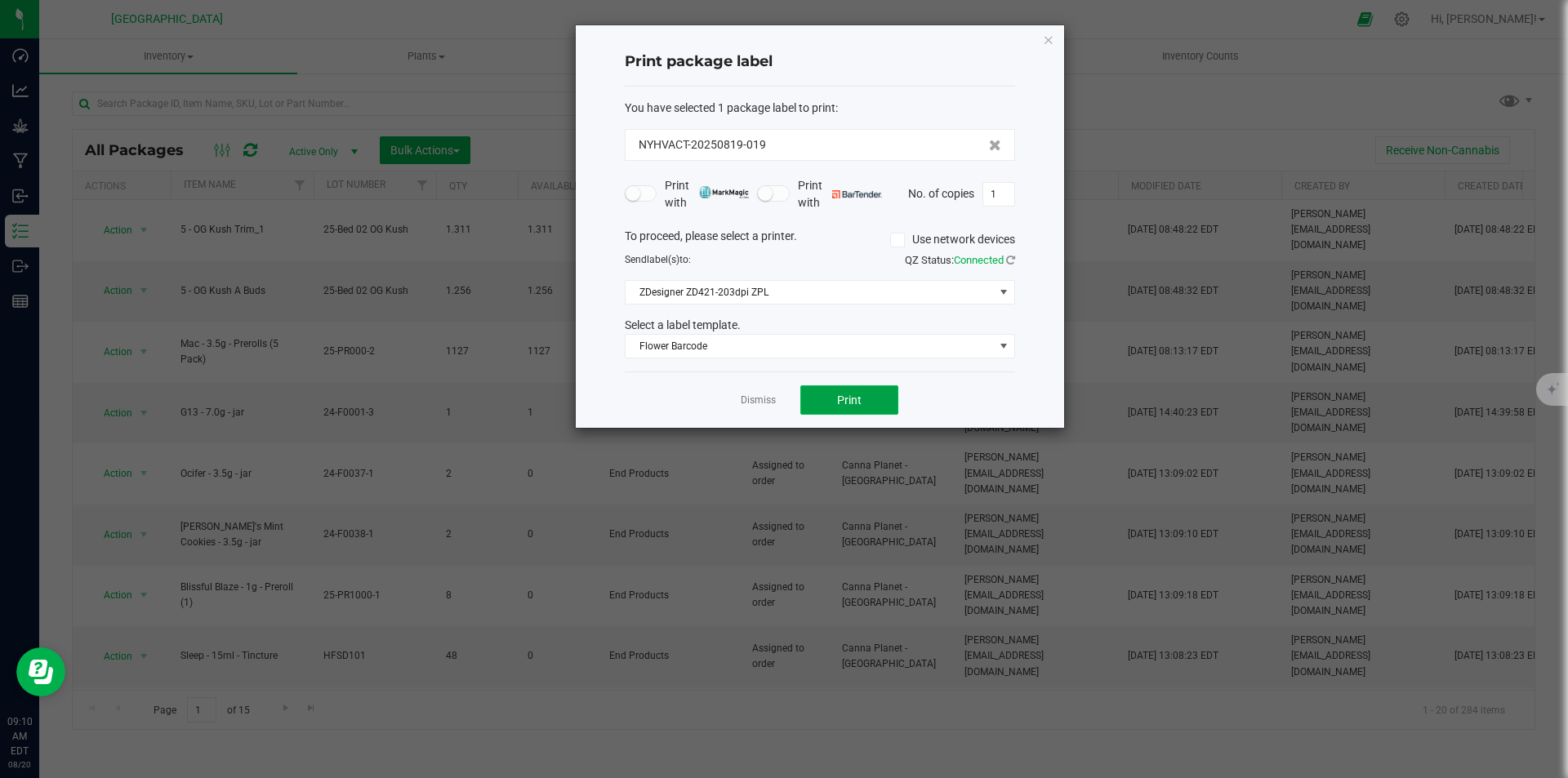
click at [842, 395] on span "Print" at bounding box center [849, 400] width 24 height 13
click at [1043, 40] on icon "button" at bounding box center [1049, 39] width 12 height 20
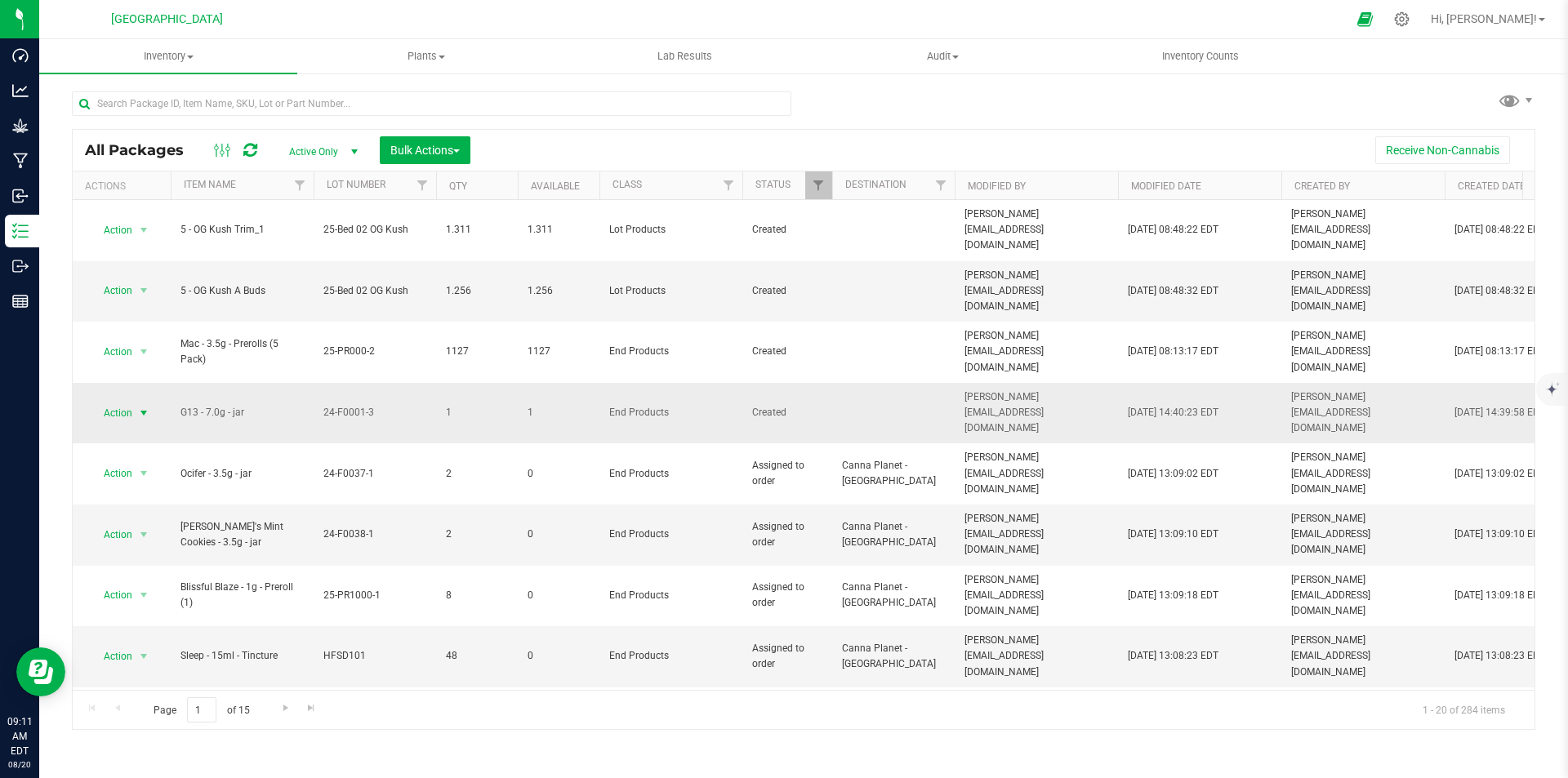
click at [109, 402] on span "Action" at bounding box center [111, 413] width 44 height 23
click at [144, 551] on li "Print package label" at bounding box center [142, 550] width 104 height 24
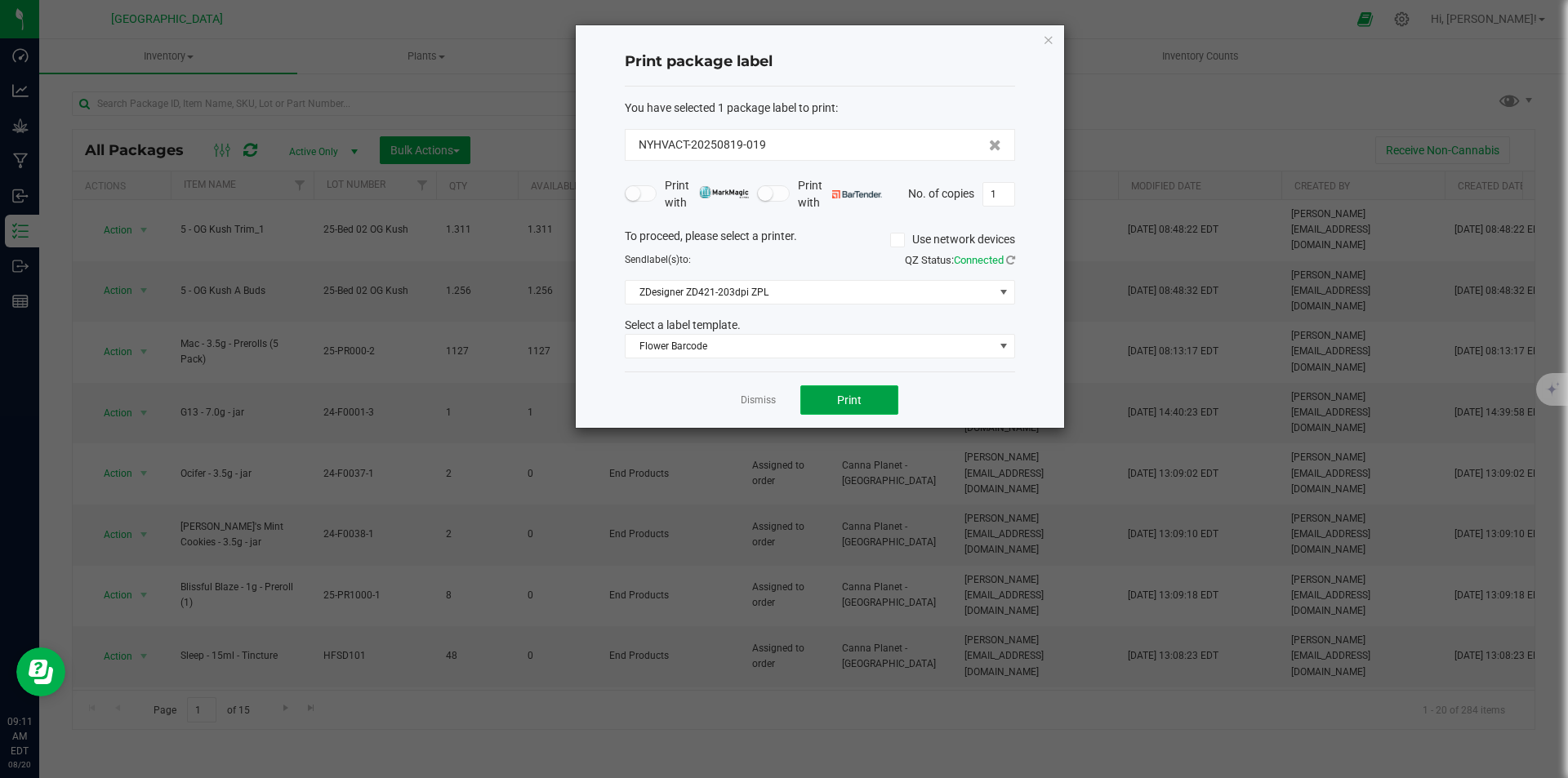
click at [867, 394] on button "Print" at bounding box center [850, 399] width 98 height 29
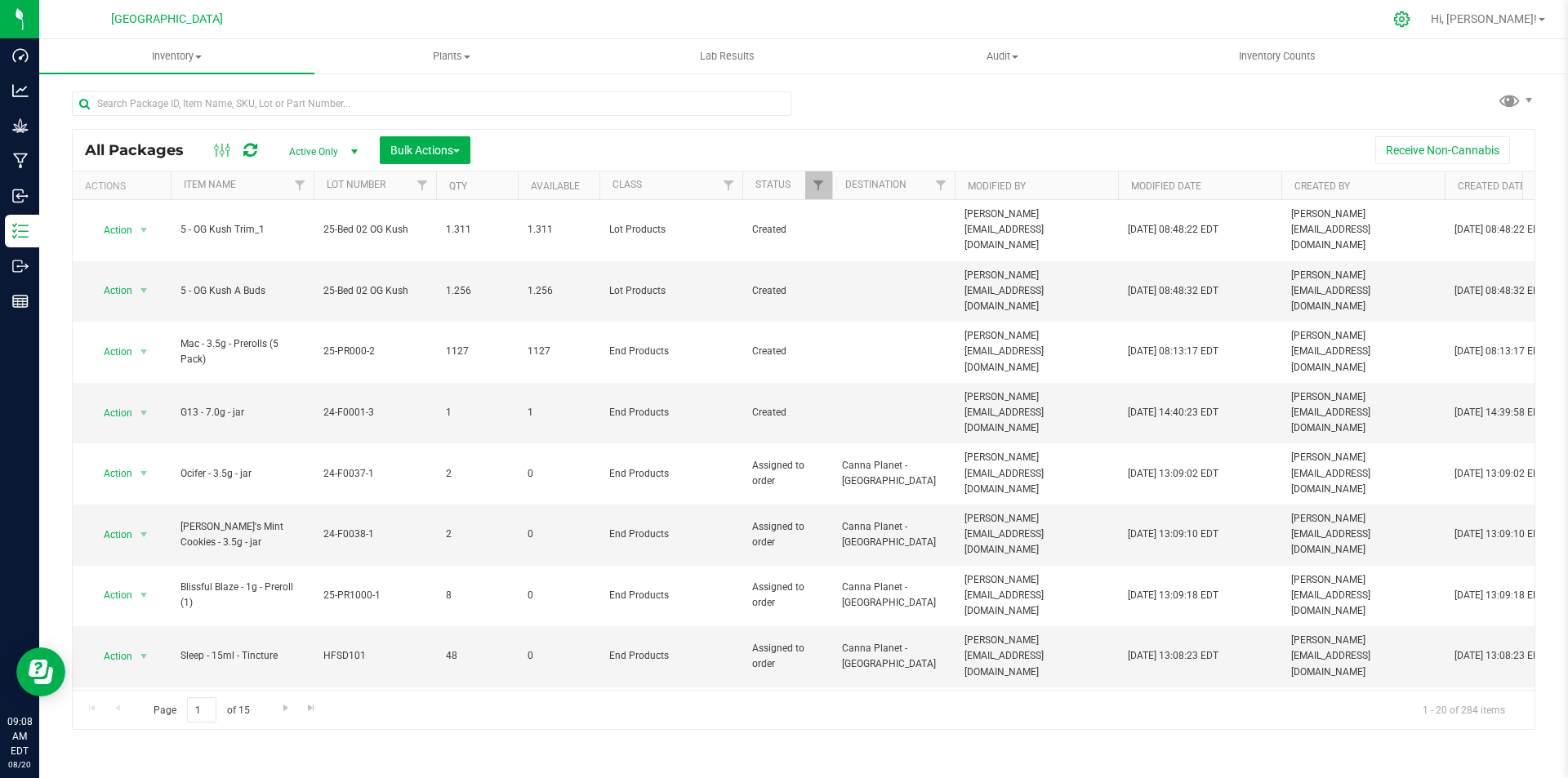
click at [1410, 15] on icon at bounding box center [1402, 19] width 16 height 16
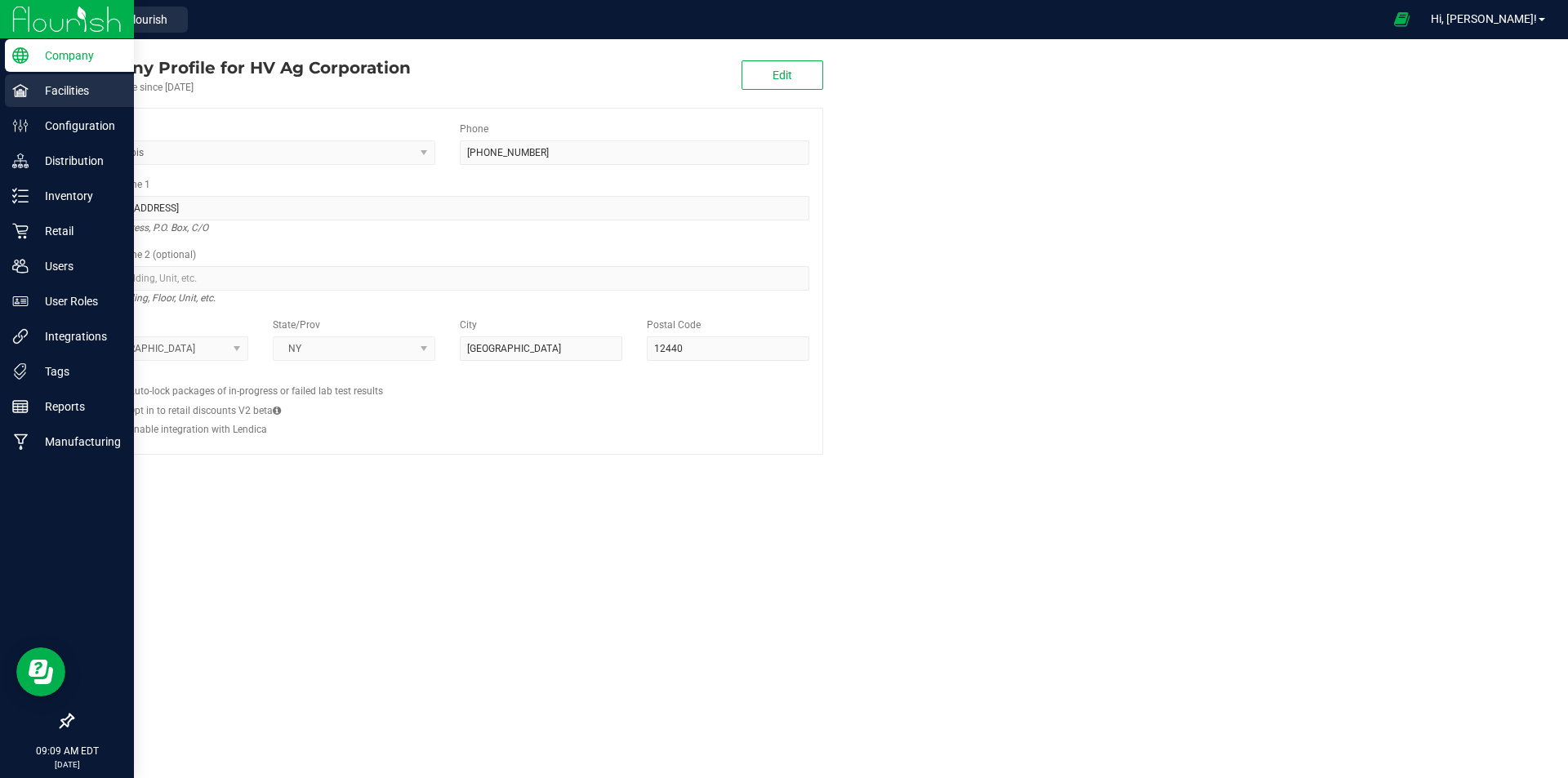
click at [31, 90] on p "Facilities" at bounding box center [78, 91] width 98 height 20
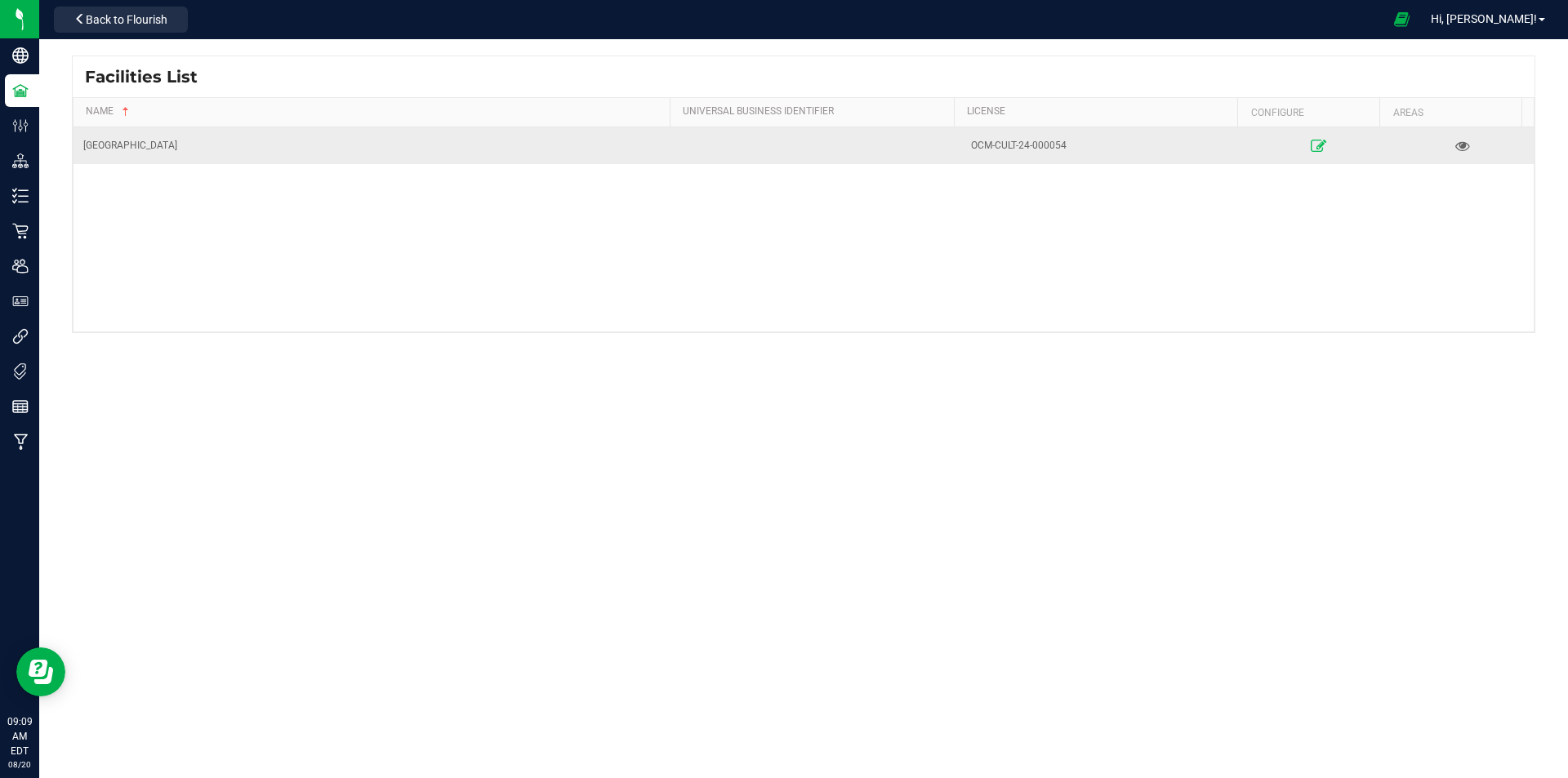
click at [1313, 151] on icon at bounding box center [1319, 145] width 16 height 12
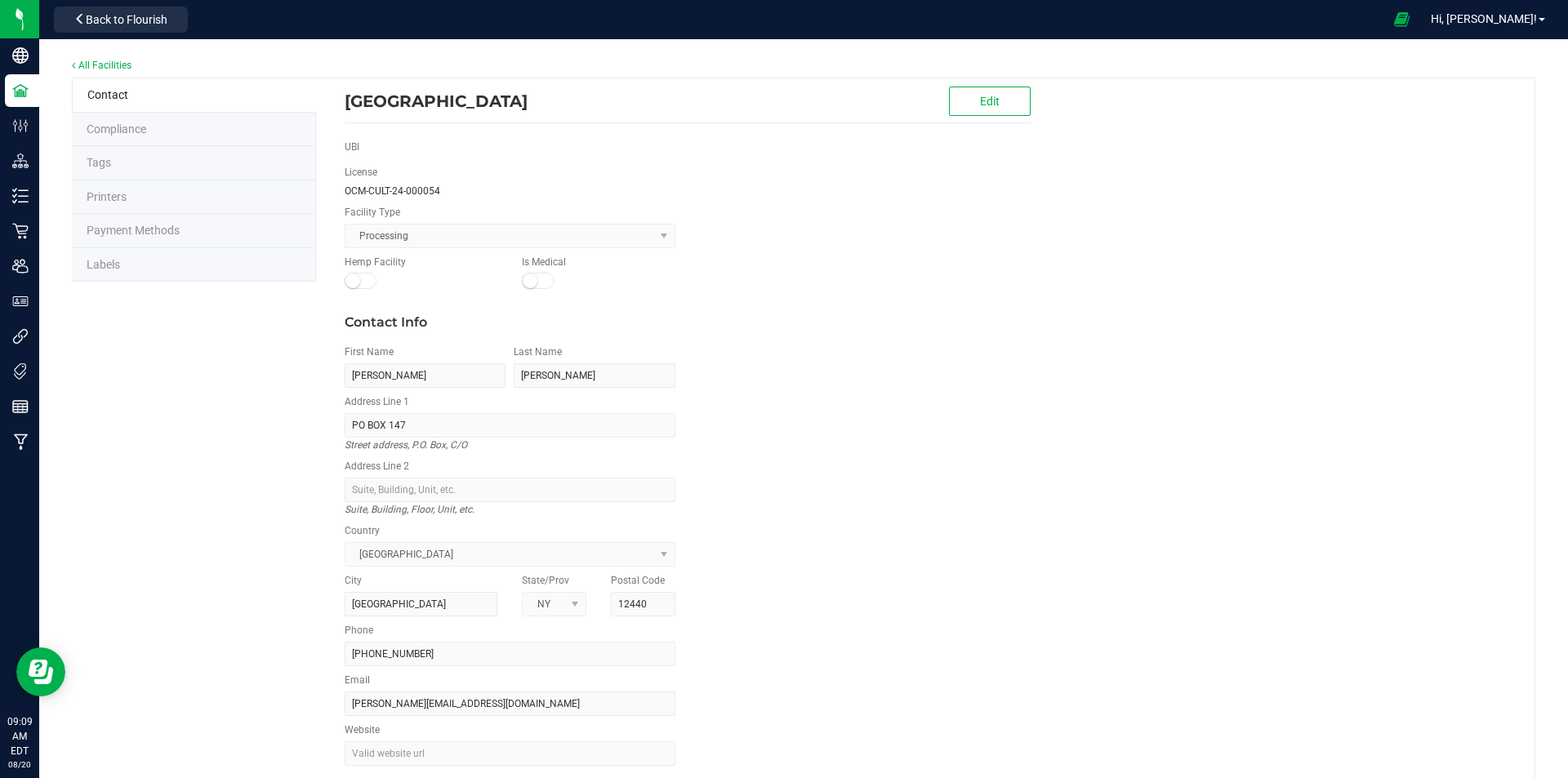
click at [193, 262] on li "Labels" at bounding box center [193, 265] width 244 height 34
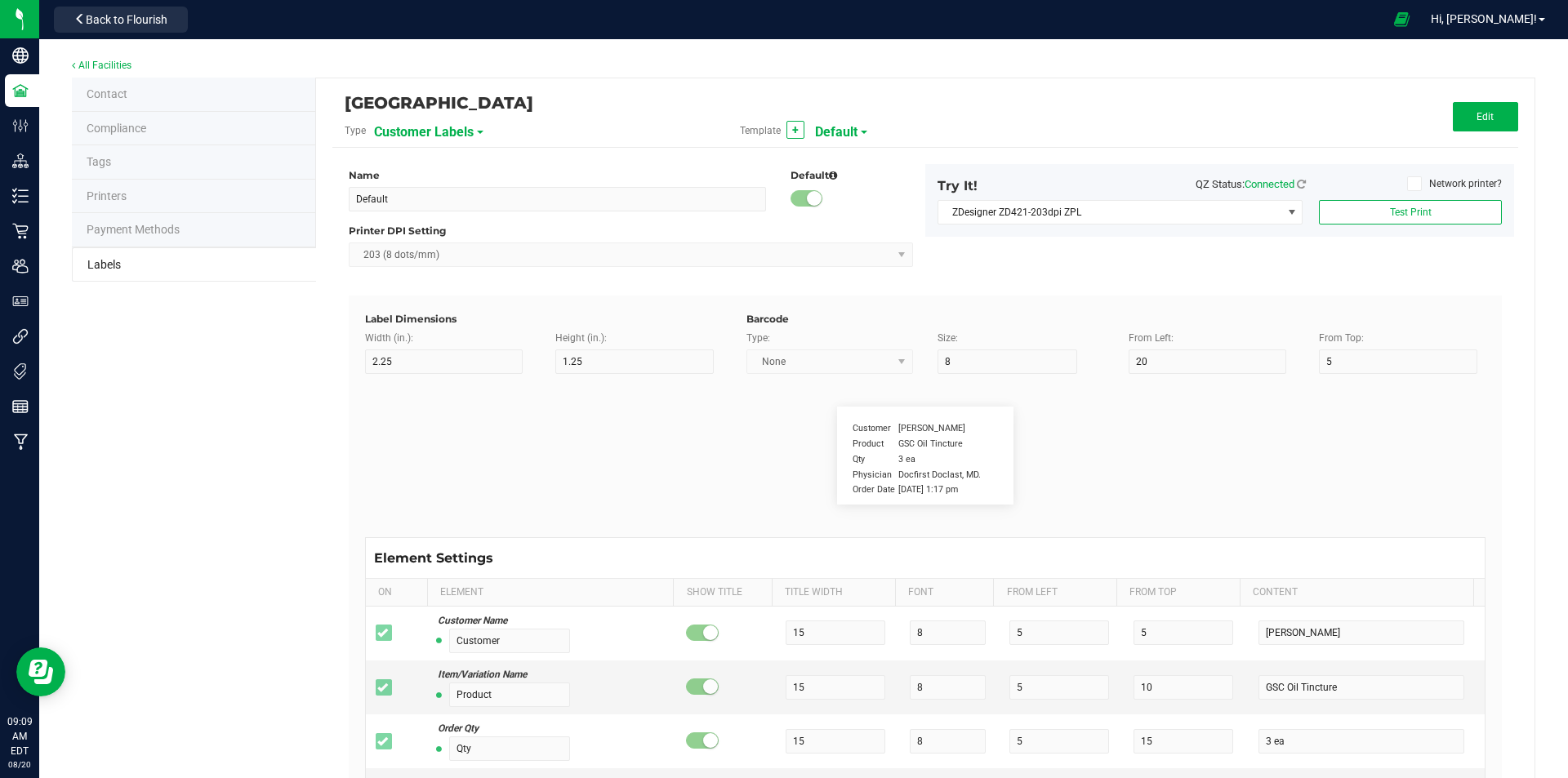
click at [425, 133] on span "Customer Labels" at bounding box center [424, 132] width 99 height 28
click at [425, 233] on span "Package Labels" at bounding box center [415, 228] width 69 height 12
type input "4"
type input "3"
type input "5"
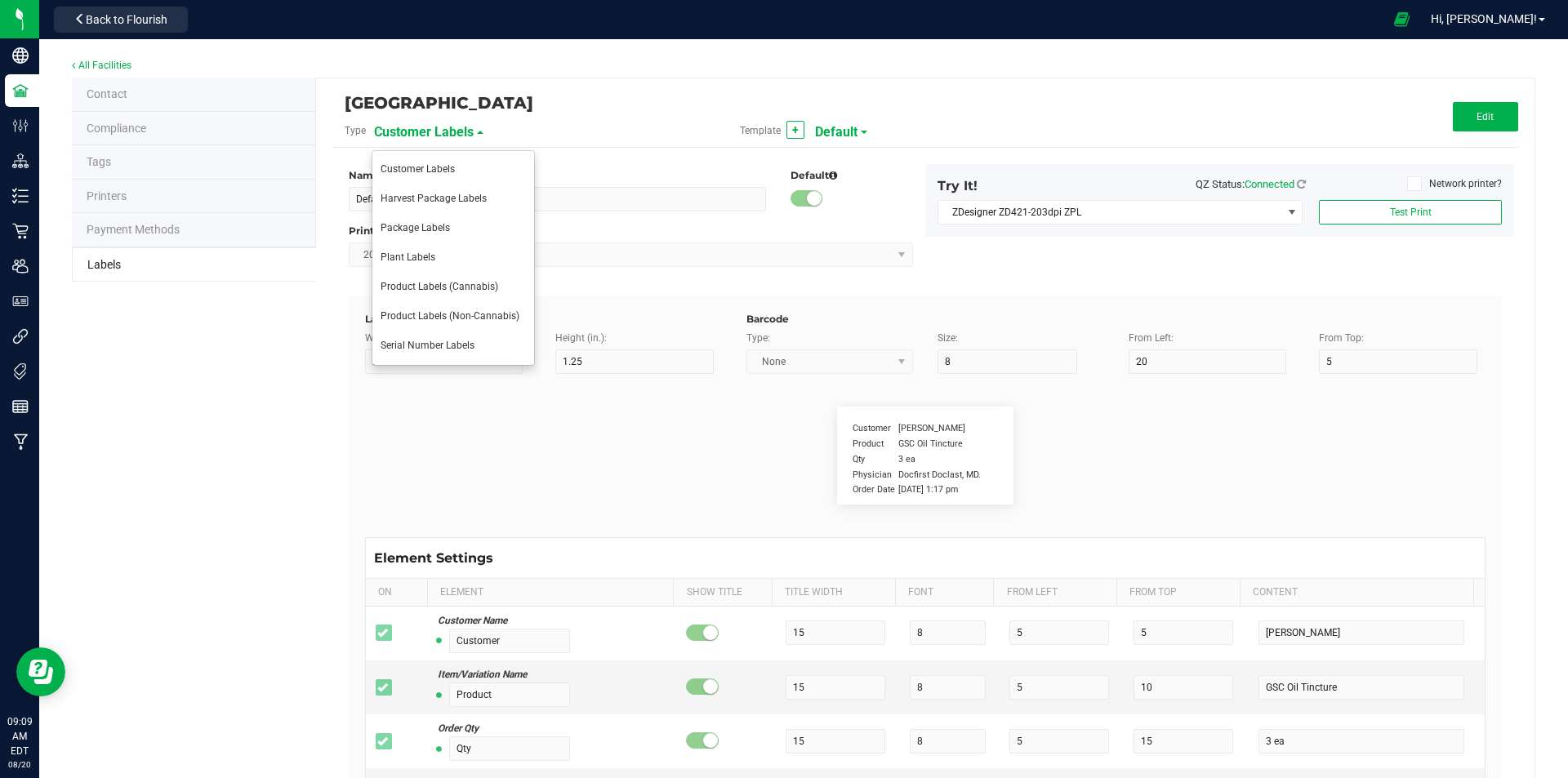
type input "40"
type input "Package ID"
type input "25"
type input "10"
type input "CADMODS-20200420-096"
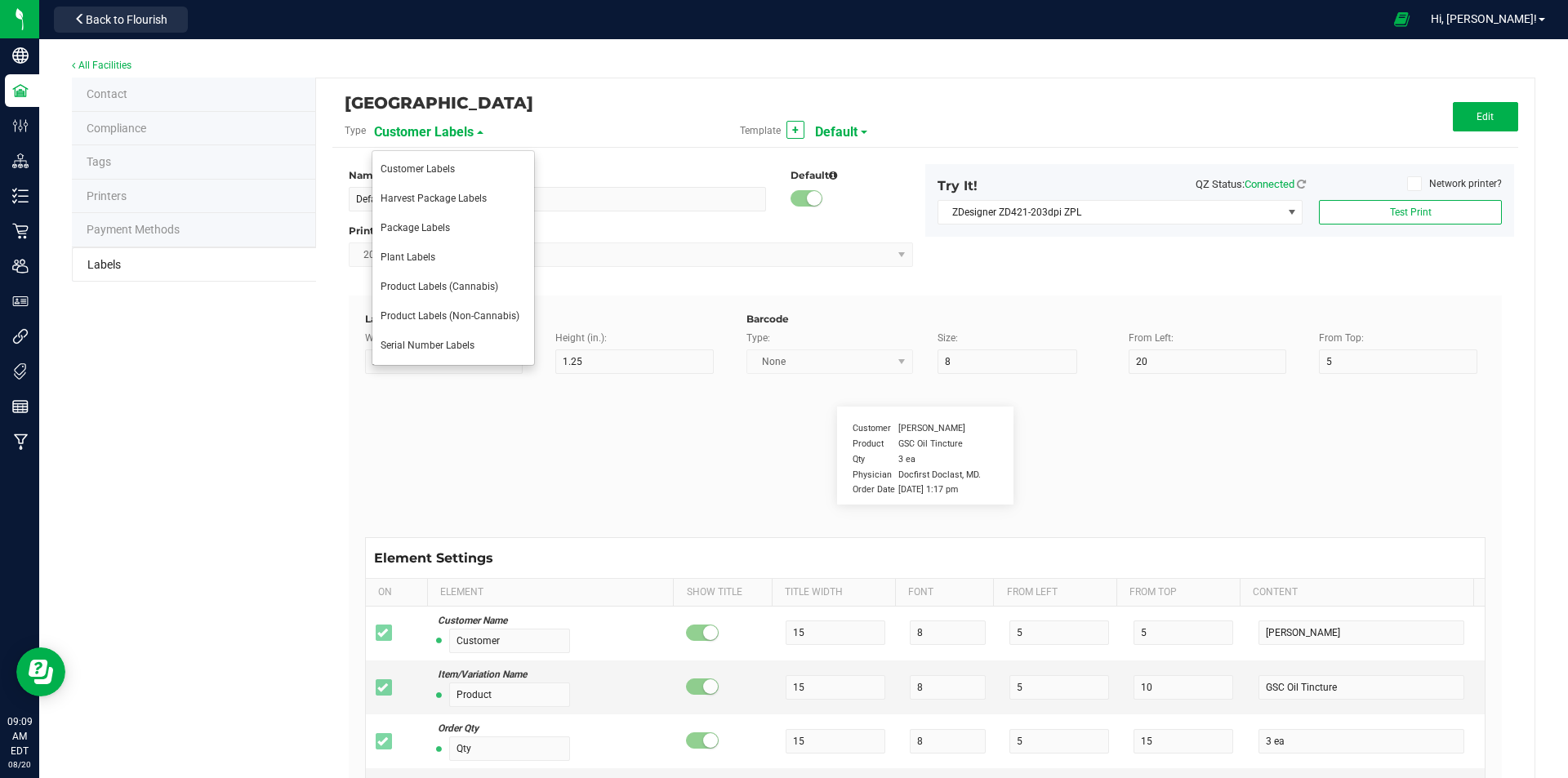
type input "SKU Name"
type input "25"
type input "10"
type input "Gelato Pen"
type input "Strain"
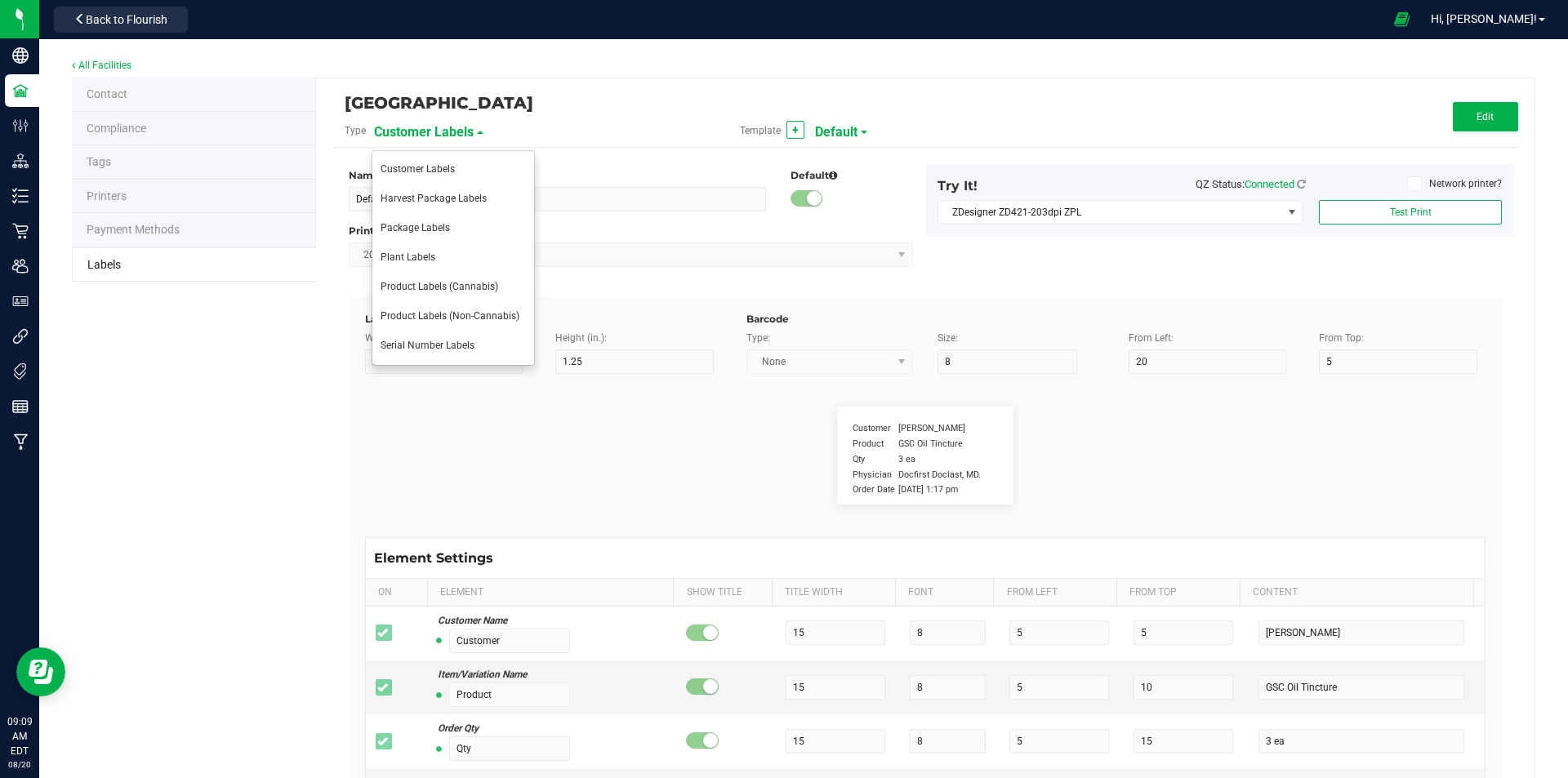
type input "25"
type input "10"
type input "Gelato"
type input "Size"
type input "25"
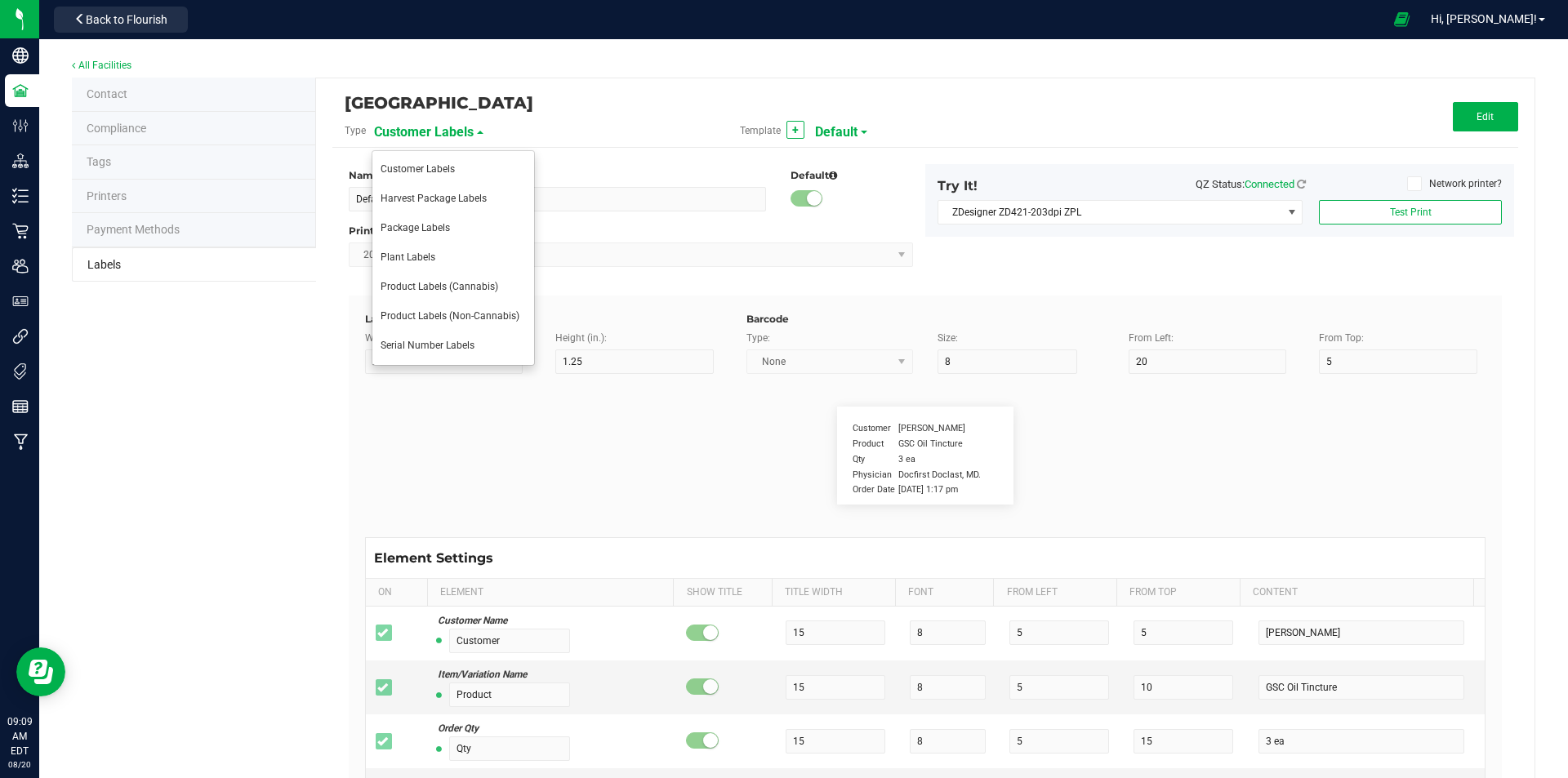
type input "10"
type input "44 ea"
type input "Package Date"
type input "25"
type input "10"
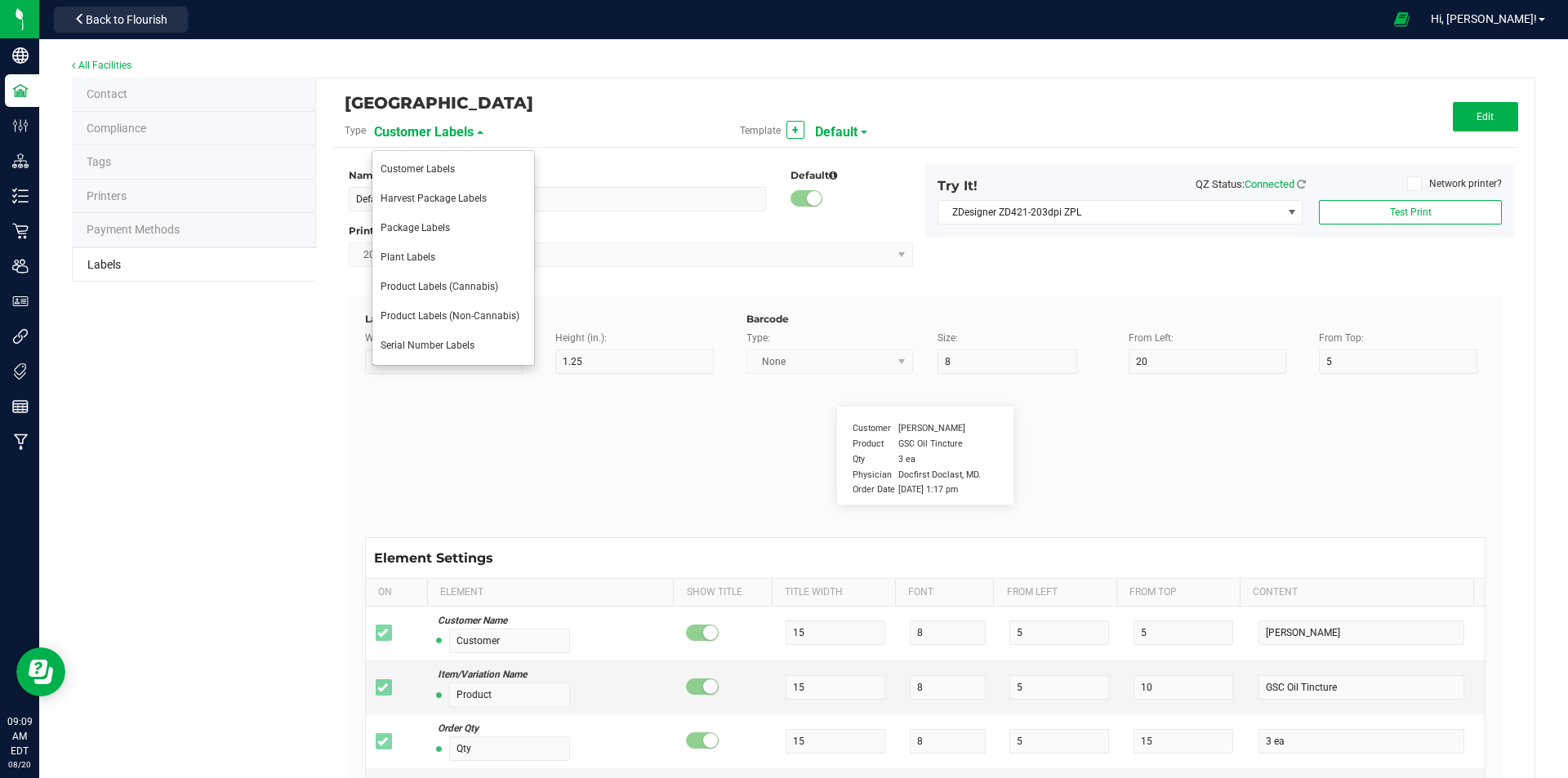
type input "[DATE] 10:14pm"
type input "Lot Number"
type input "25"
type input "10"
type input "30"
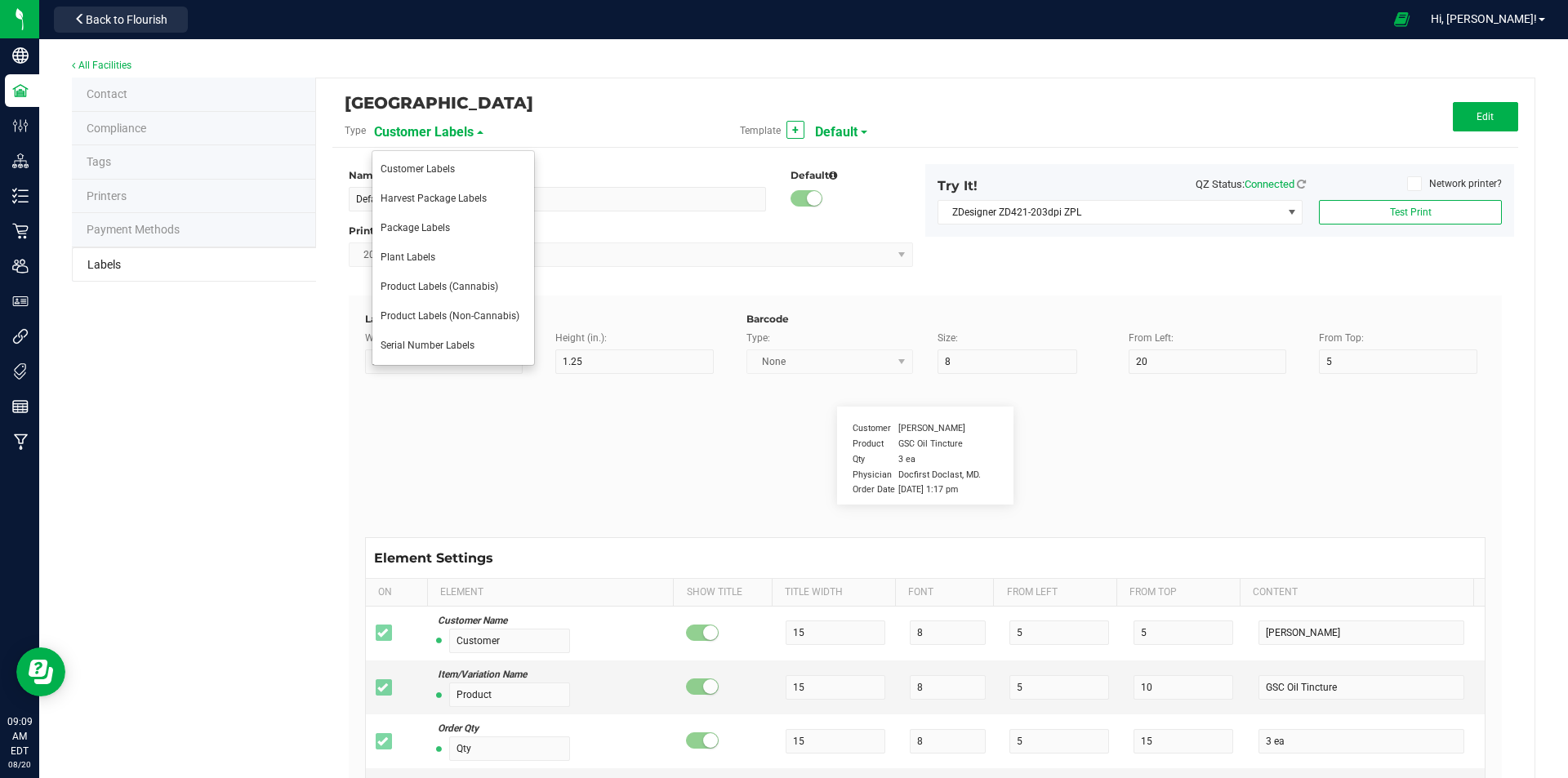
type input "LOT918234"
type input "SKU"
type input "25"
type input "10"
type input "30"
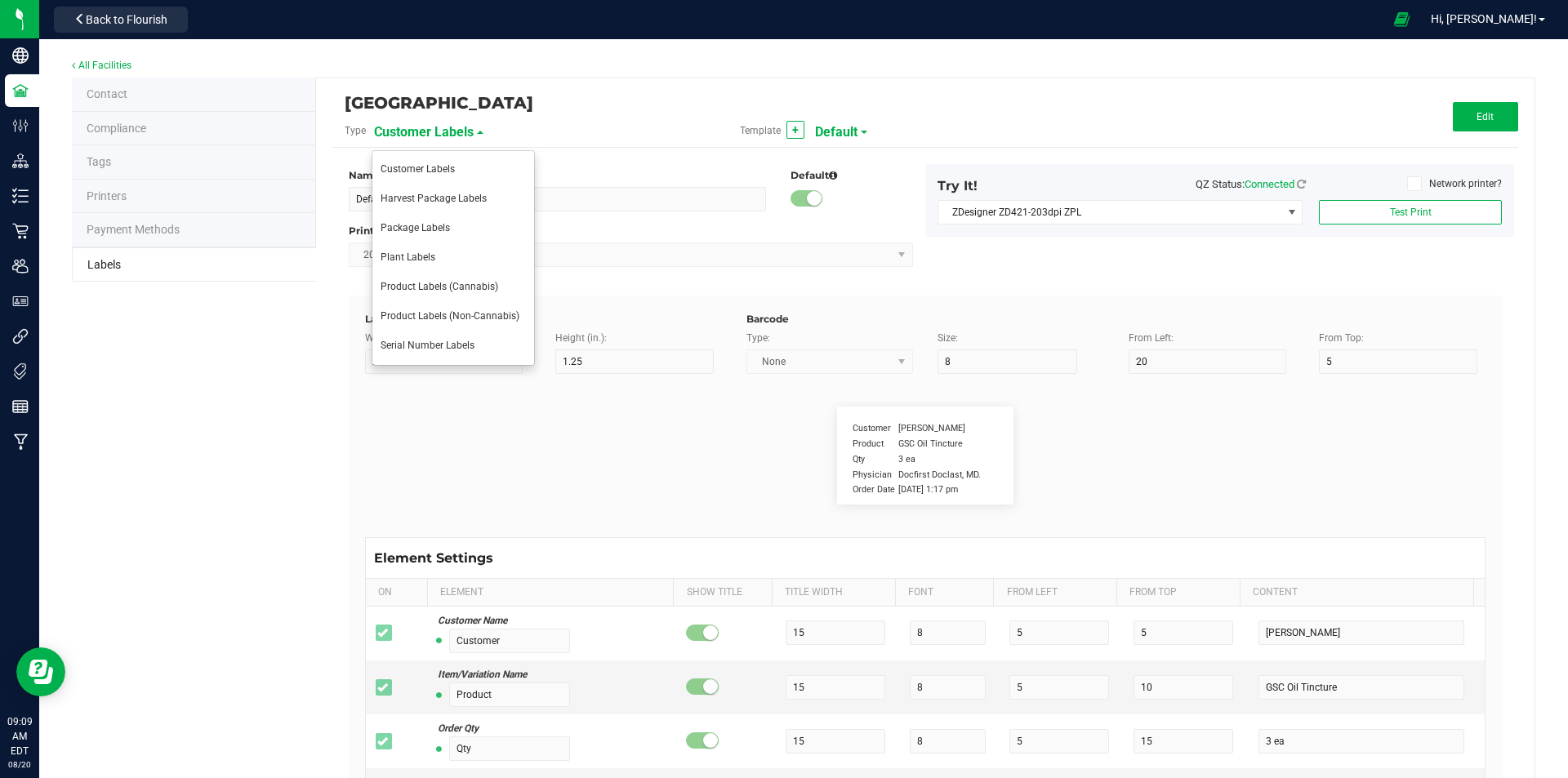
type input "42P017"
type input "Ref Field 1"
type input "25"
type input "10"
type input "35"
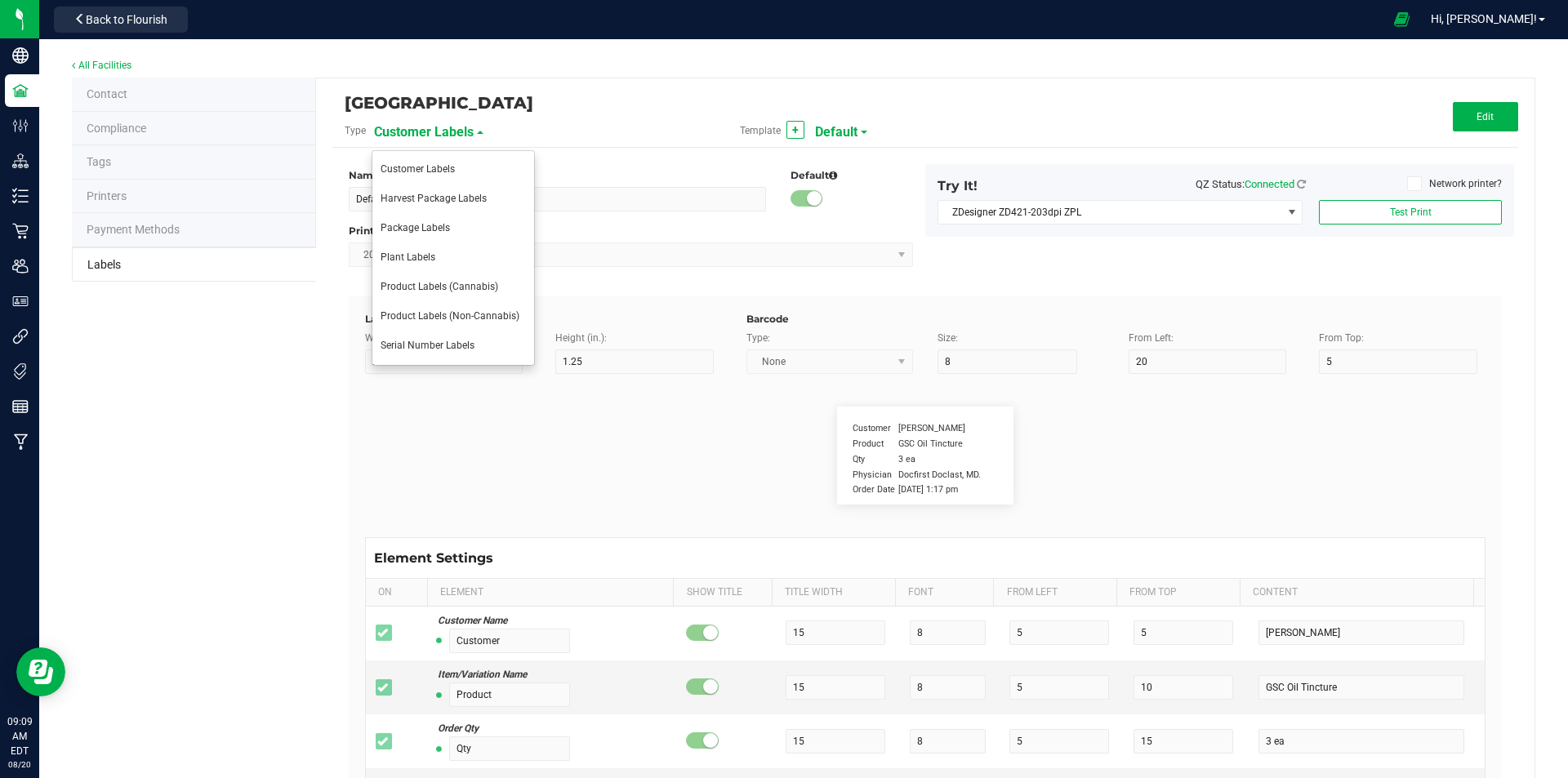
type input "Ref Field 1 Value"
type input "Ref Field 2"
type input "25"
type input "10"
type input "35"
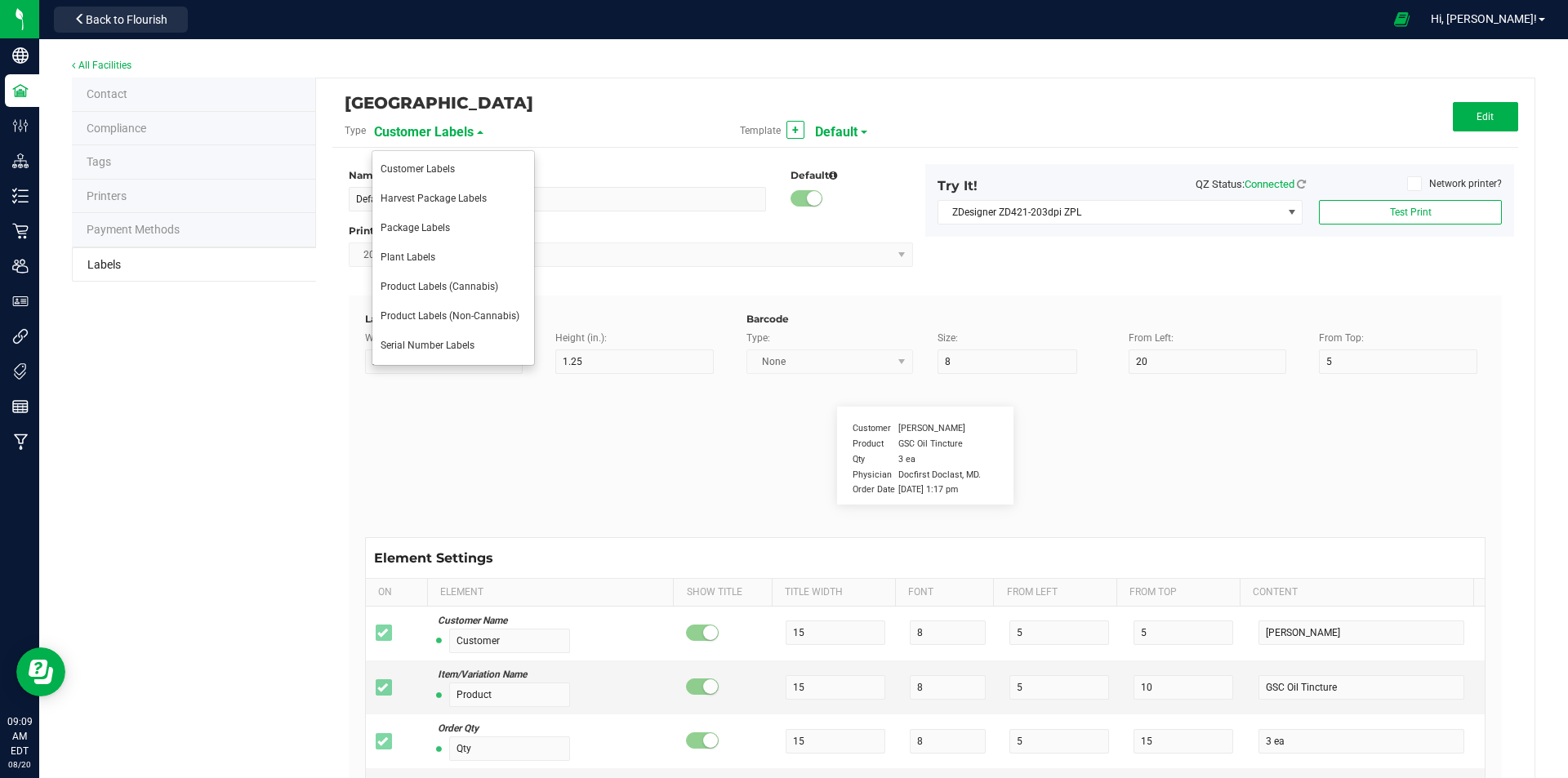
type input "Ref Field 2 Value"
type input "Ref Field 3"
type input "25"
type input "10"
type input "35"
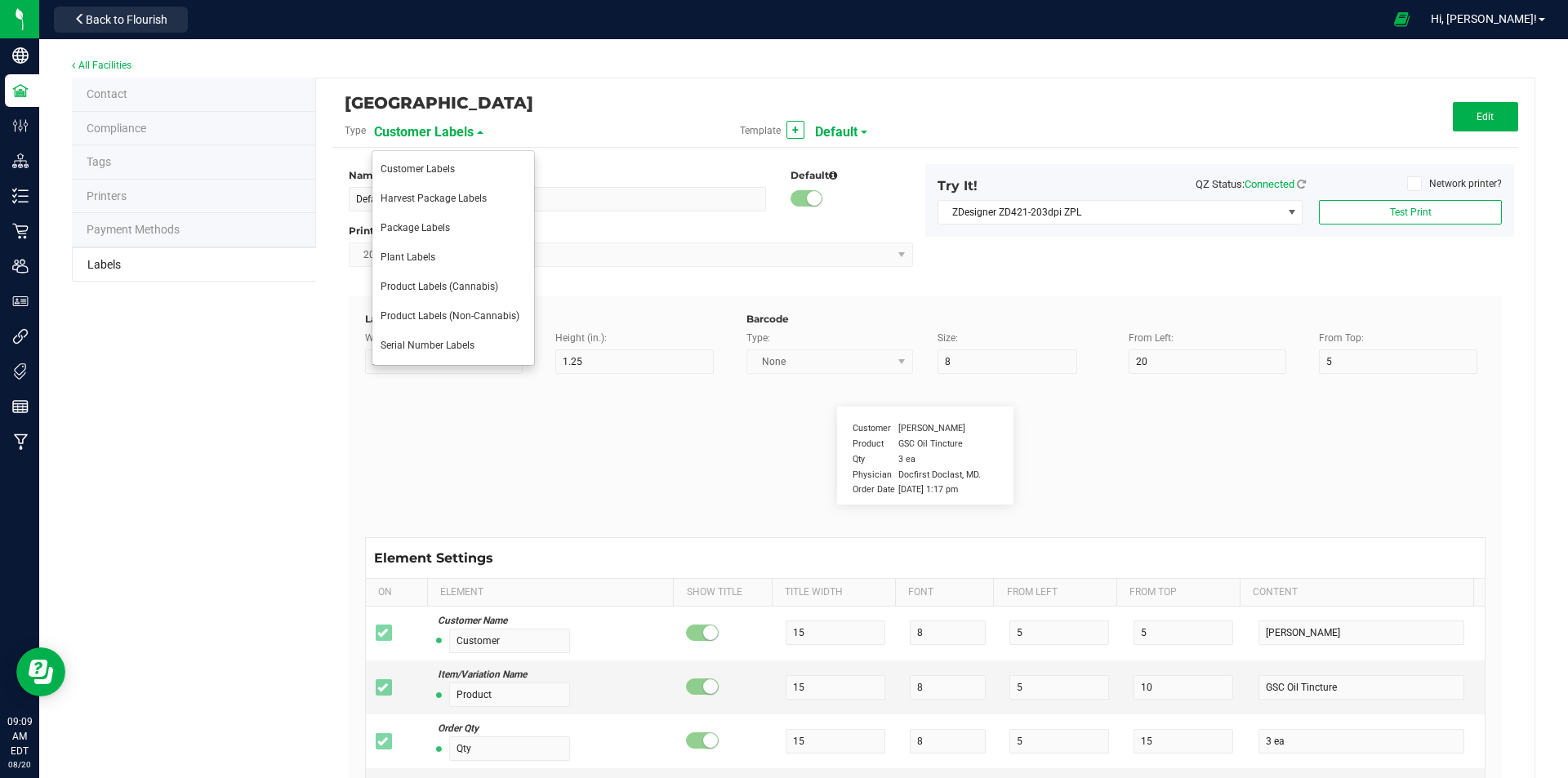
type input "Ref Field 3 Value"
type input "Item Ref Field 1"
type input "25"
type input "10"
type input "35"
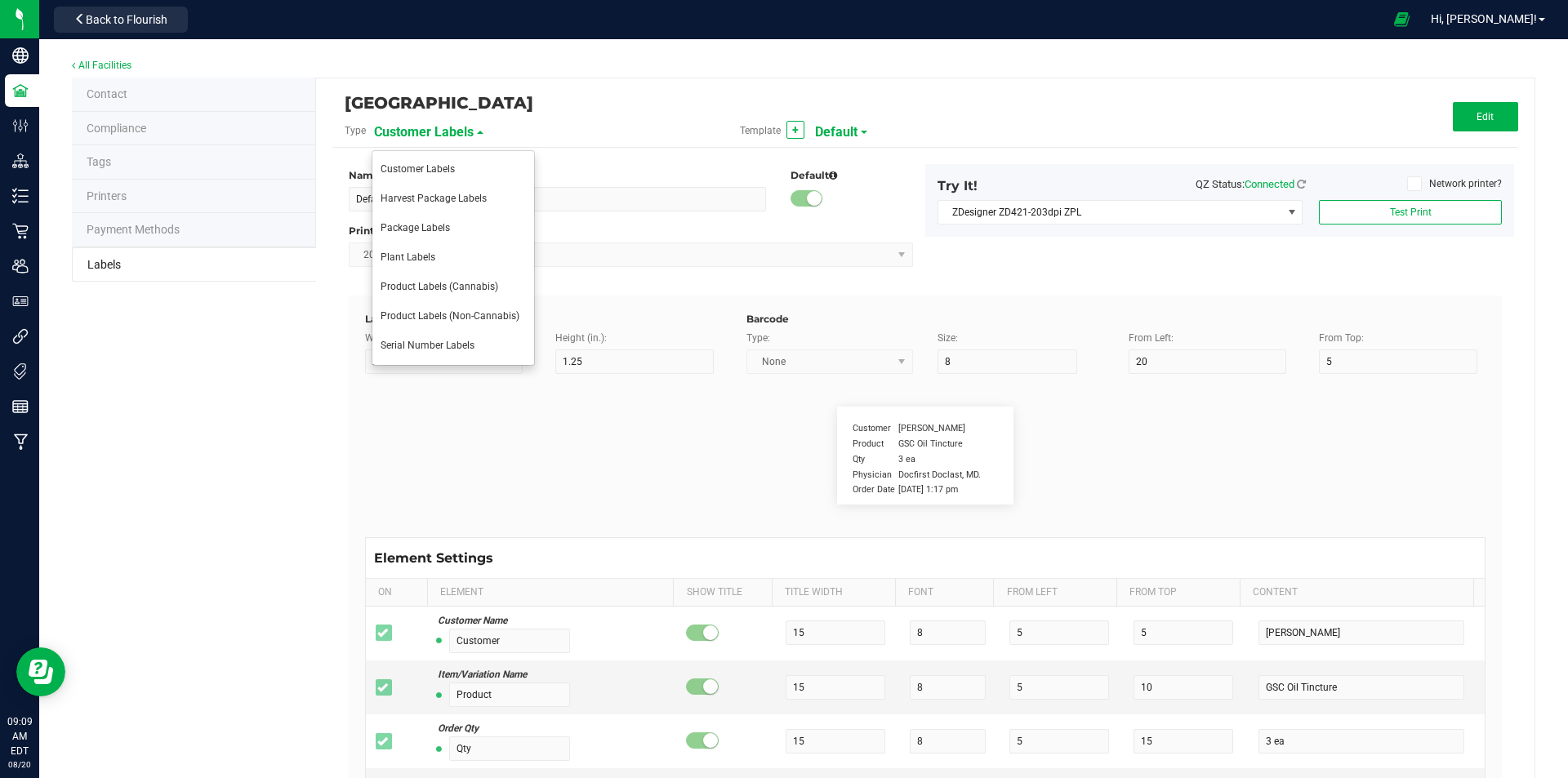
type input "Item Ref Field 1 Value"
type input "Item Ref Field 2"
type input "25"
type input "10"
type input "35"
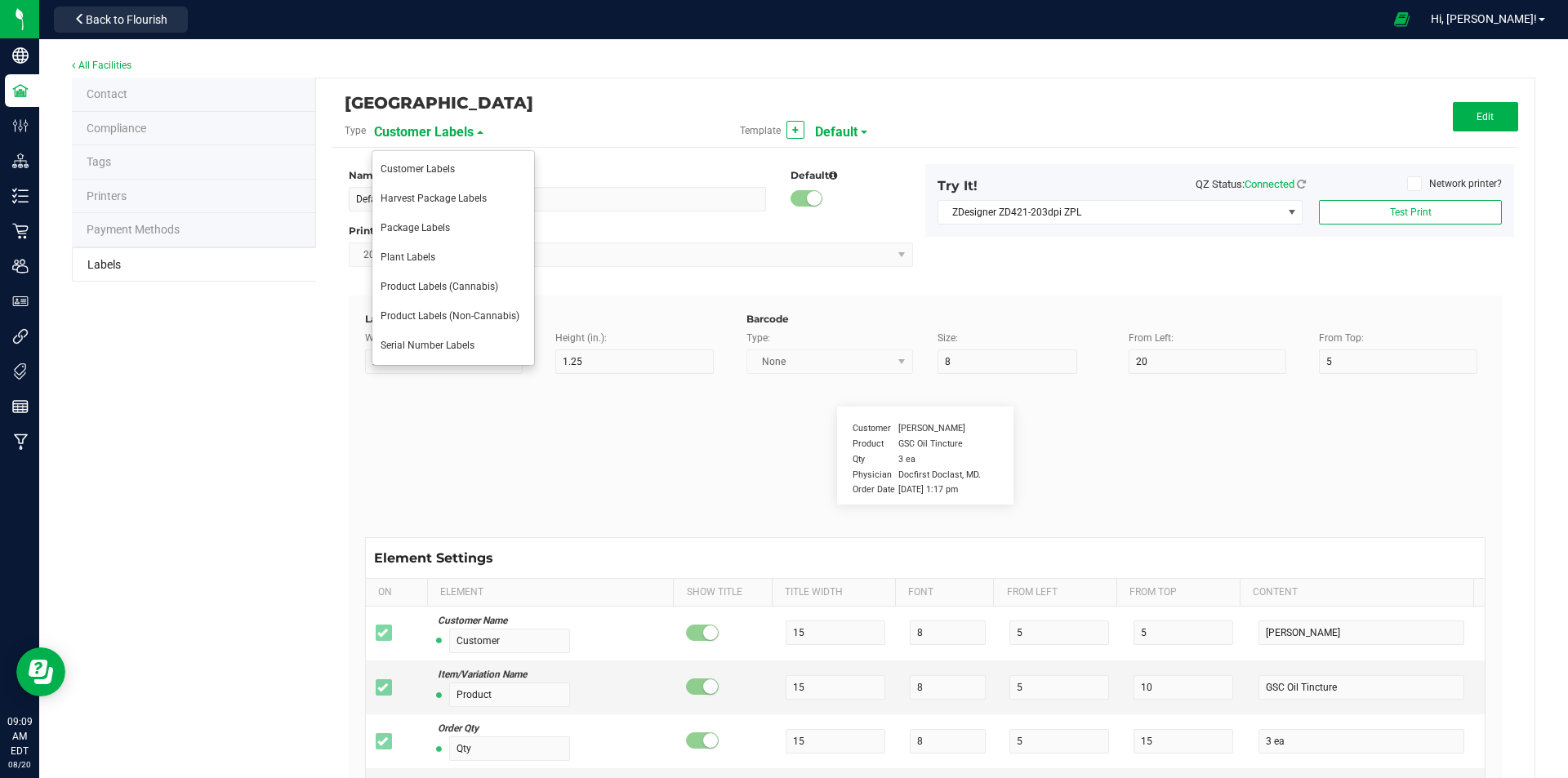
type input "Item Ref Field 2 Value"
type input "Item Ref Field 3"
type input "25"
type input "10"
type input "35"
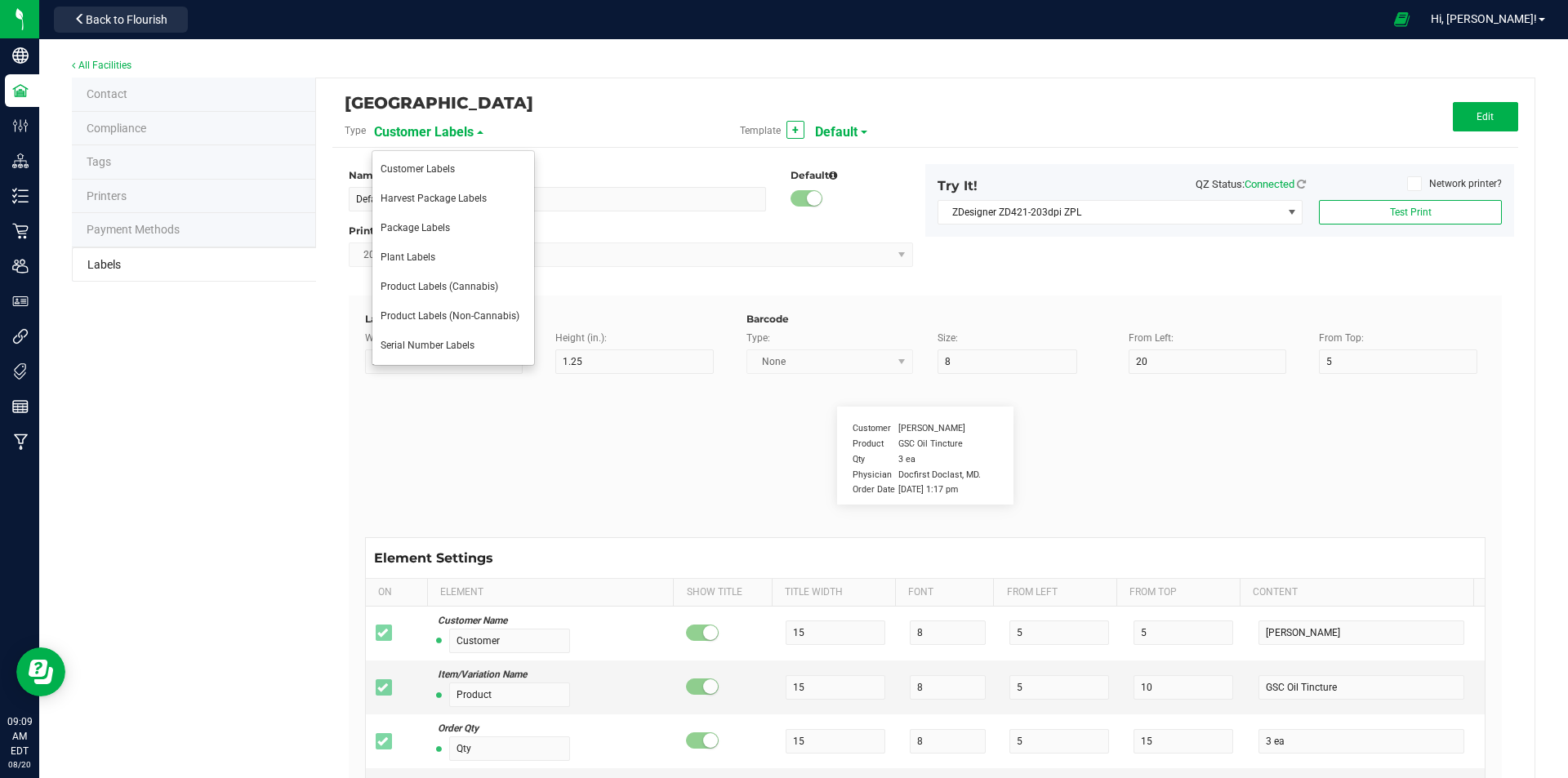
type input "Item Ref Field 3 Value"
type input "Item Ref Field 4"
type input "25"
type input "10"
type input "35"
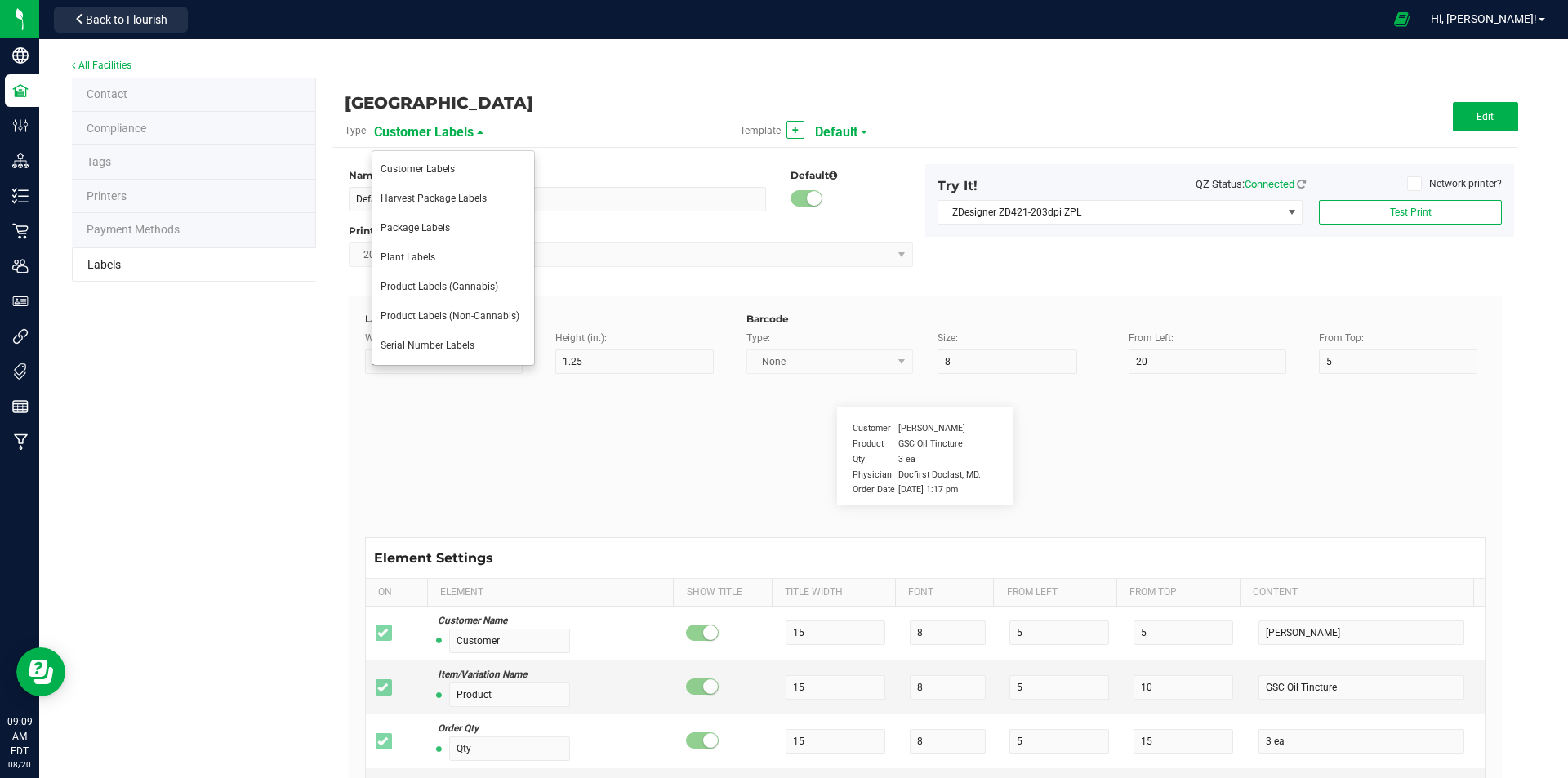
type input "Item Ref Field 4 Value"
type input "Item Ref Field 5"
type input "25"
type input "10"
type input "35"
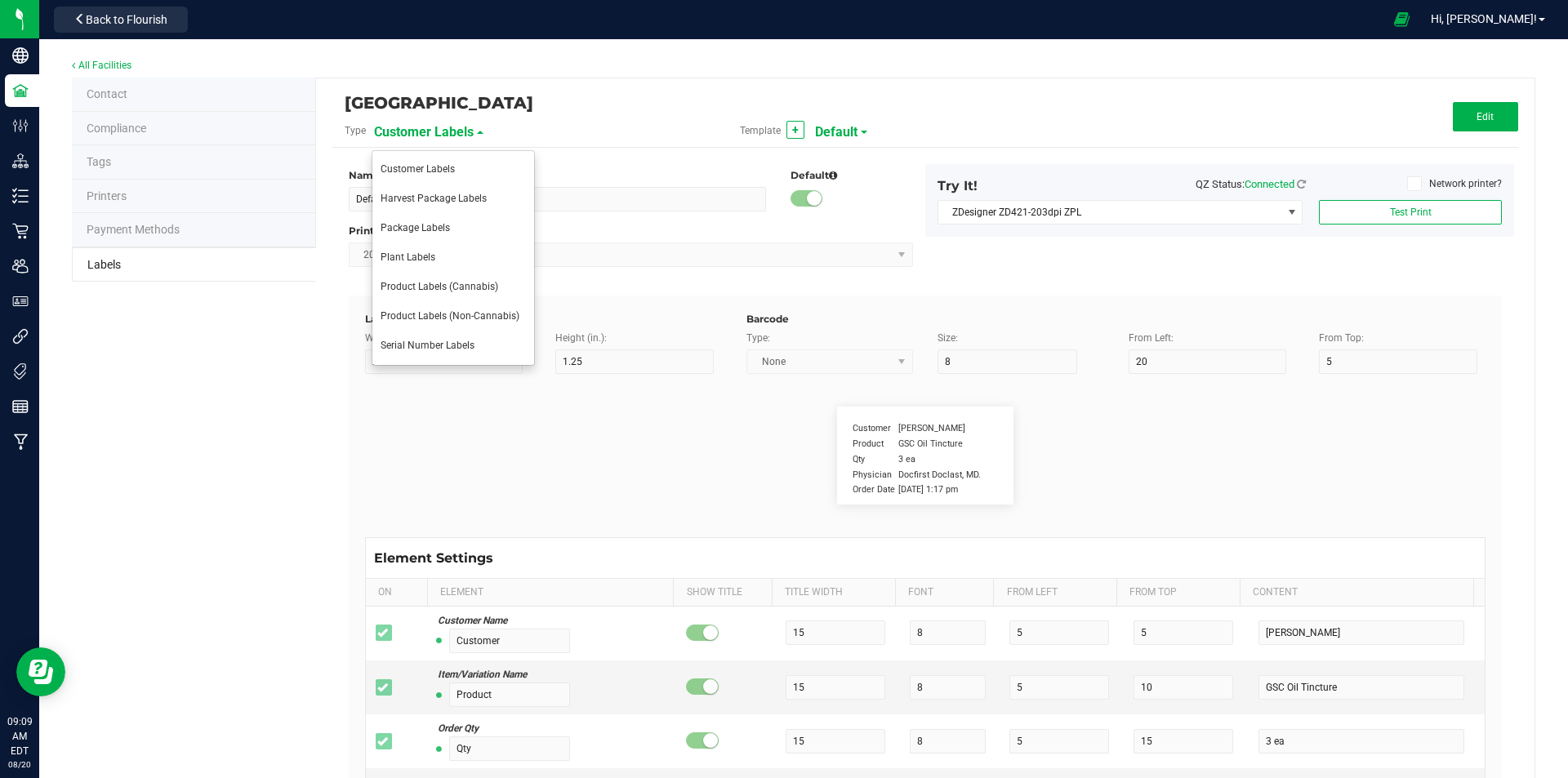
type input "Item Ref Field 5 Value"
type input "NDC Number"
type input "25"
type input "10"
type input "35"
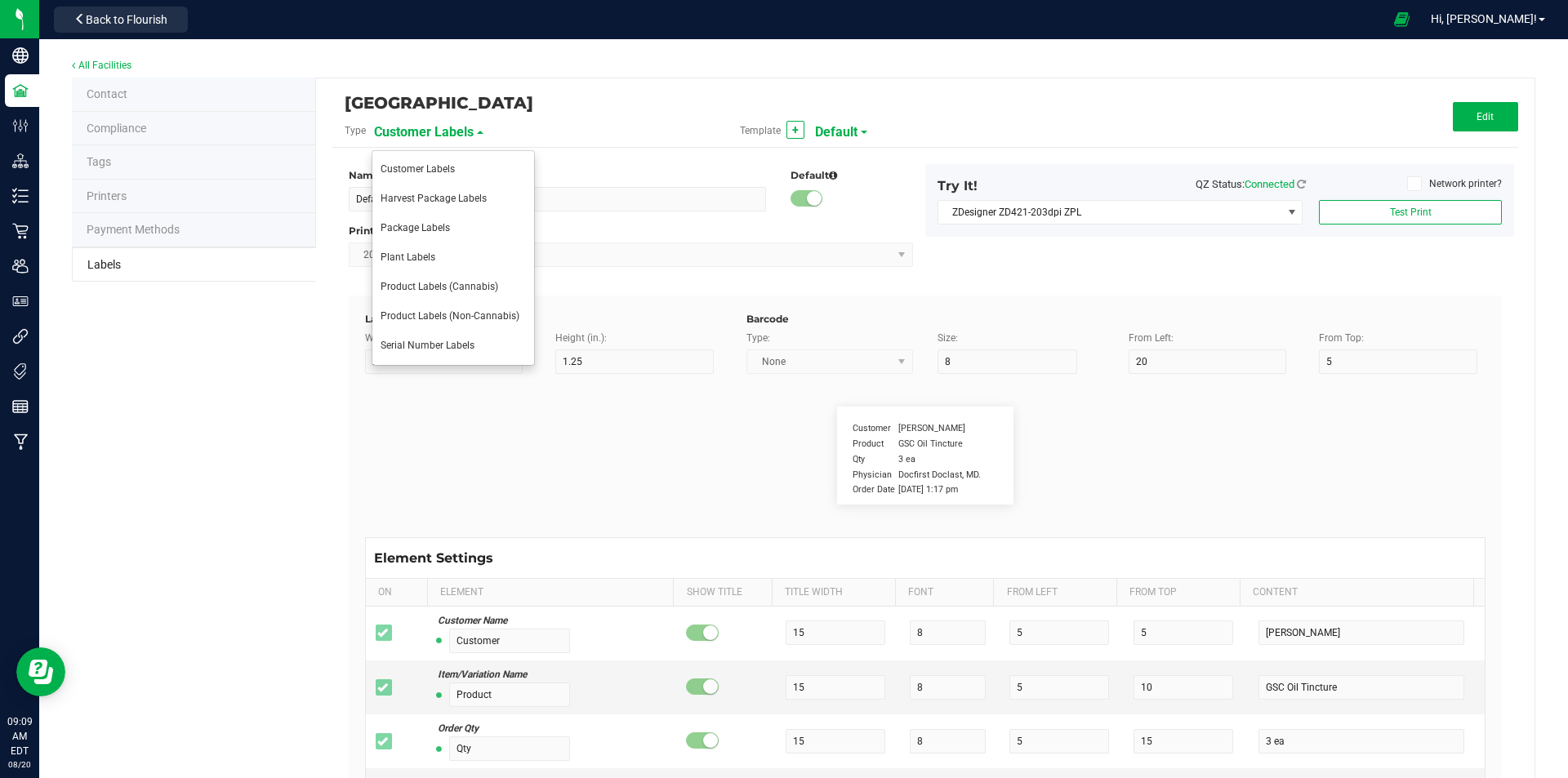
type input "[PHONE_NUMBER]"
type input "Number of Servings"
type input "25"
type input "10"
type input "35"
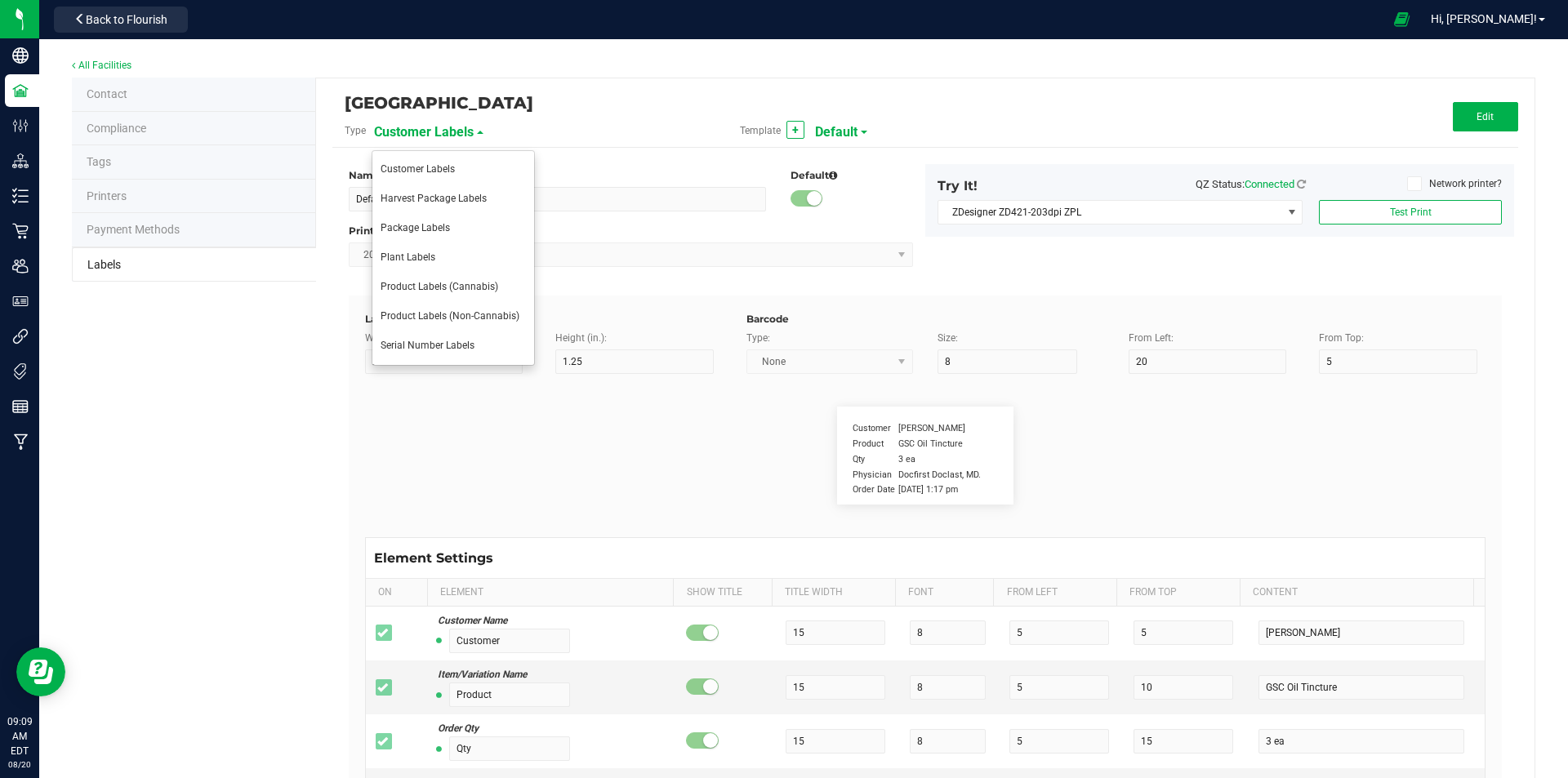
type input "4 servings/item"
type input "Serving Size"
type input "25"
type input "10"
type input "35"
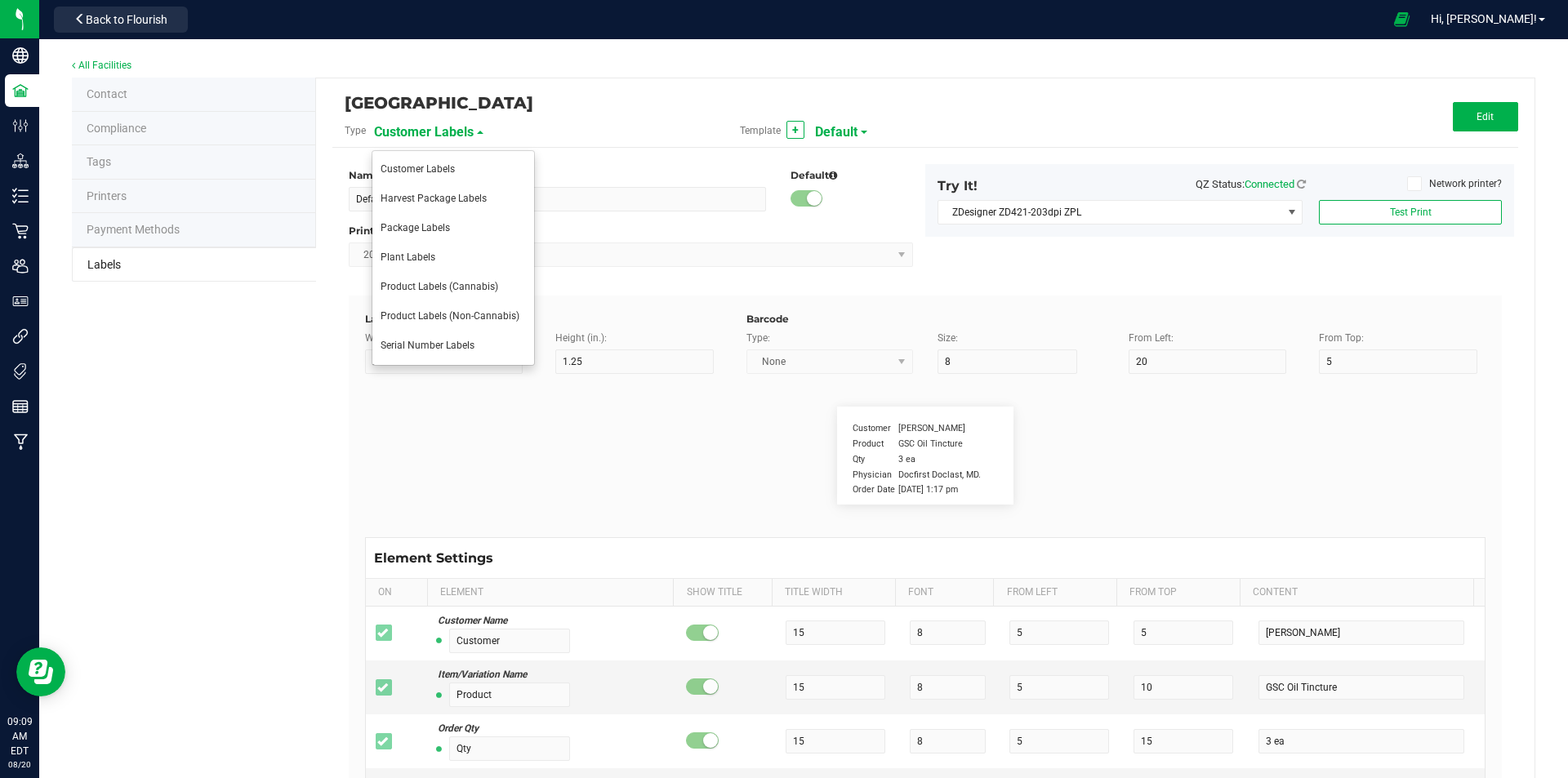
type input "1 cup"
type input "Serving Size (Grams)"
type input "25"
type input "10"
type input "35"
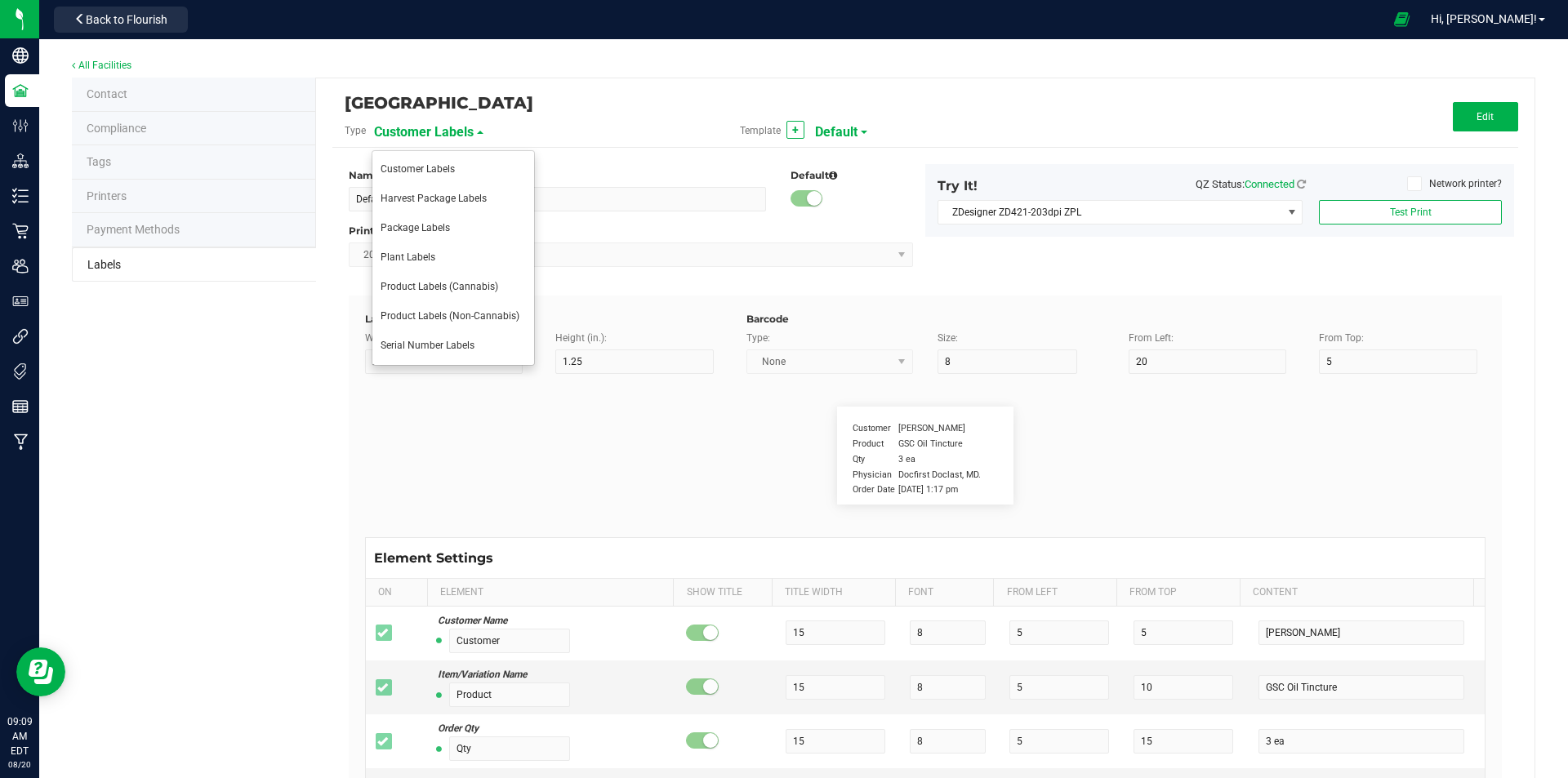
type input "4 g"
type input "Item Ingredients"
type input "25"
type input "10"
type input "35"
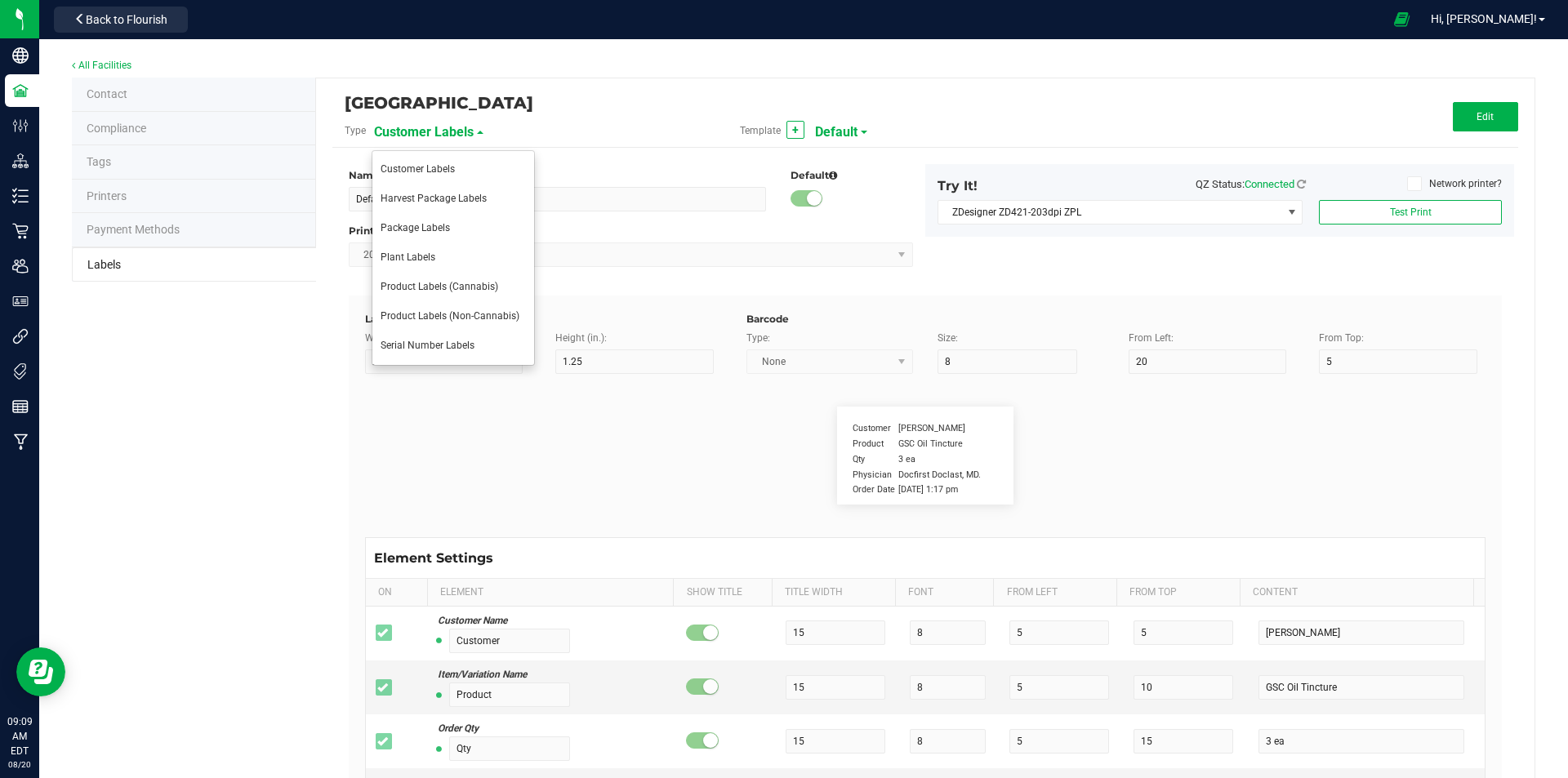
type input "Ingredient one, ingredient two"
type input "Allergens"
type input "25"
type input "10"
type input "35"
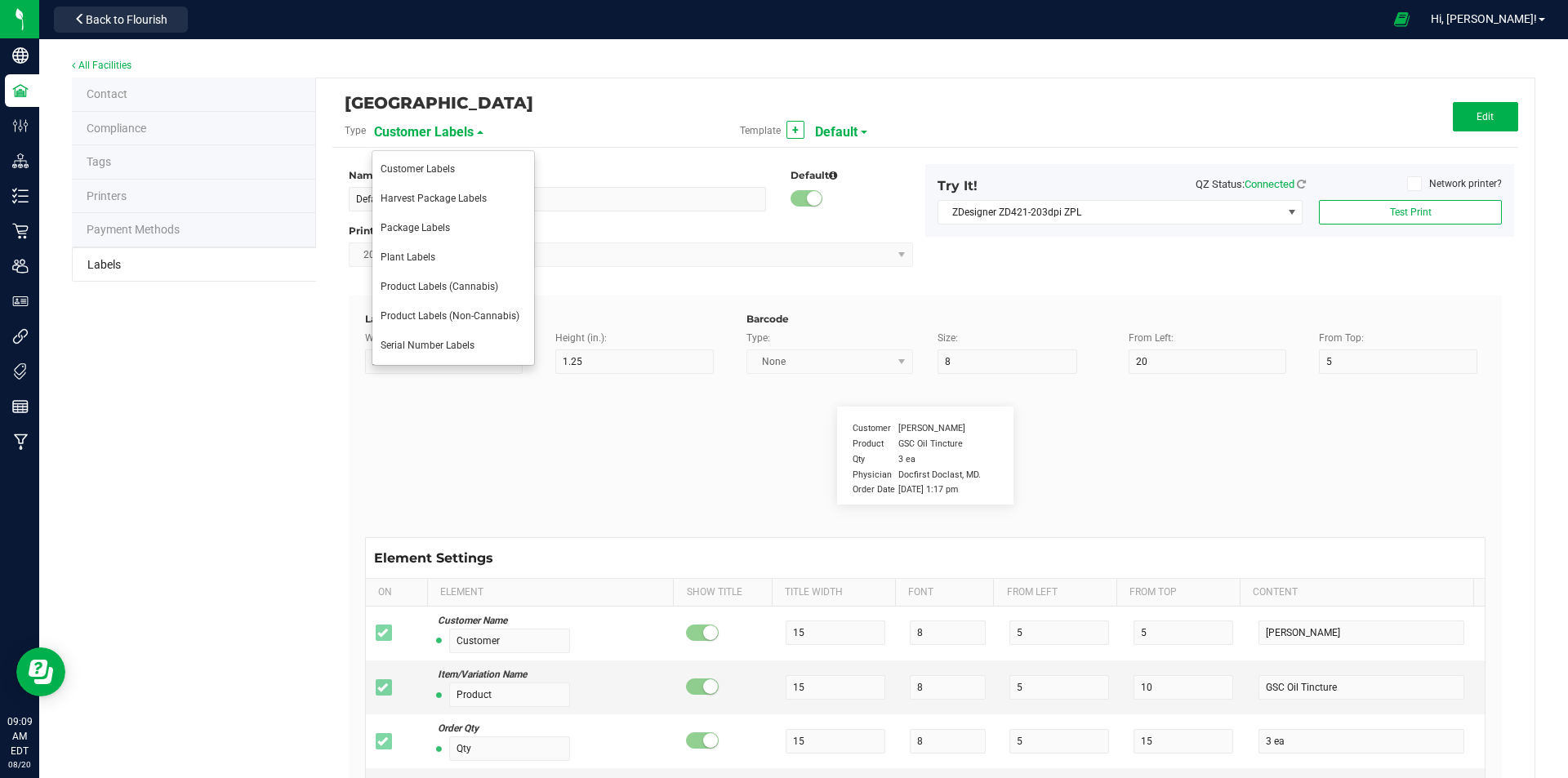
type input "Tree Nuts, Soy, Wheat"
type input "Feel"
type input "25"
type input "10"
type input "35"
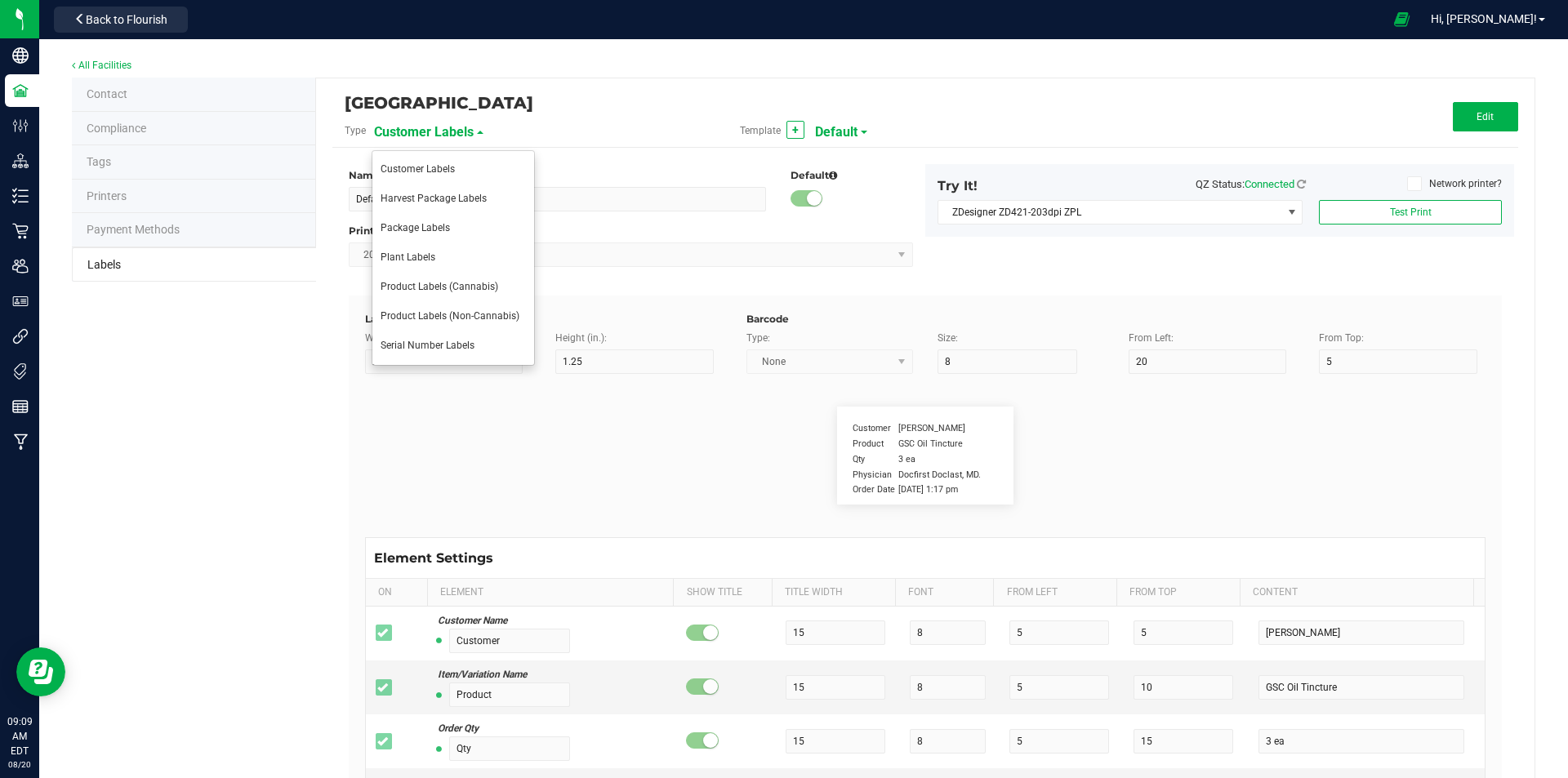
type input "Relaxed"
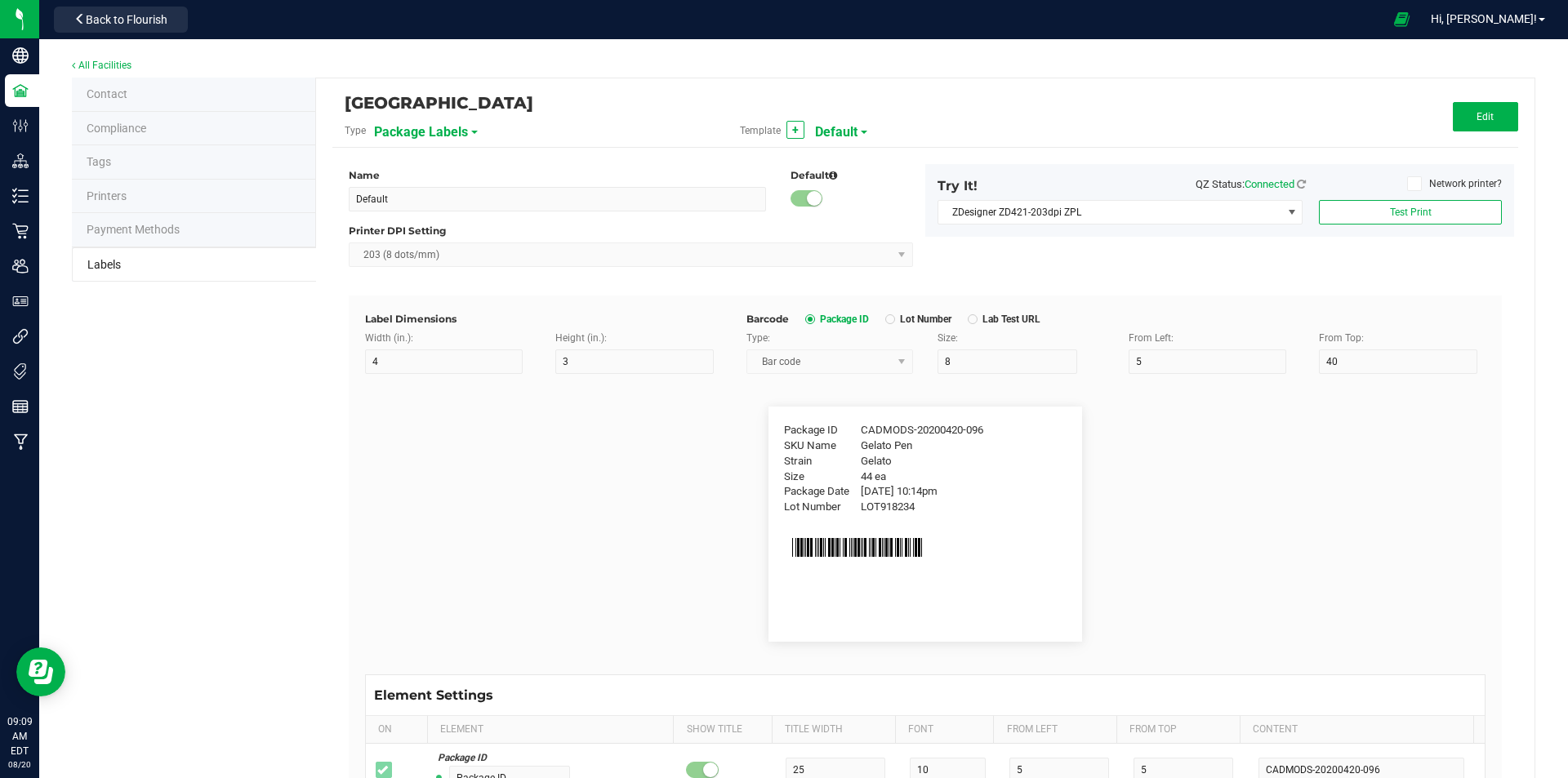
click at [852, 131] on div "Template + Default" at bounding box center [926, 130] width 395 height 28
click at [829, 131] on span "Default" at bounding box center [836, 132] width 43 height 28
click at [862, 197] on span "Flower Barcode" at bounding box center [852, 198] width 68 height 12
type input "Flower Barcode"
type input "2"
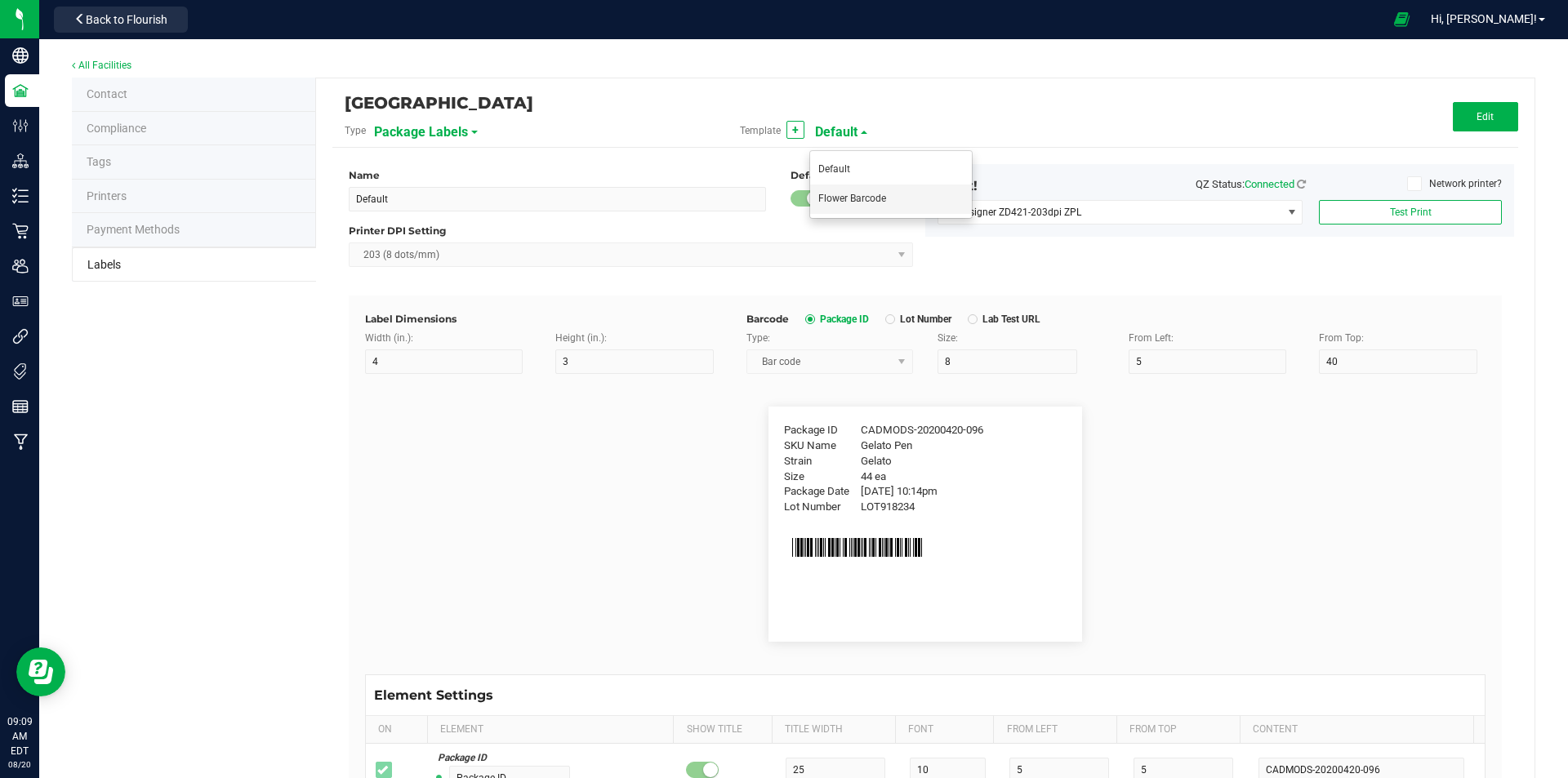
type input "1"
type input "13"
type input "9"
type input "15"
type input "SKU Name"
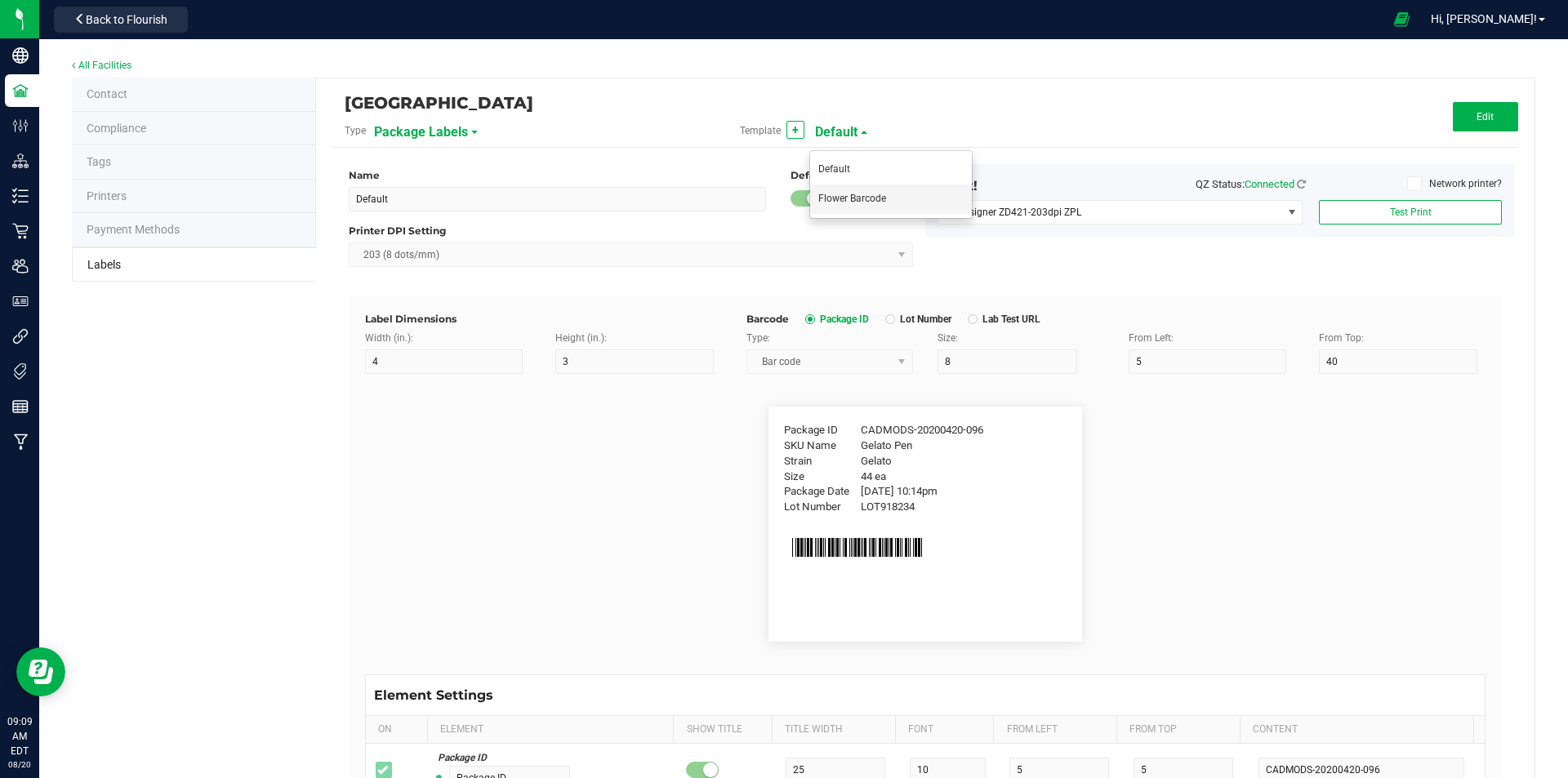
type input "7"
type input "24"
type input "g13 / 3.5g"
type input "Lot Number"
type input "7"
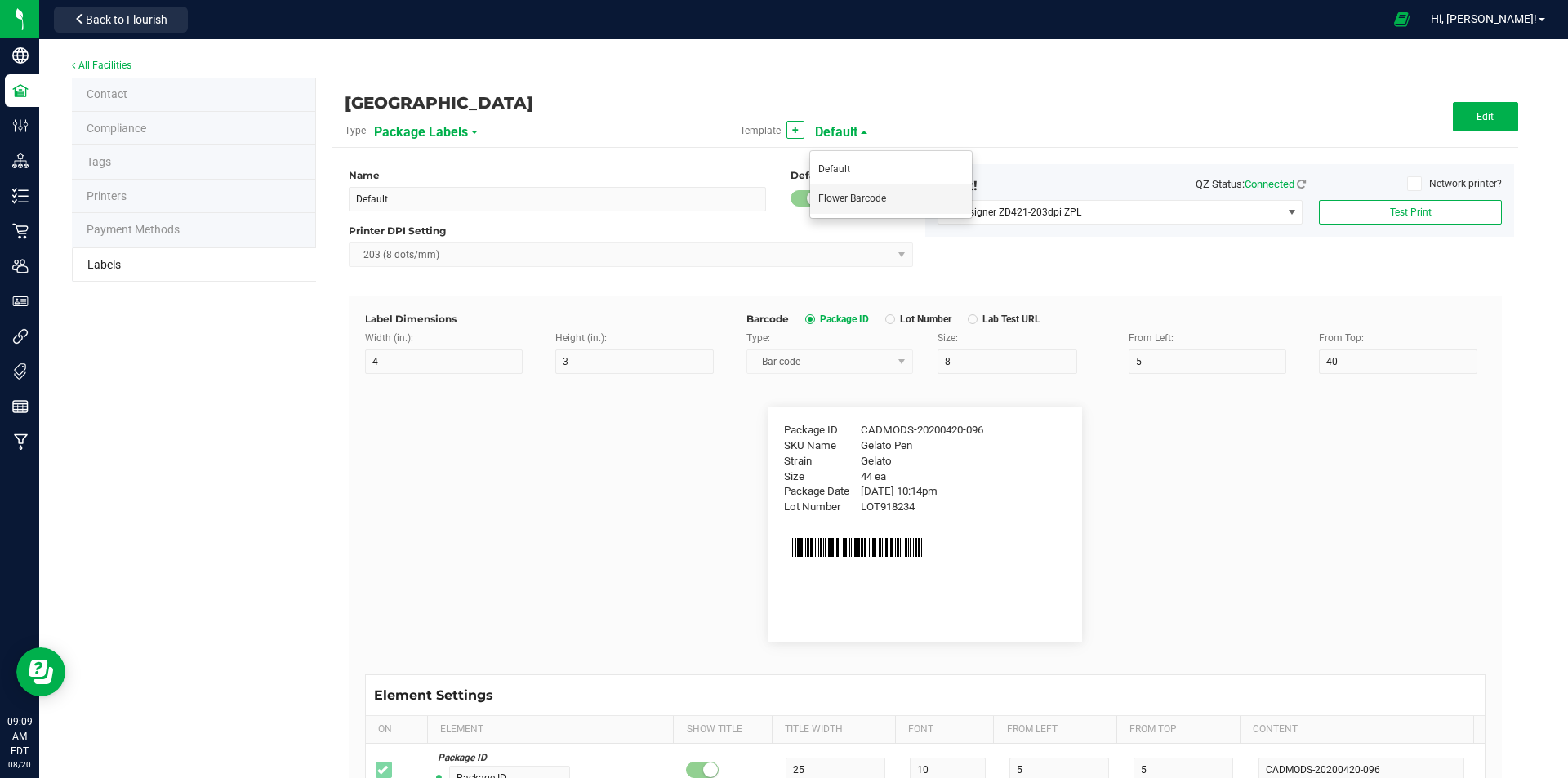
type input "21"
type input "LOT918234"
type input "Package ID"
type input "5"
type input "CADMODS-20230420-096"
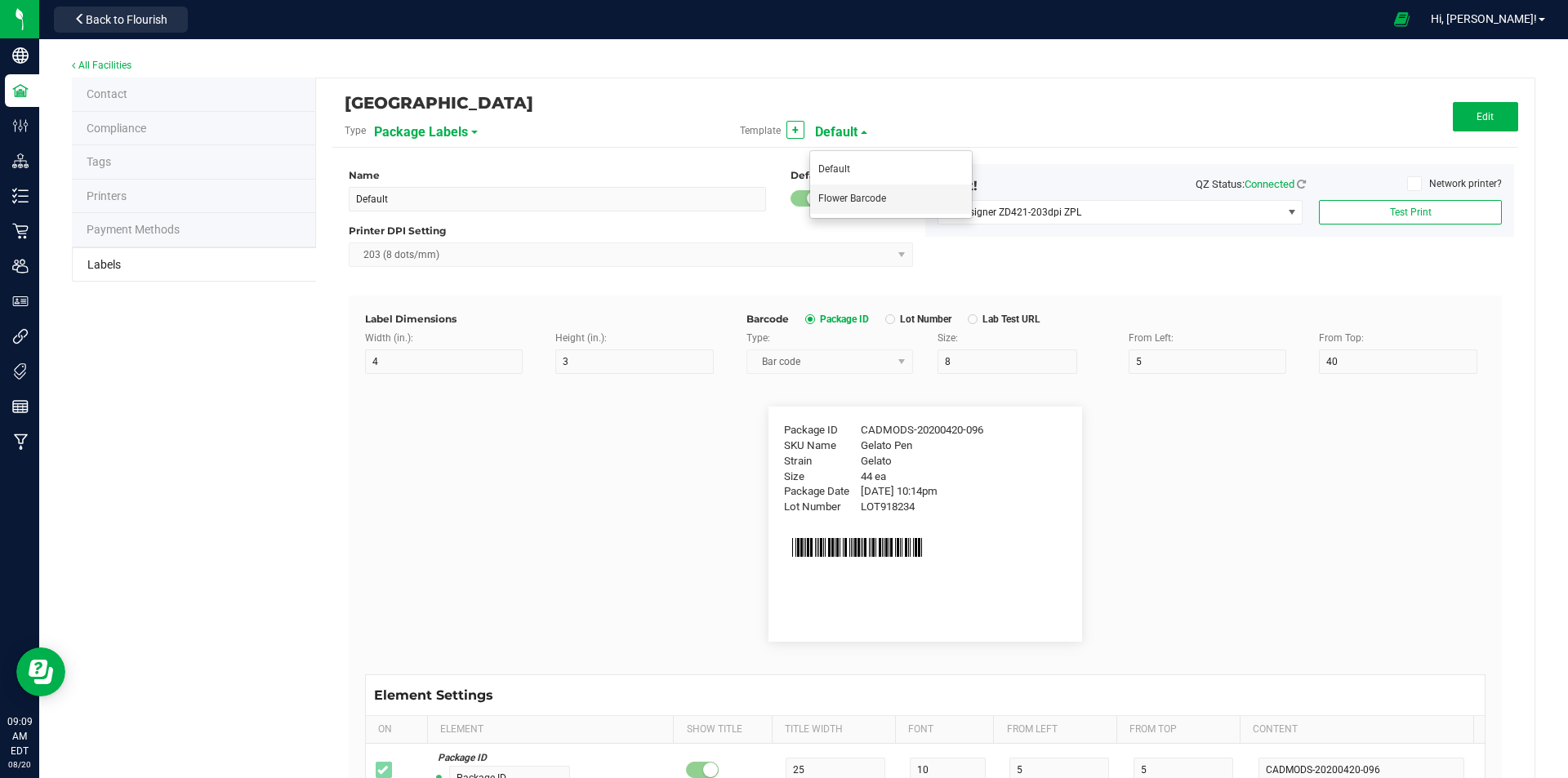
type input "Strain"
type input "15"
type input "Gelato"
type input "Size"
type input "20"
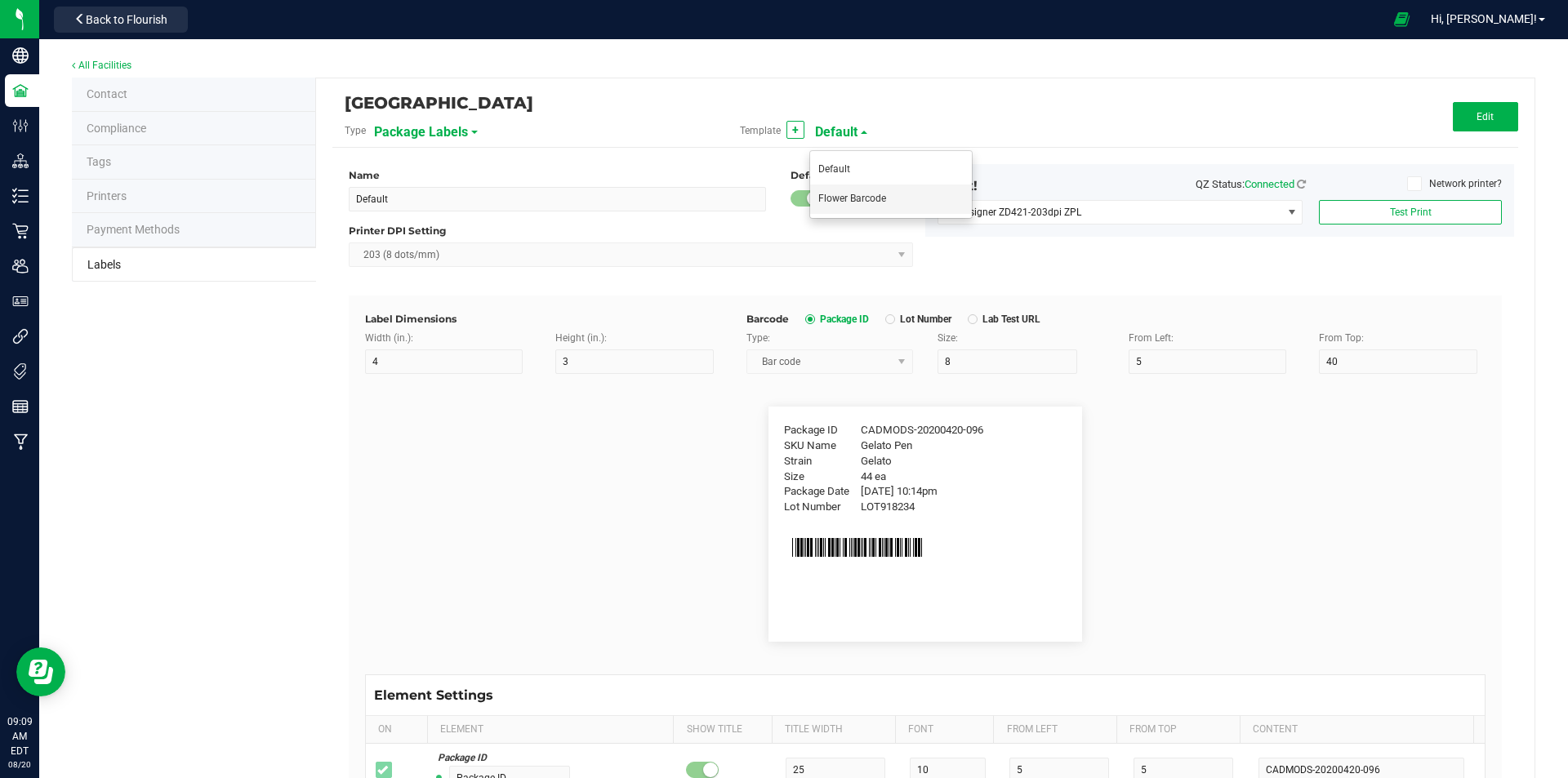
type input "44 ea"
type input "Package Date"
type input "25"
type input "[DATE] 10:14pm"
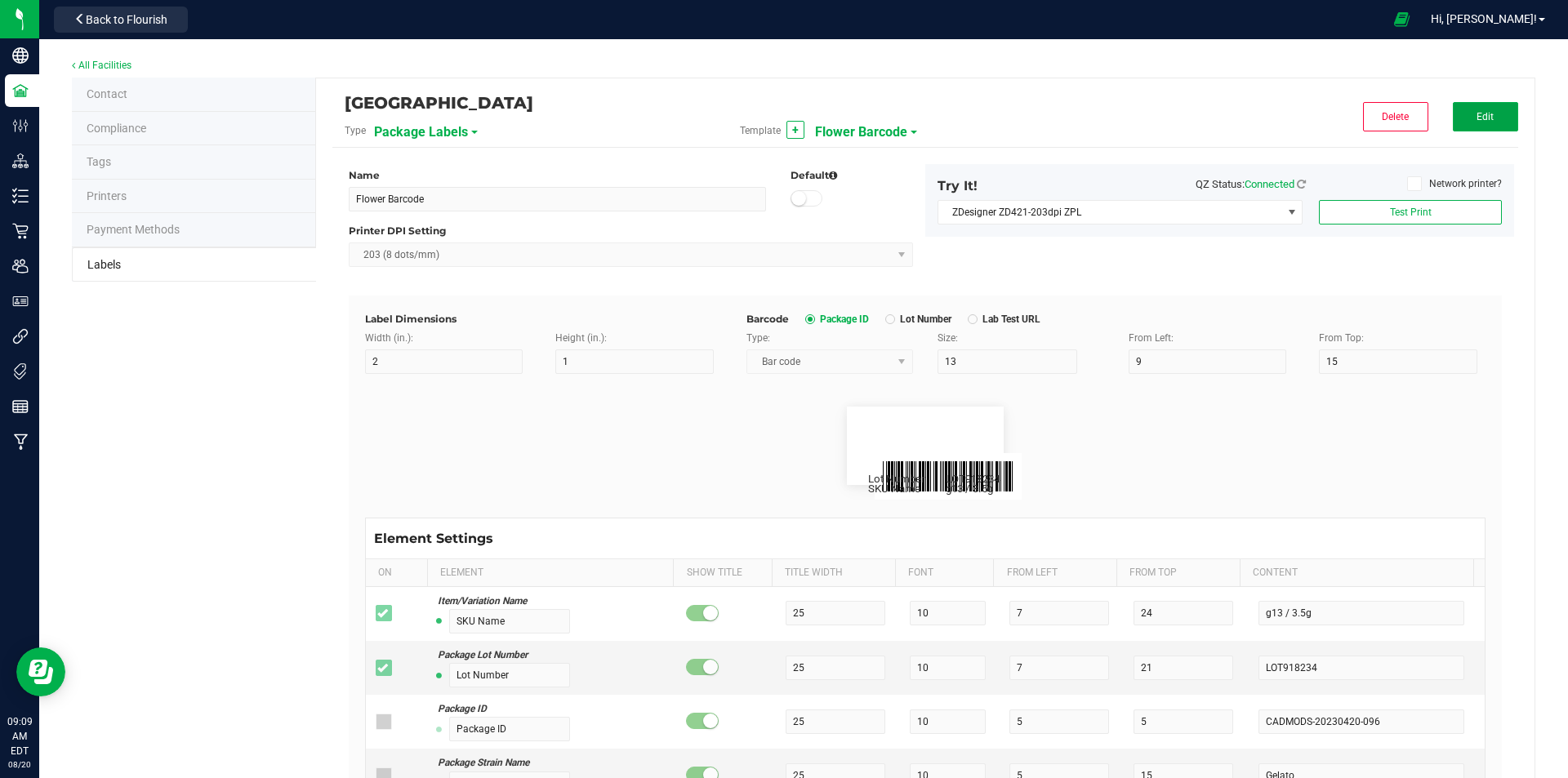
click at [1483, 113] on button "Edit" at bounding box center [1485, 116] width 65 height 29
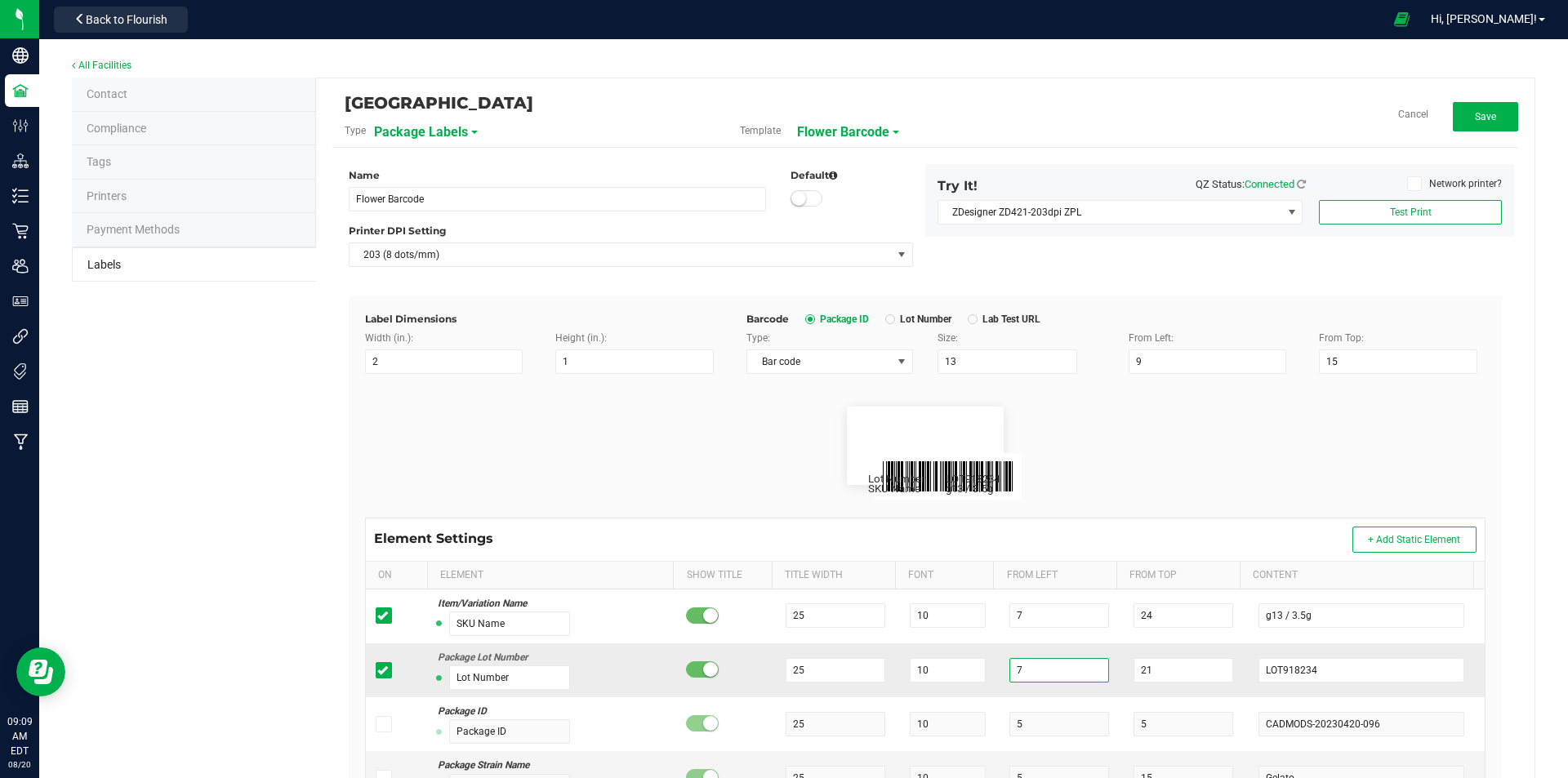
click at [1038, 668] on input "7" at bounding box center [1058, 670] width 99 height 24
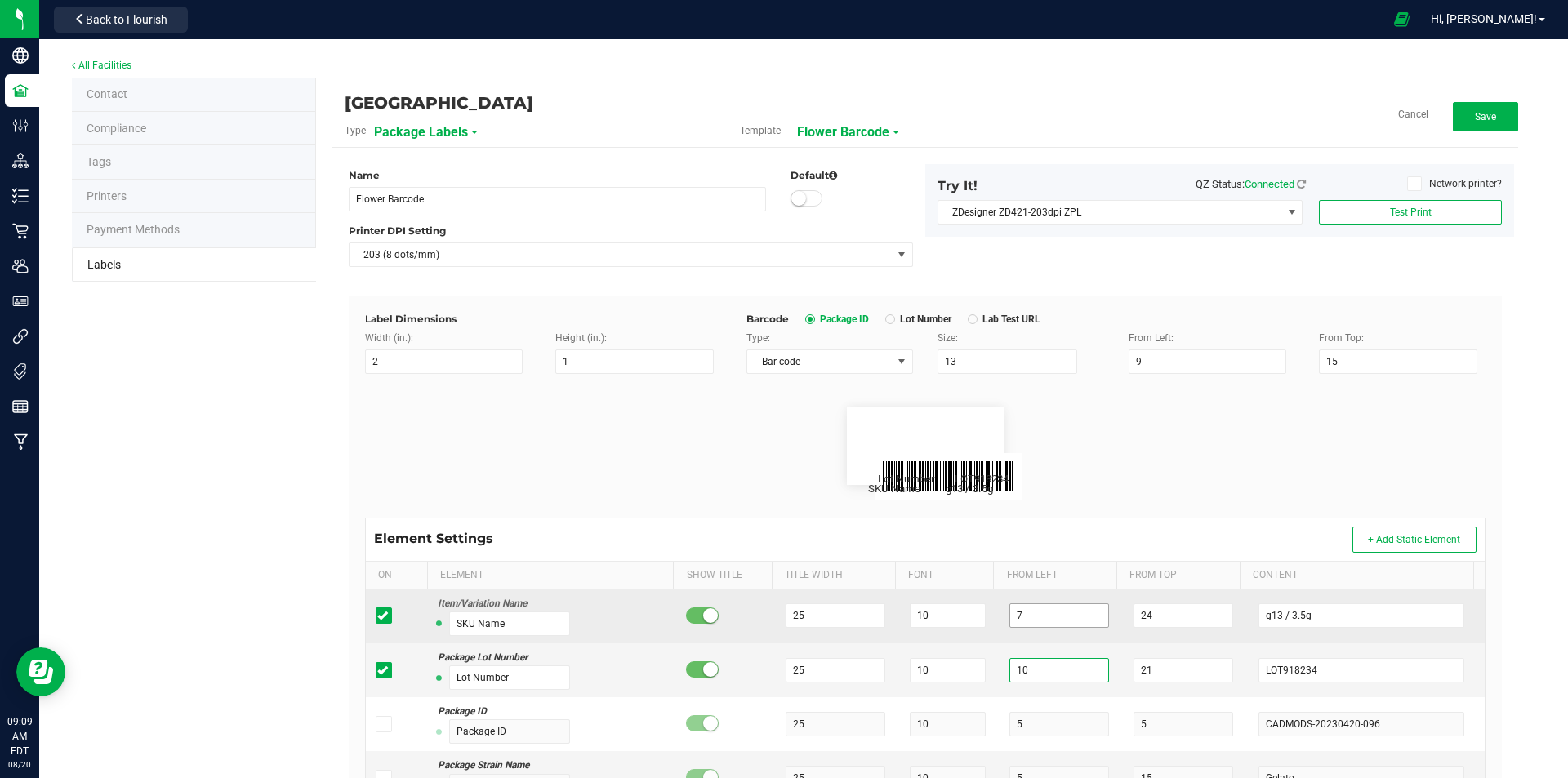
type input "10"
click at [1019, 615] on input "7" at bounding box center [1058, 615] width 99 height 24
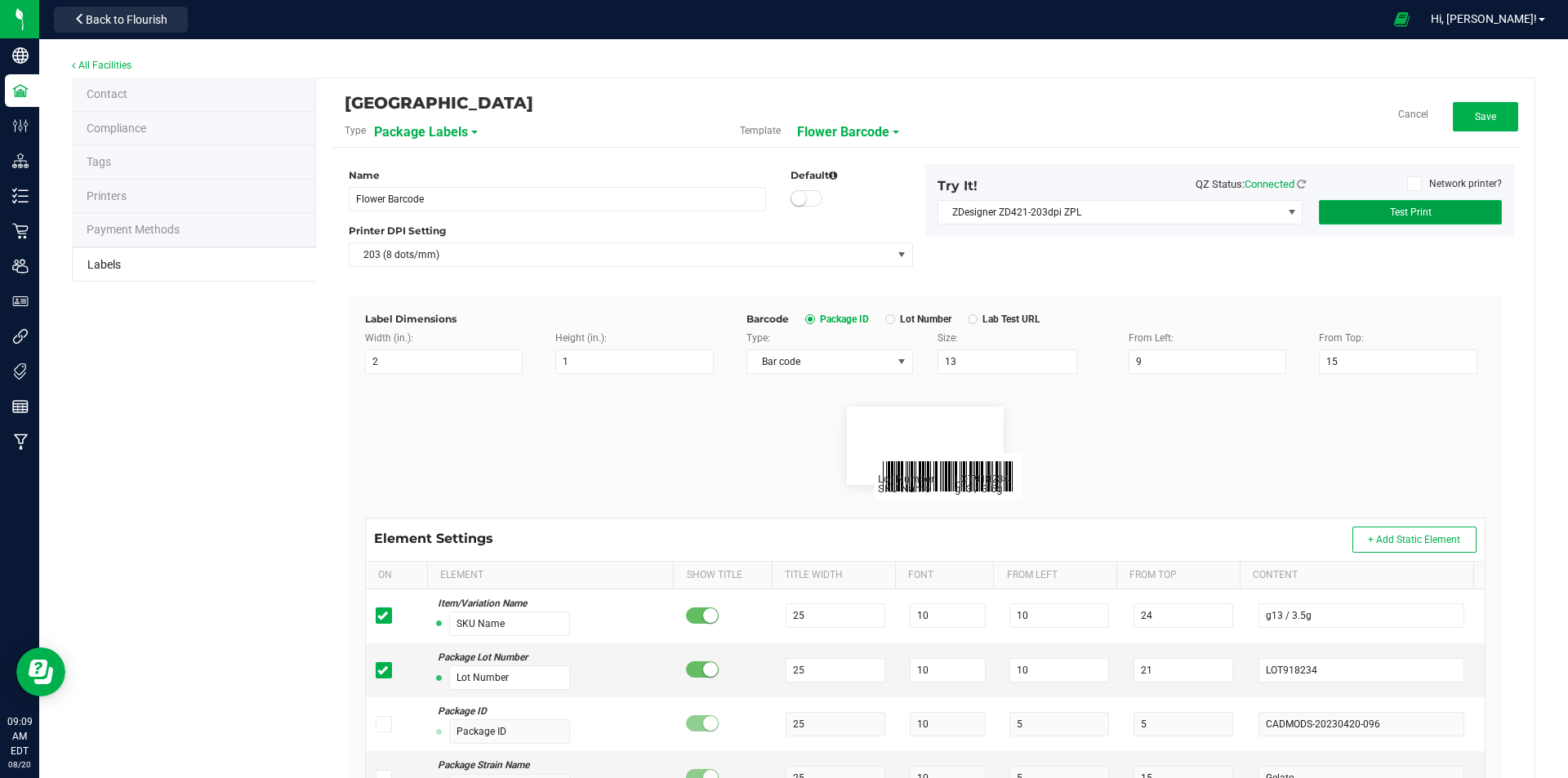
click at [1401, 208] on span "Test Print" at bounding box center [1411, 213] width 42 height 12
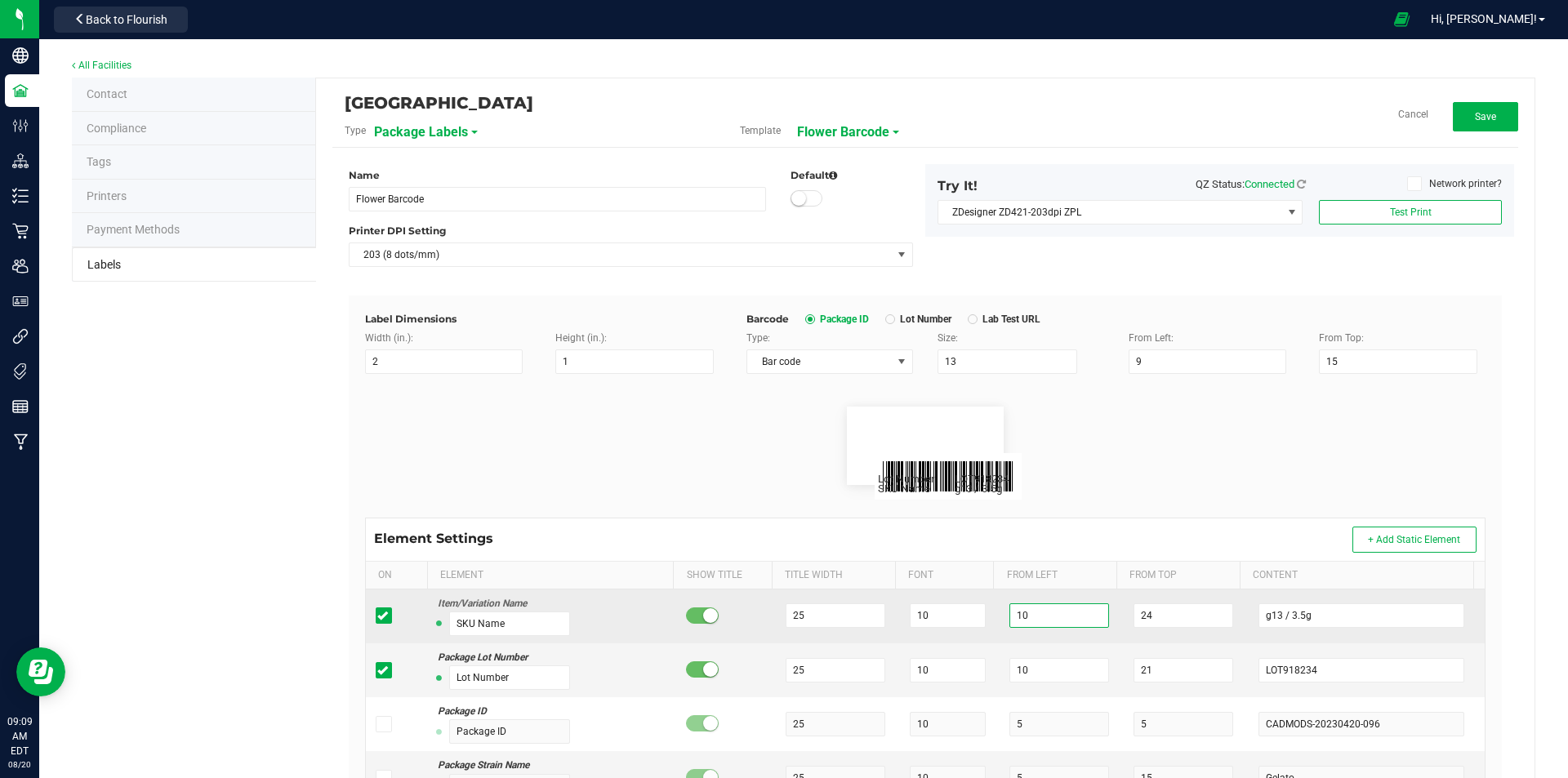
click at [1043, 613] on input "10" at bounding box center [1058, 615] width 99 height 24
type input "1"
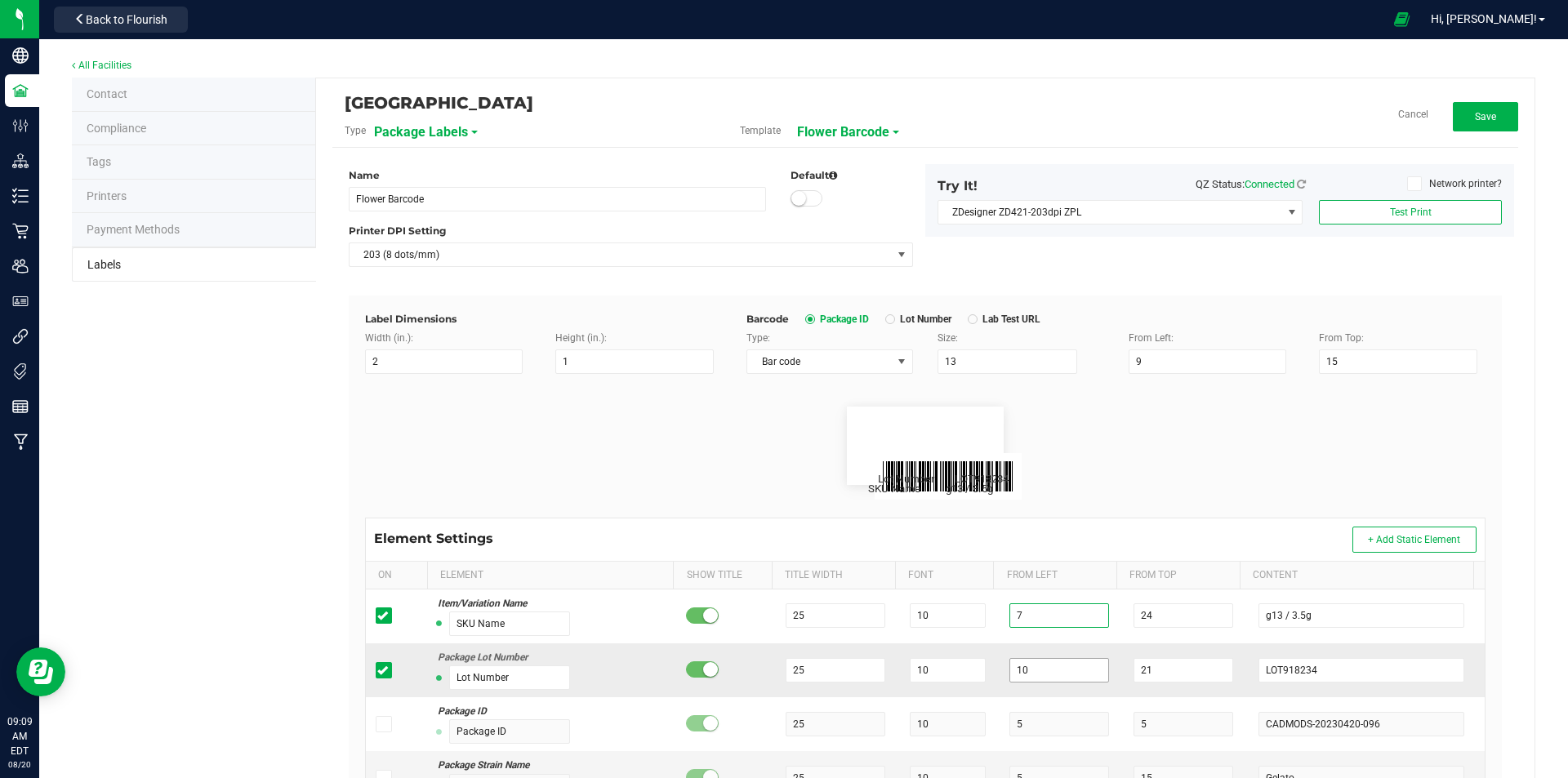
type input "7"
click at [1054, 674] on input "10" at bounding box center [1058, 670] width 99 height 24
type input "1"
type input "7"
click at [1416, 207] on span "Test Print" at bounding box center [1411, 213] width 42 height 12
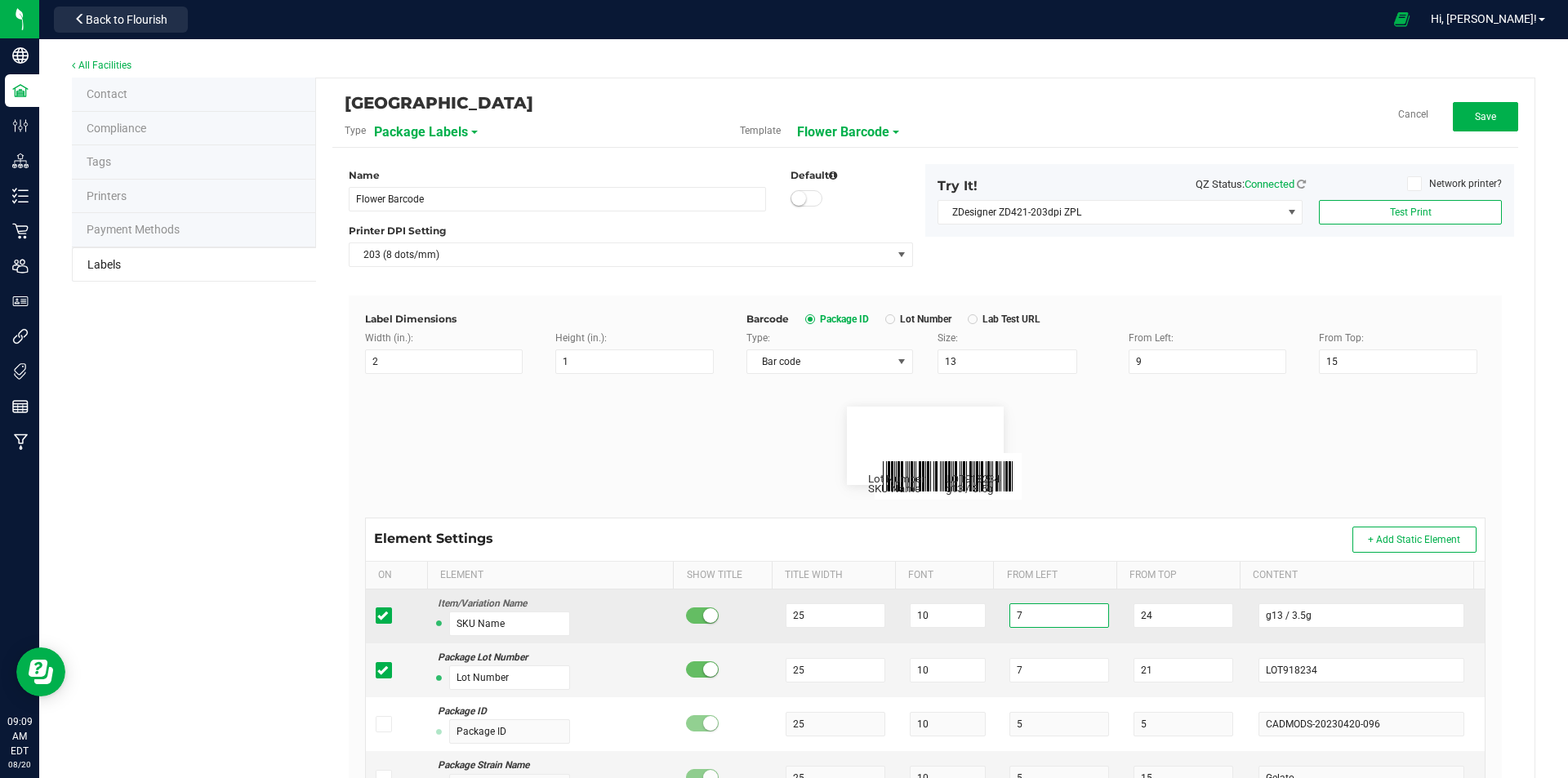
click at [1032, 620] on input "7" at bounding box center [1058, 615] width 99 height 24
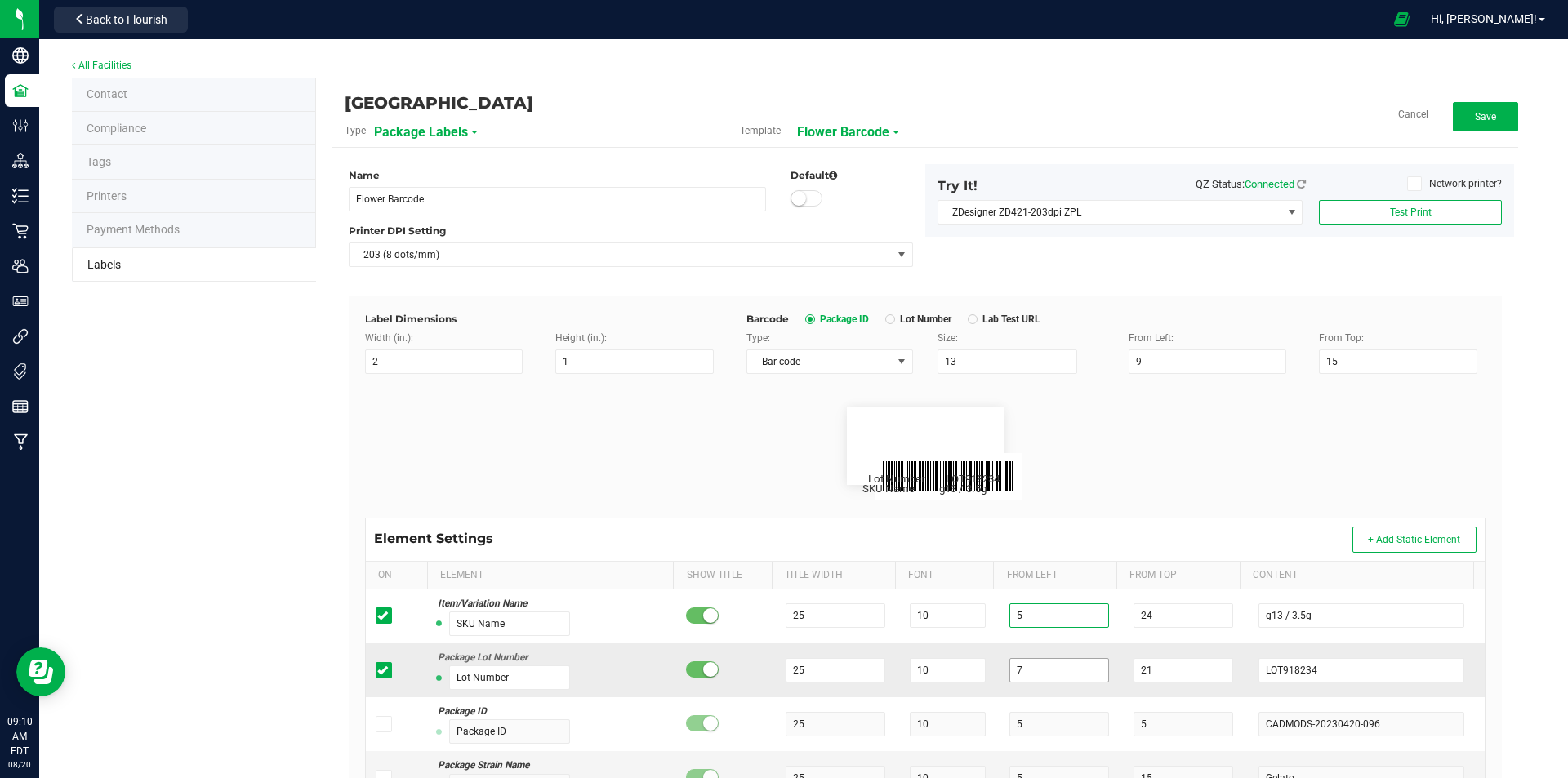
type input "5"
click at [1022, 668] on input "7" at bounding box center [1058, 670] width 99 height 24
type input "5"
click at [1398, 213] on span "Test Print" at bounding box center [1411, 213] width 42 height 12
click at [1478, 116] on span "Save" at bounding box center [1485, 117] width 21 height 12
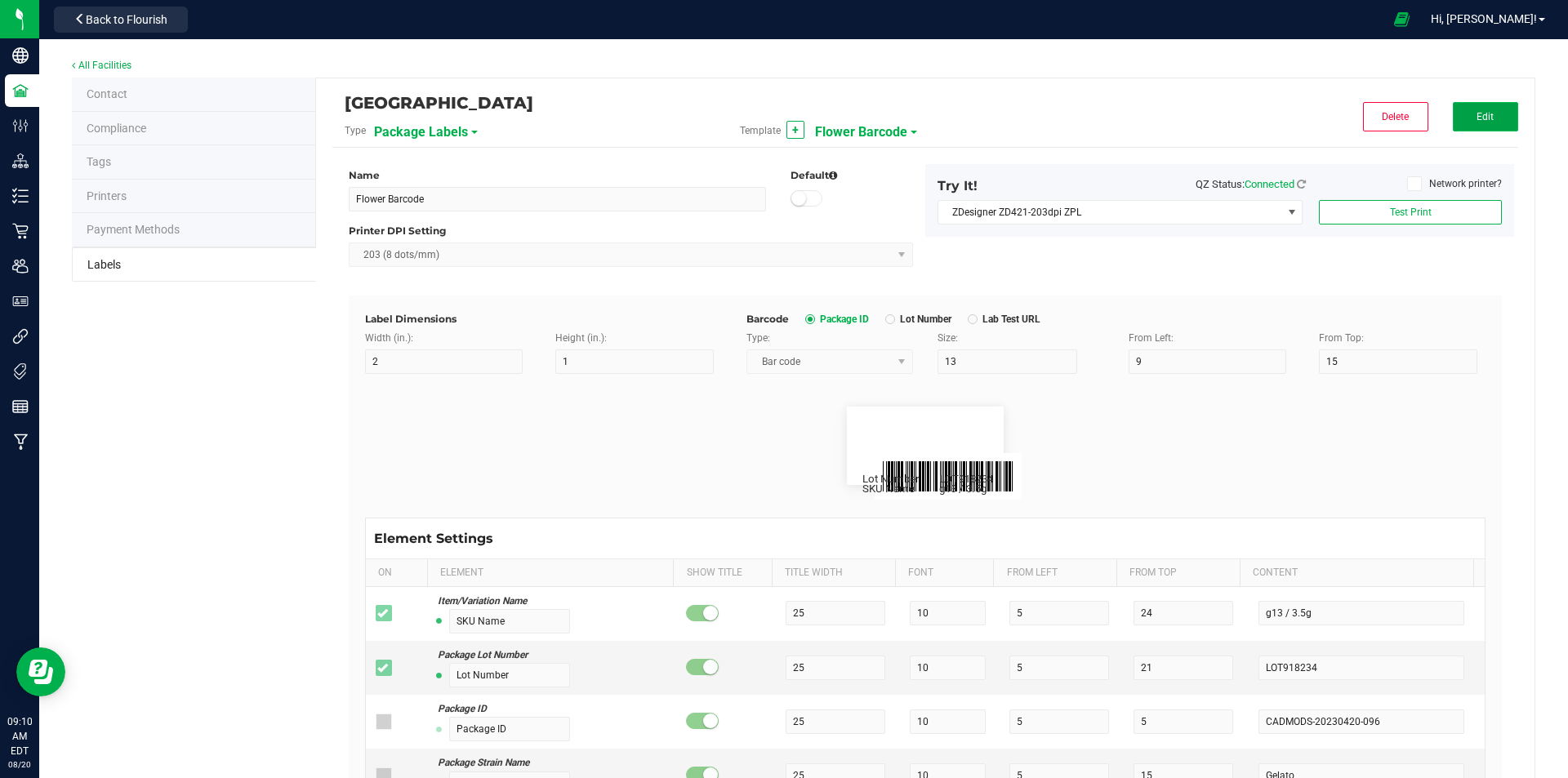
click at [1459, 118] on button "Edit" at bounding box center [1485, 116] width 65 height 29
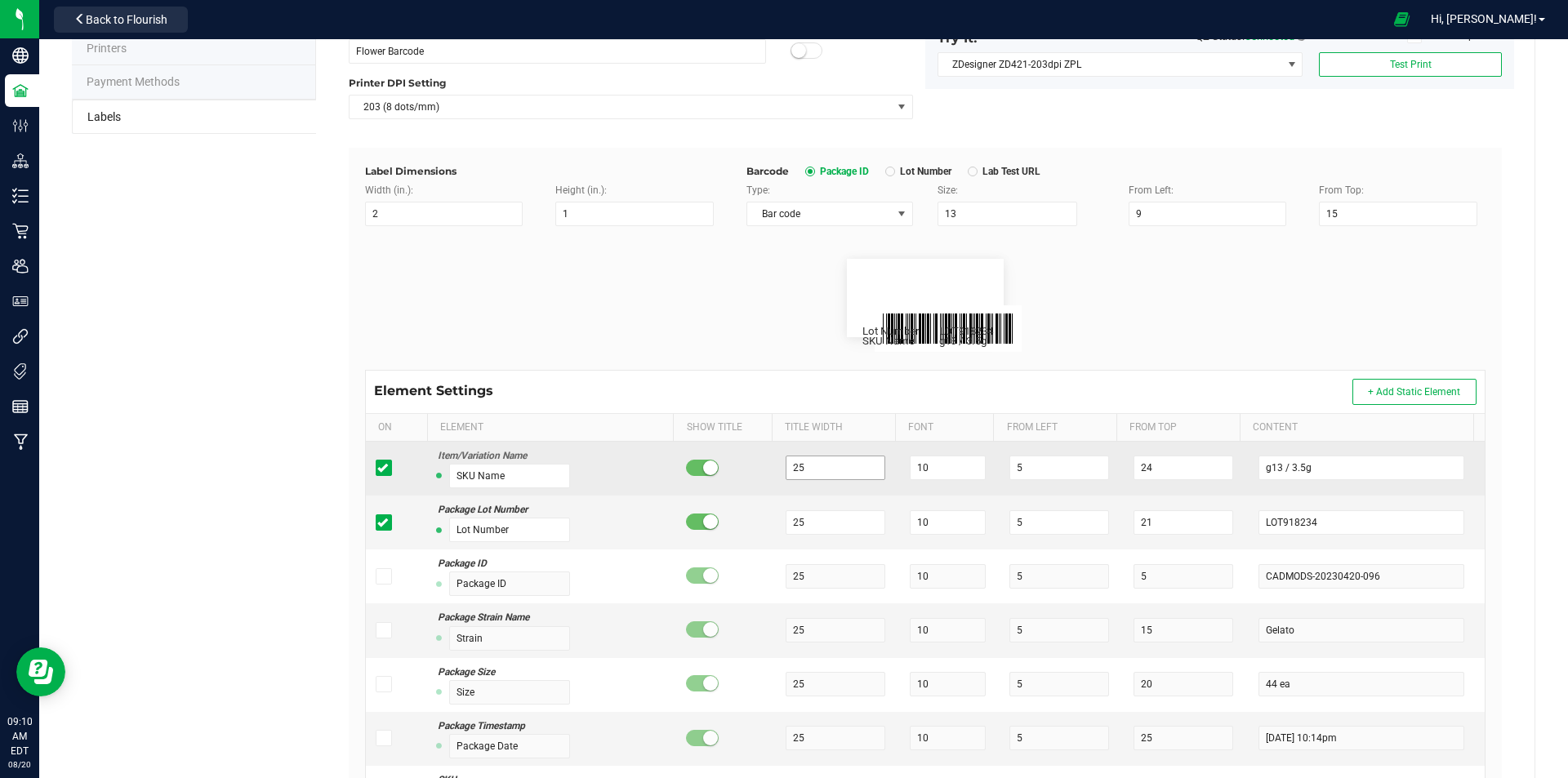
scroll to position [163, 0]
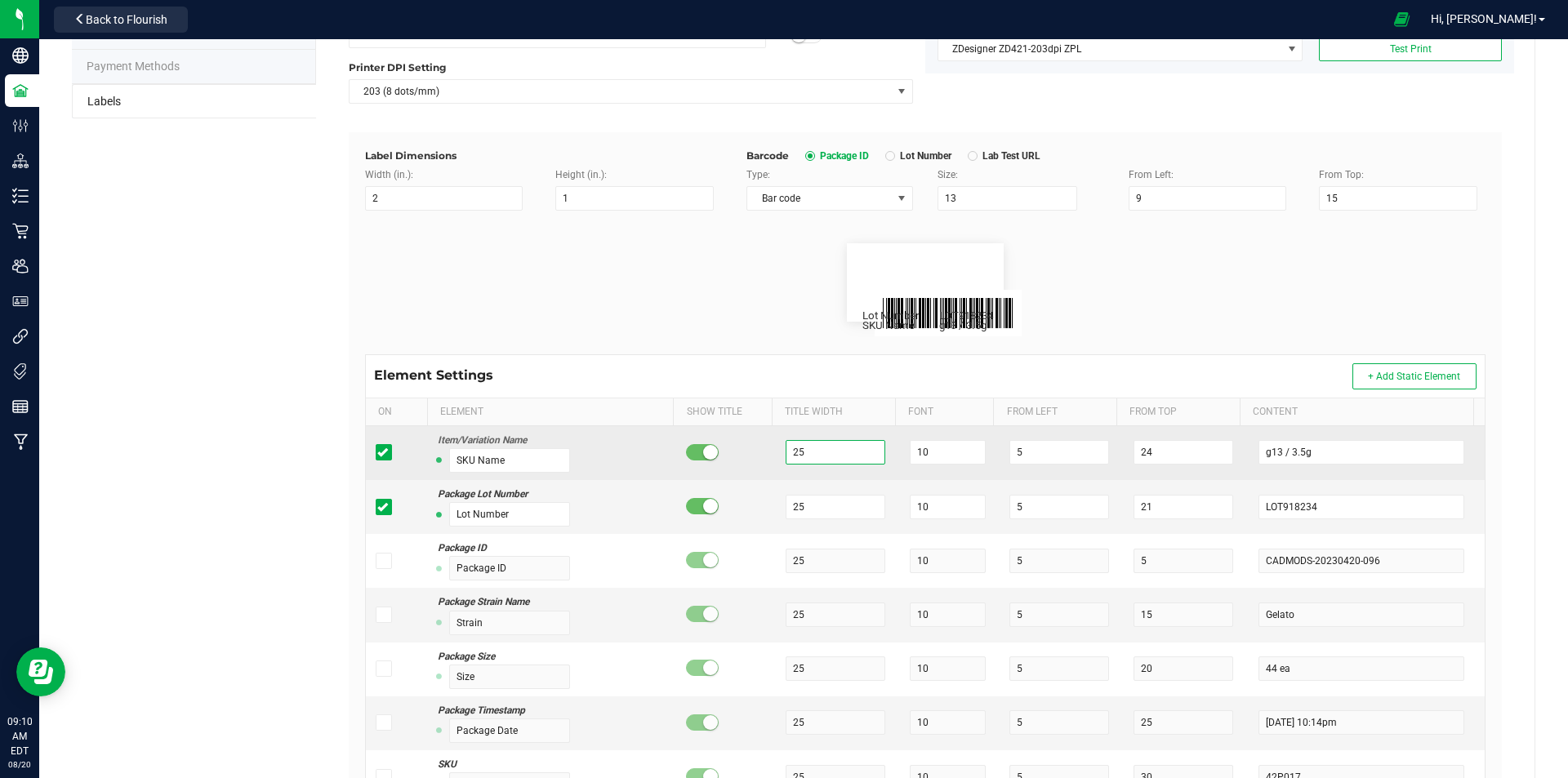
click at [857, 456] on input "25" at bounding box center [835, 452] width 99 height 24
type input "2"
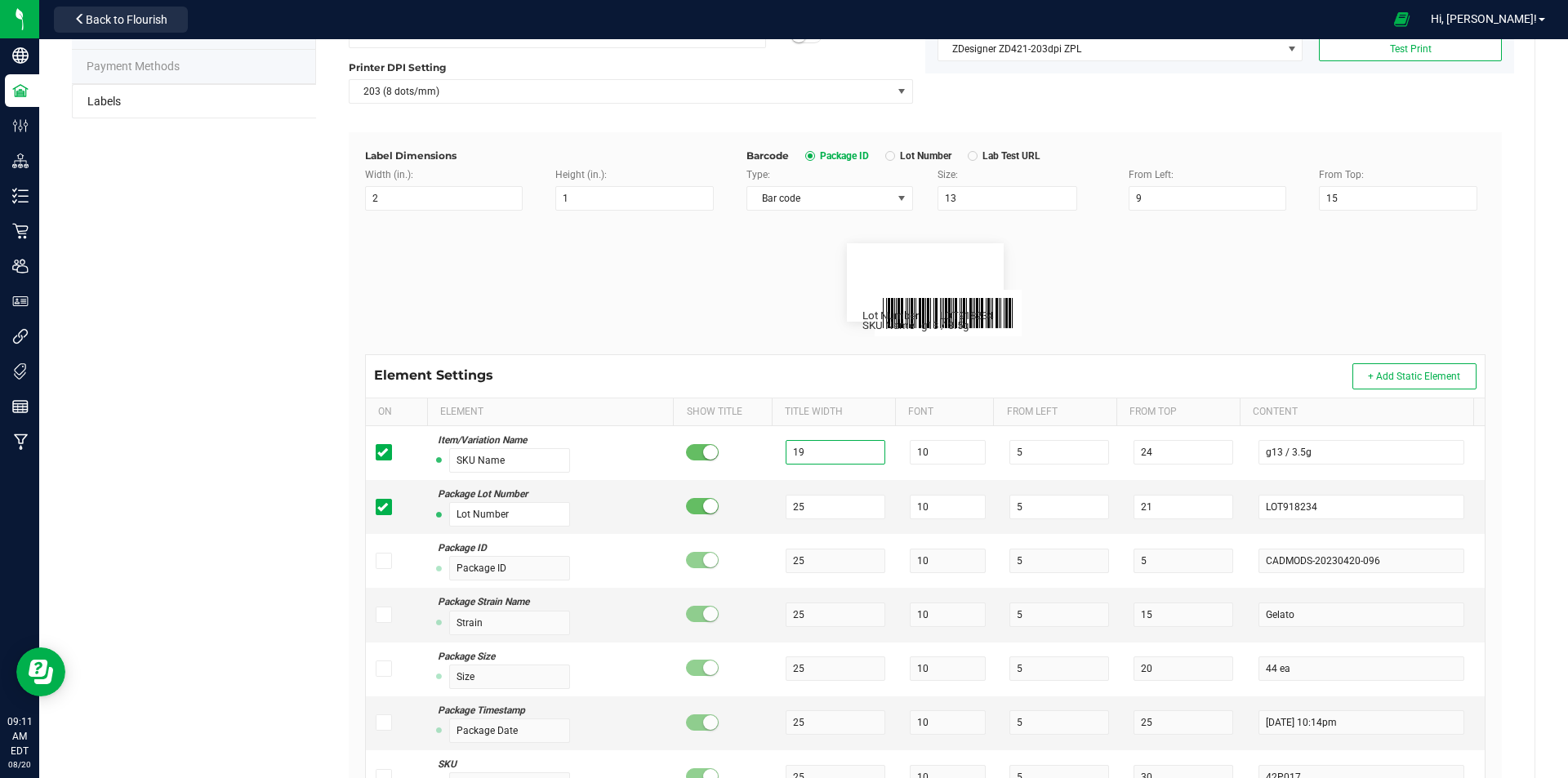
scroll to position [0, 0]
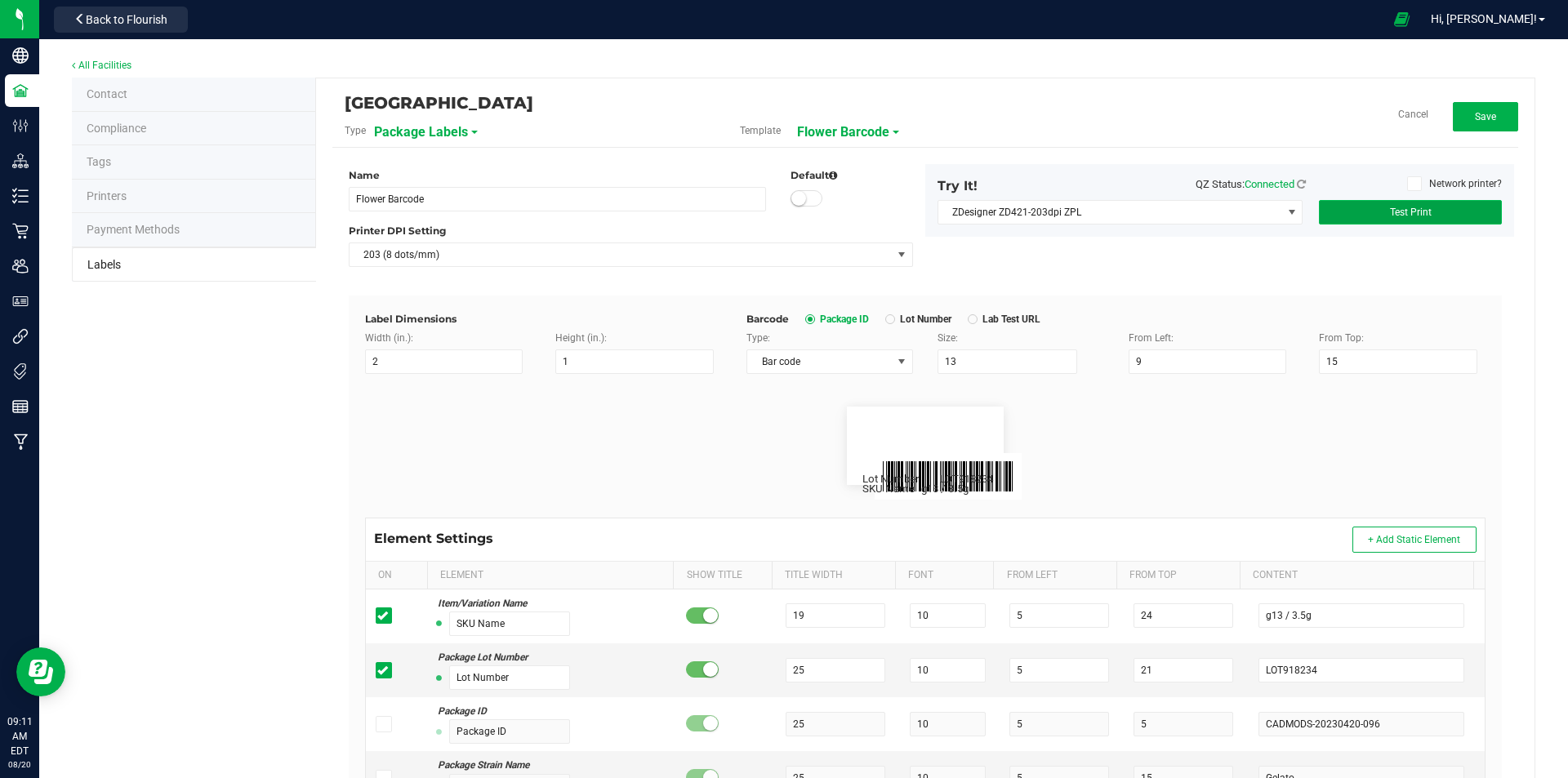
click at [1417, 214] on span "Test Print" at bounding box center [1411, 213] width 42 height 12
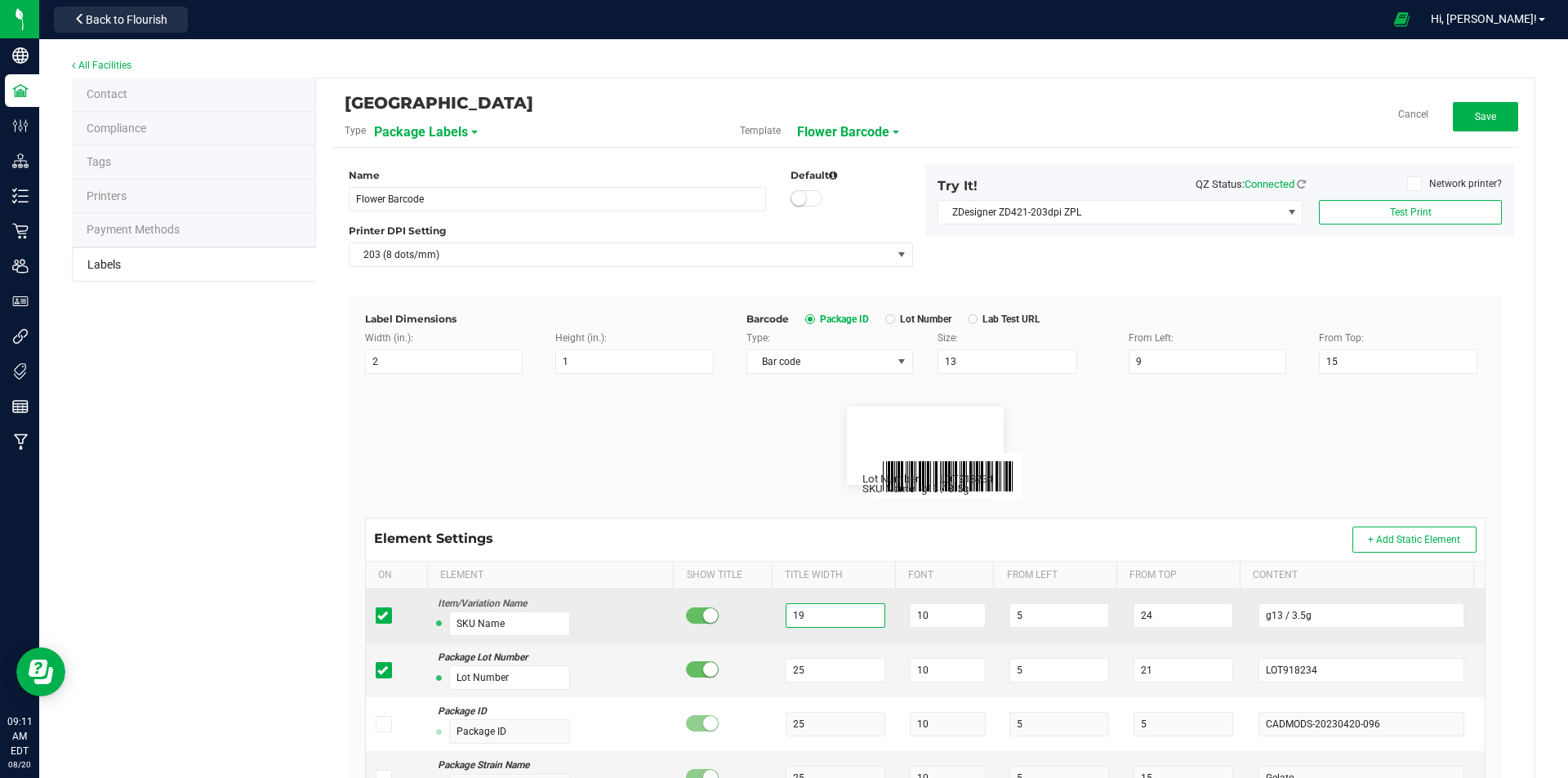
click at [842, 619] on input "19" at bounding box center [835, 615] width 99 height 24
type input "1"
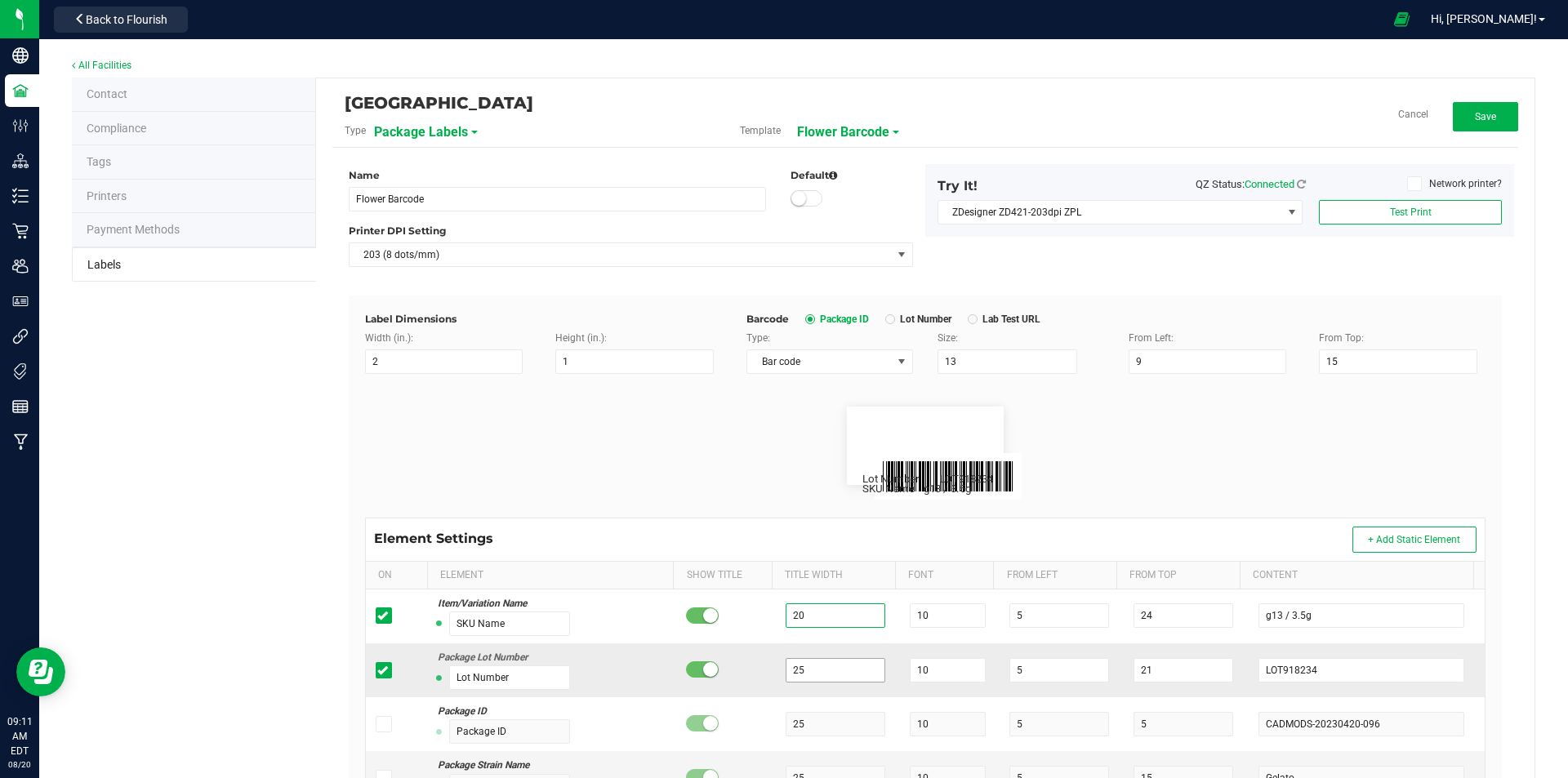
type input "20"
click at [827, 662] on input "25" at bounding box center [835, 670] width 99 height 24
type input "20"
click at [1389, 203] on button "Test Print" at bounding box center [1410, 212] width 183 height 24
click at [1475, 120] on span "Save" at bounding box center [1485, 117] width 21 height 12
